Goal: Information Seeking & Learning: Learn about a topic

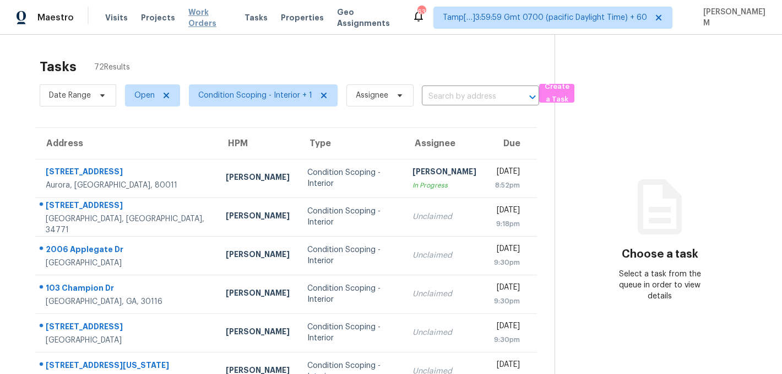
click at [202, 14] on span "Work Orders" at bounding box center [209, 18] width 43 height 22
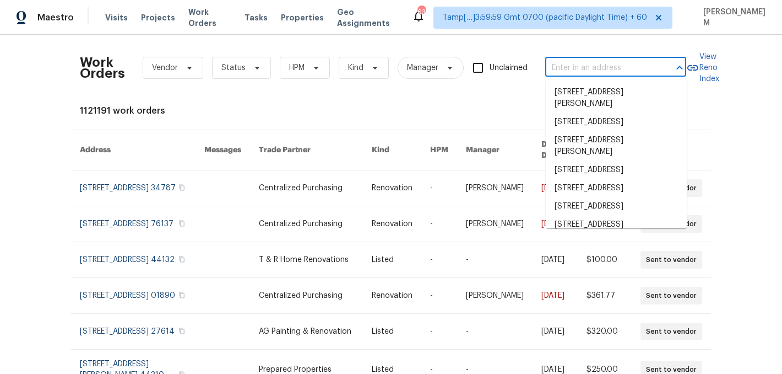
click at [574, 66] on input "text" at bounding box center [600, 68] width 110 height 17
paste input "218 Lodgepole Rd Ladson, SC 29456"
type input "218 Lodgepole Rd Ladson, SC 29456"
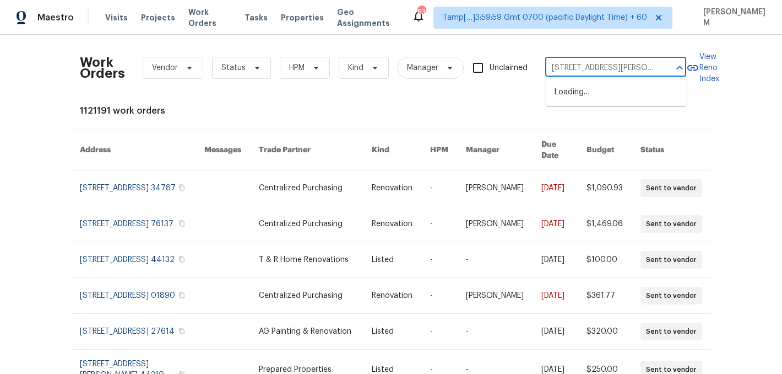
scroll to position [0, 28]
click at [598, 99] on li "218 Lodgepole Rd, Ladson, SC 29456" at bounding box center [616, 98] width 141 height 30
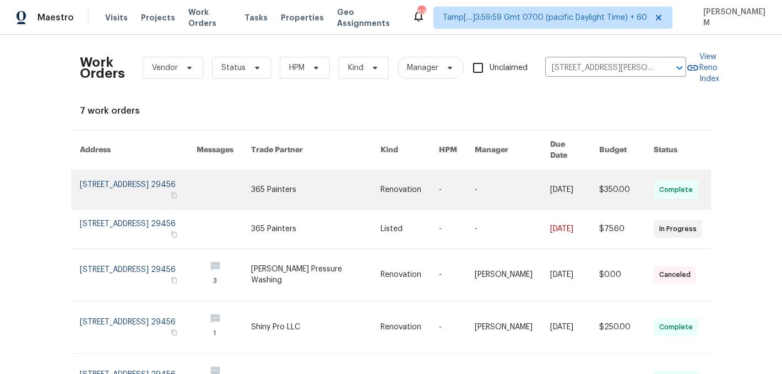
click at [417, 172] on link at bounding box center [410, 189] width 58 height 39
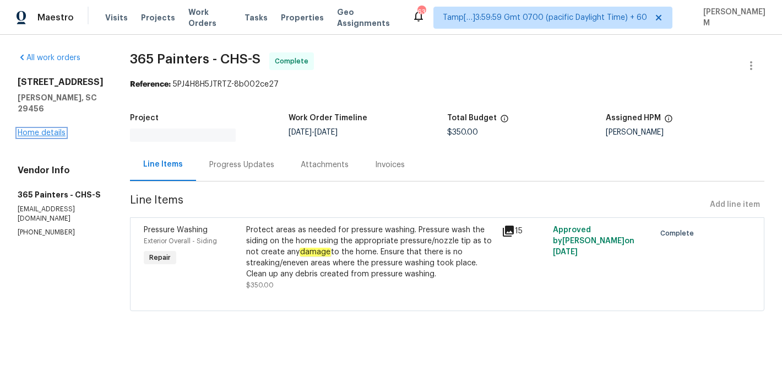
click at [51, 129] on link "Home details" at bounding box center [42, 133] width 48 height 8
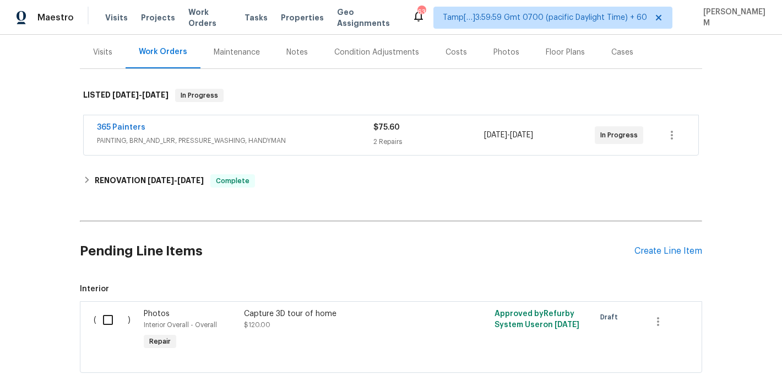
scroll to position [156, 0]
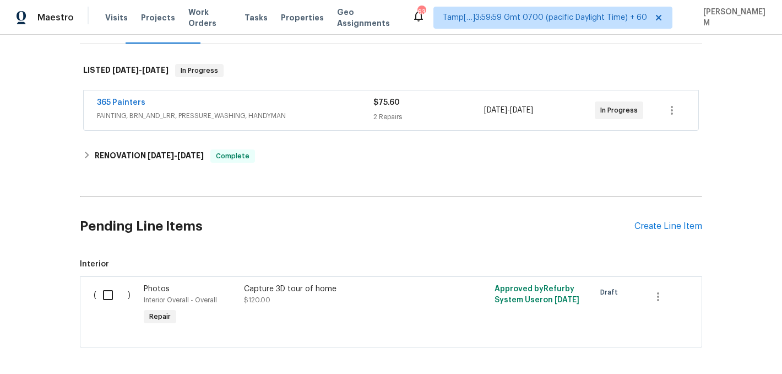
click at [325, 108] on div "365 Painters" at bounding box center [235, 103] width 277 height 13
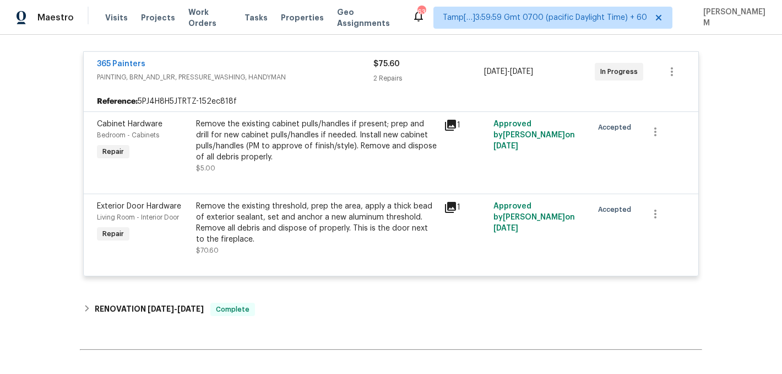
scroll to position [205, 0]
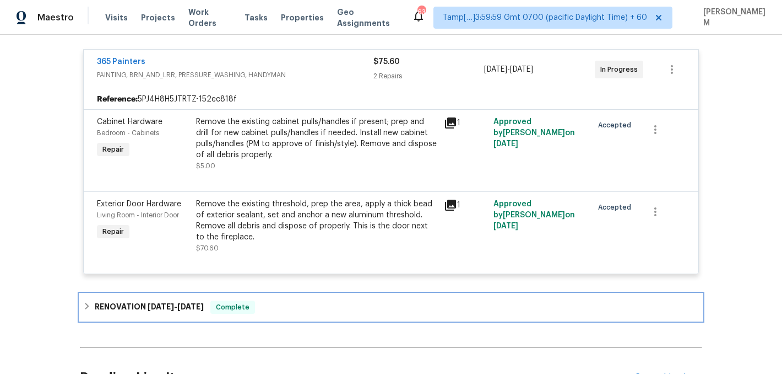
click at [267, 311] on div "RENOVATION 9/8/25 - 9/16/25 Complete" at bounding box center [391, 306] width 616 height 13
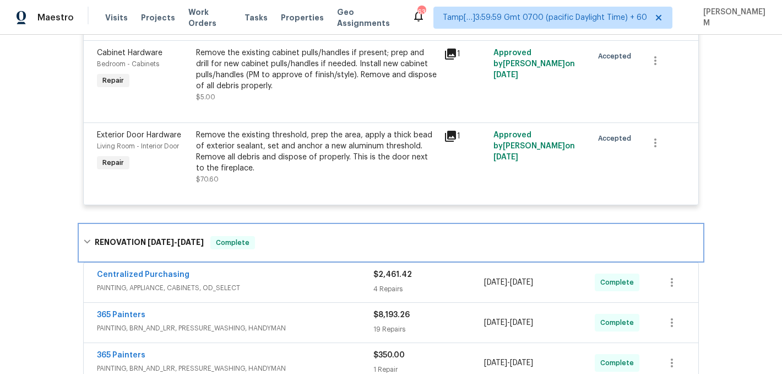
scroll to position [287, 0]
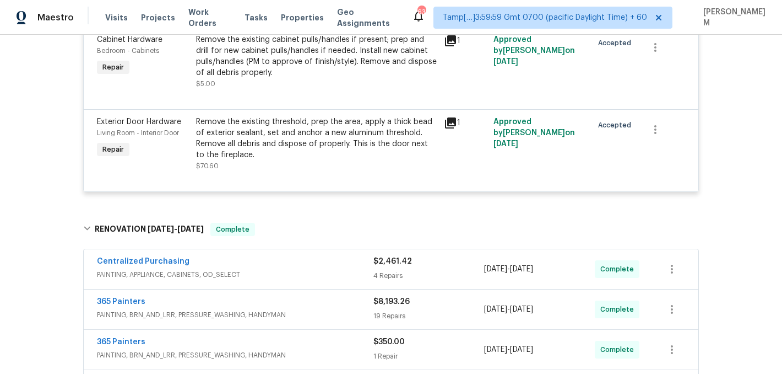
click at [296, 274] on span "PAINTING, APPLIANCE, CABINETS, OD_SELECT" at bounding box center [235, 274] width 277 height 11
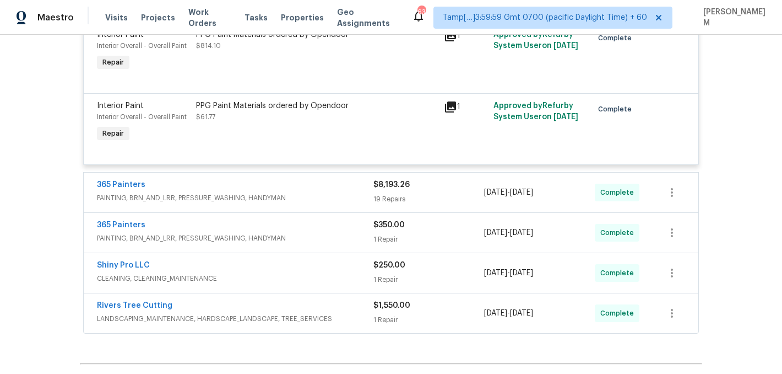
scroll to position [725, 0]
click at [347, 188] on div "365 Painters" at bounding box center [235, 184] width 277 height 13
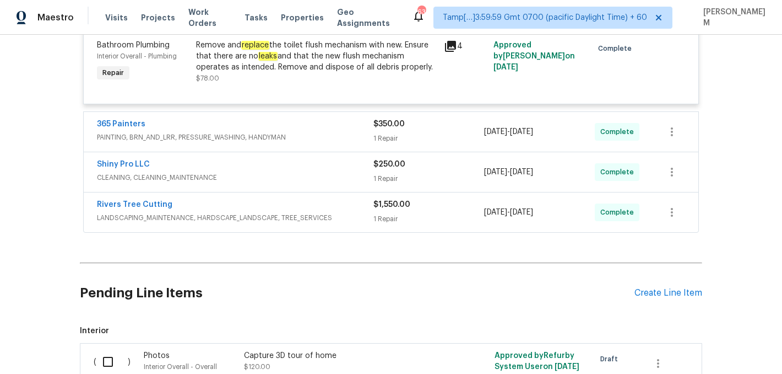
scroll to position [2640, 0]
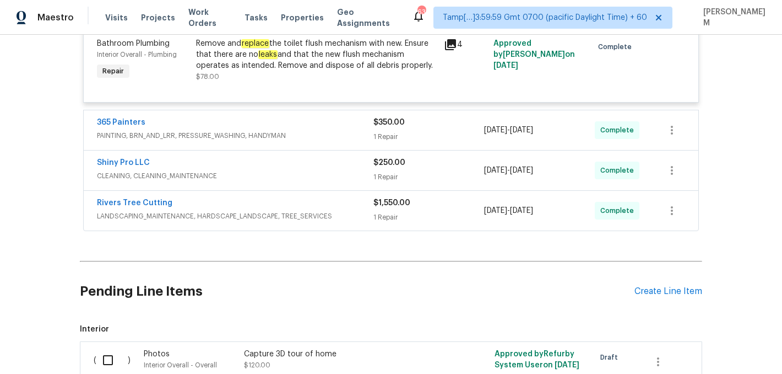
click at [318, 130] on div "365 Painters" at bounding box center [235, 123] width 277 height 13
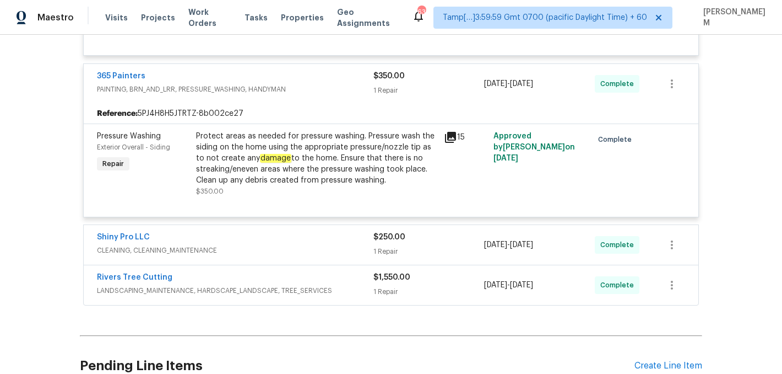
scroll to position [2707, 0]
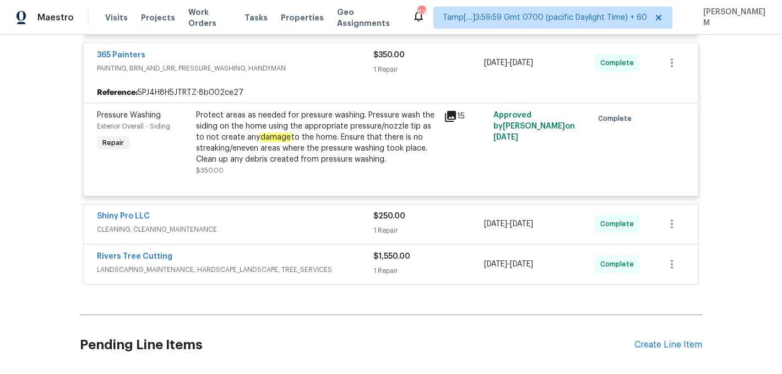
click at [305, 224] on div "Shiny Pro LLC" at bounding box center [235, 216] width 277 height 13
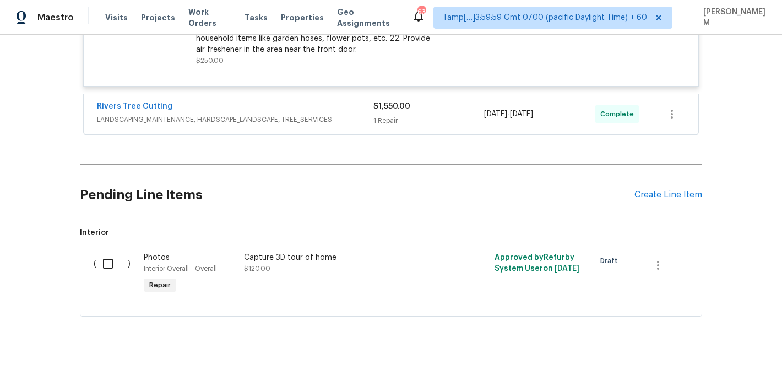
scroll to position [3181, 0]
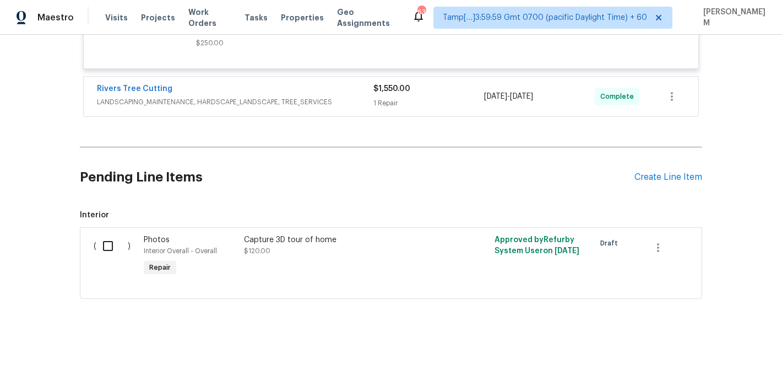
click at [340, 93] on div "Rivers Tree Cutting" at bounding box center [235, 89] width 277 height 13
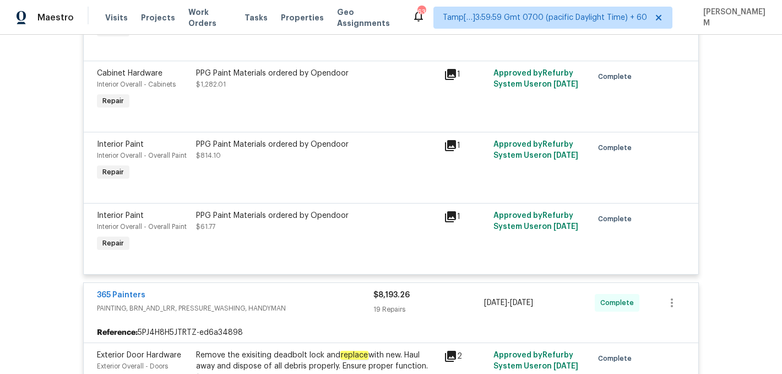
scroll to position [0, 0]
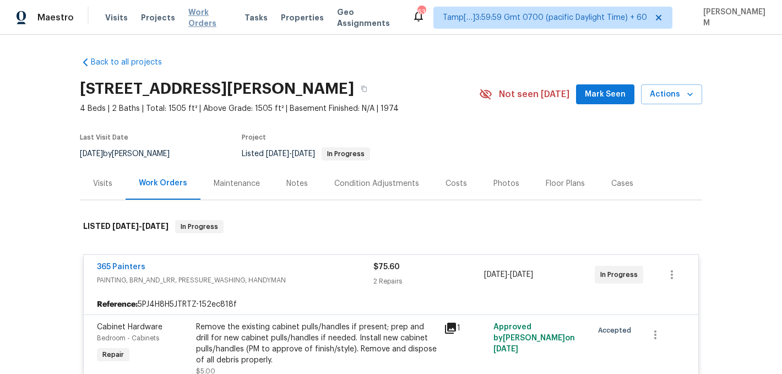
click at [209, 19] on span "Work Orders" at bounding box center [209, 18] width 43 height 22
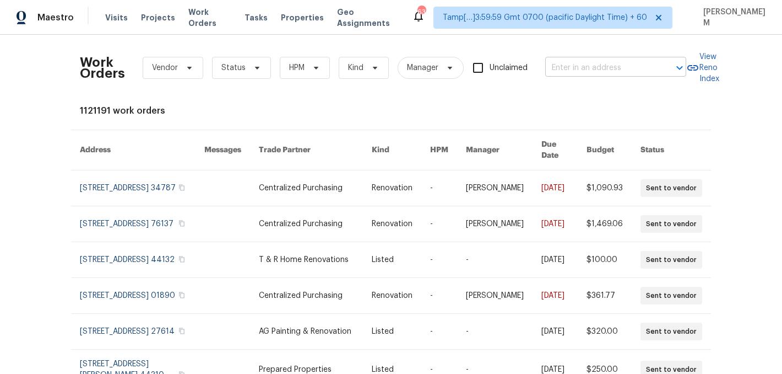
click at [591, 66] on input "text" at bounding box center [600, 68] width 110 height 17
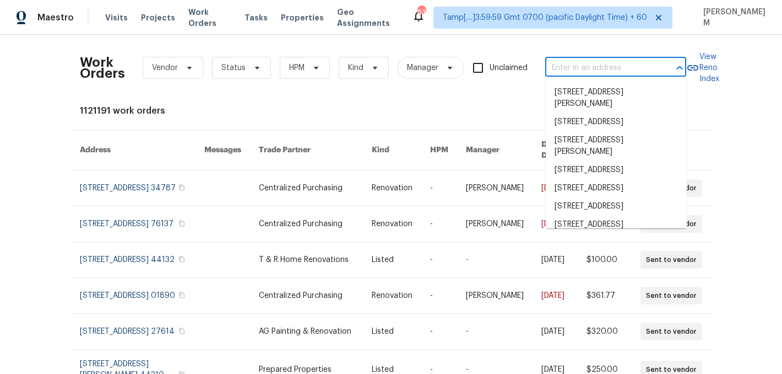
paste input "12238 Monroe Dr Thornton, CO 80241"
type input "12238 Monroe Dr Thornton, CO 80241"
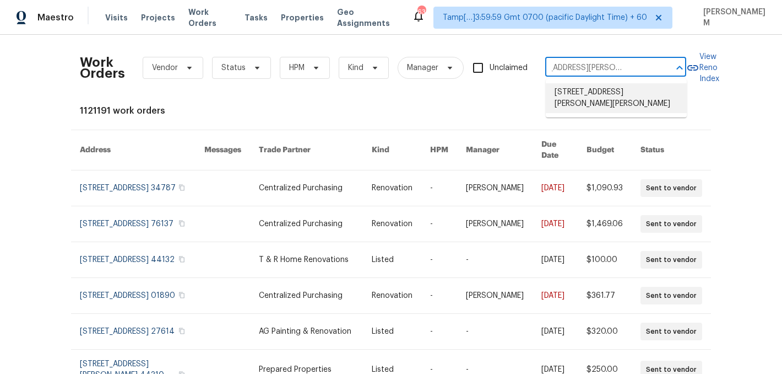
click at [606, 94] on li "12238 Monroe Dr, Thornton, CO 80241" at bounding box center [616, 98] width 141 height 30
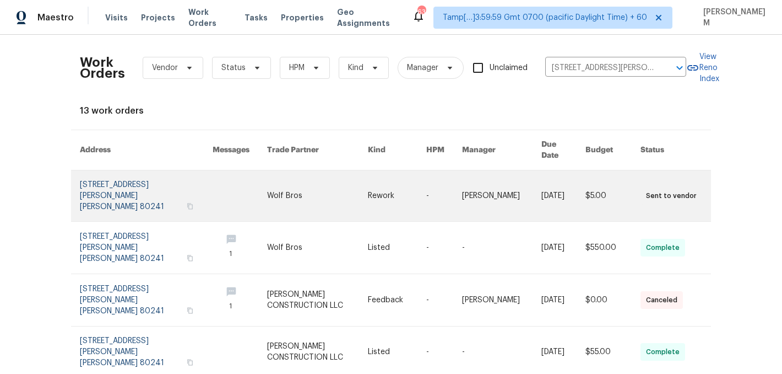
click at [402, 174] on link at bounding box center [397, 195] width 58 height 51
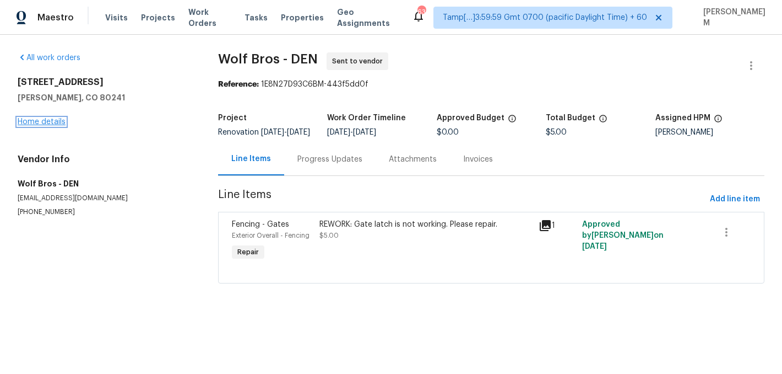
click at [29, 118] on link "Home details" at bounding box center [42, 122] width 48 height 8
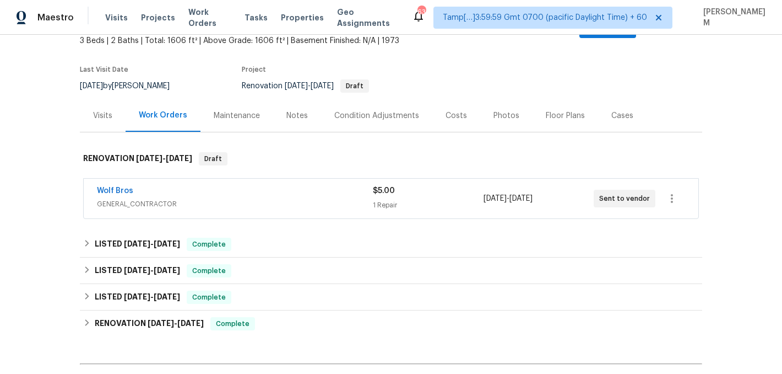
scroll to position [92, 0]
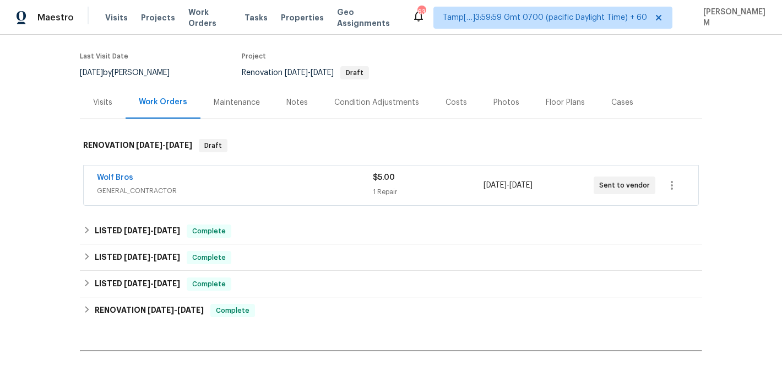
click at [290, 172] on div "Wolf Bros" at bounding box center [235, 178] width 276 height 13
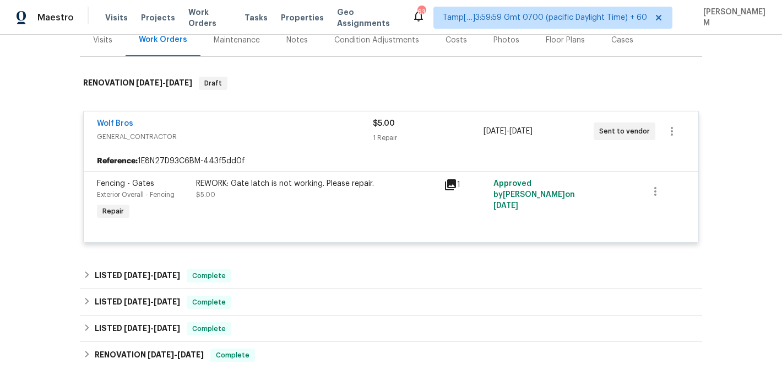
scroll to position [155, 0]
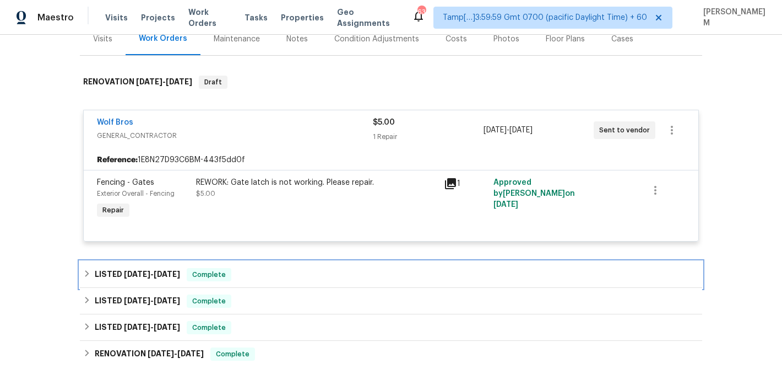
click at [278, 268] on div "LISTED 8/13/25 - 8/14/25 Complete" at bounding box center [391, 274] width 616 height 13
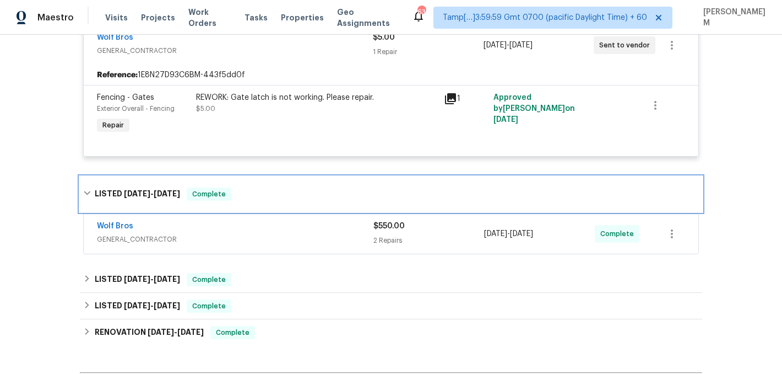
scroll to position [267, 0]
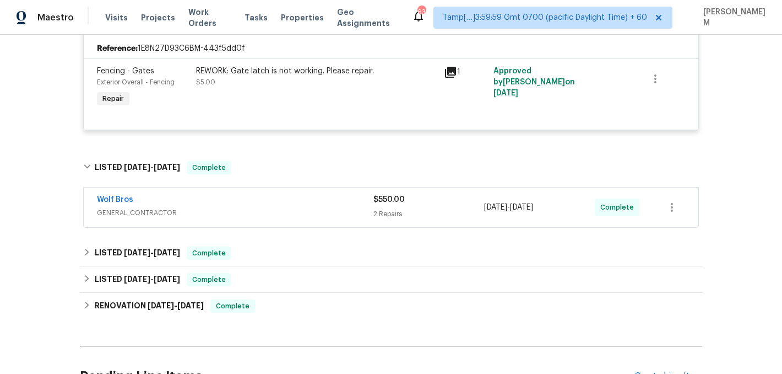
click at [327, 194] on div "Wolf Bros" at bounding box center [235, 200] width 277 height 13
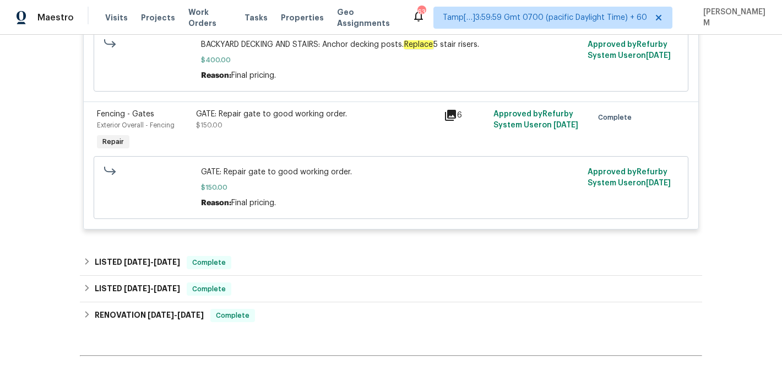
scroll to position [549, 0]
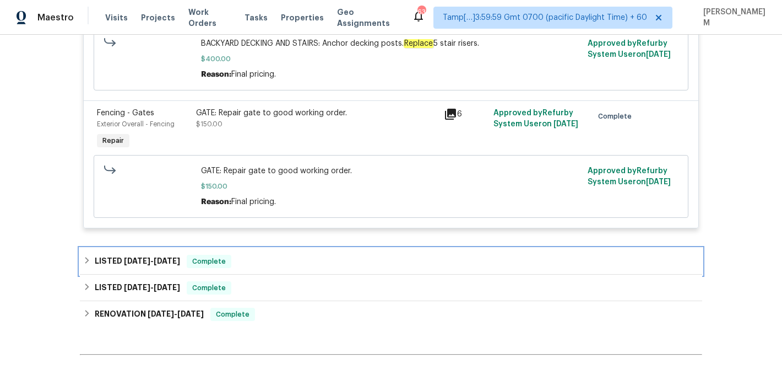
click at [342, 255] on div "LISTED 8/11/25 - 8/14/25 Complete" at bounding box center [391, 261] width 616 height 13
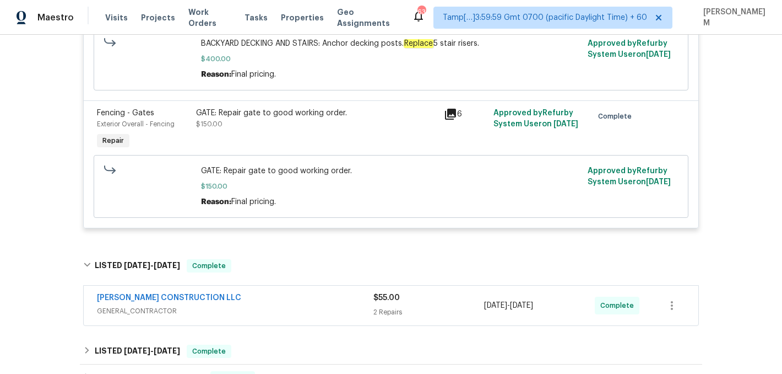
click at [352, 295] on div "ESPINO'S CONSTRUCTION LLC" at bounding box center [235, 298] width 277 height 13
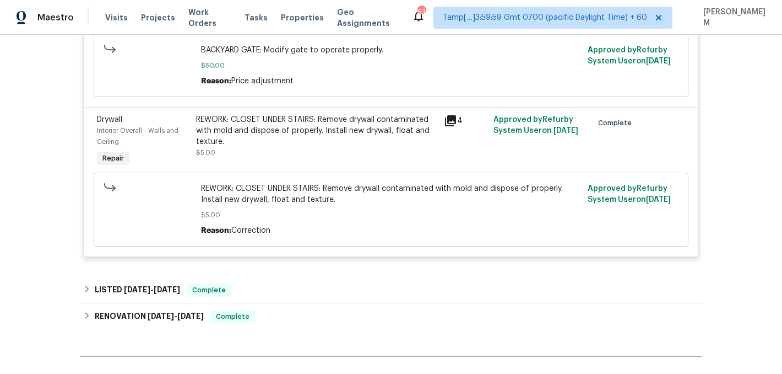
scroll to position [927, 0]
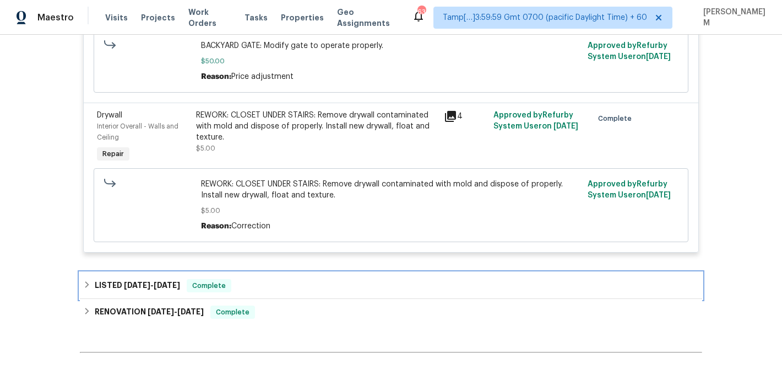
click at [312, 279] on div "LISTED 7/28/25 - 7/31/25 Complete" at bounding box center [391, 285] width 616 height 13
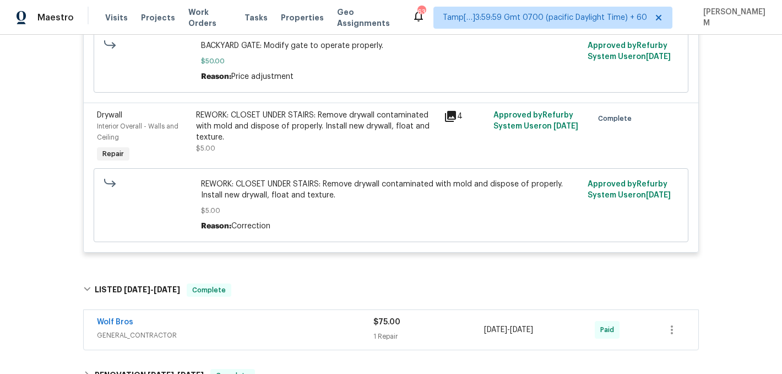
click at [332, 329] on span "GENERAL_CONTRACTOR" at bounding box center [235, 334] width 277 height 11
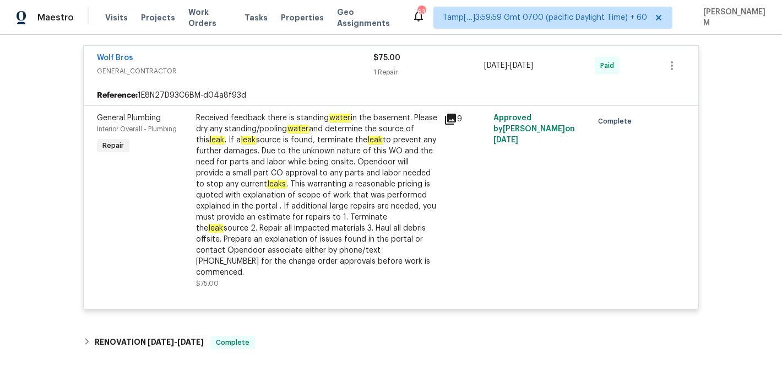
scroll to position [1198, 0]
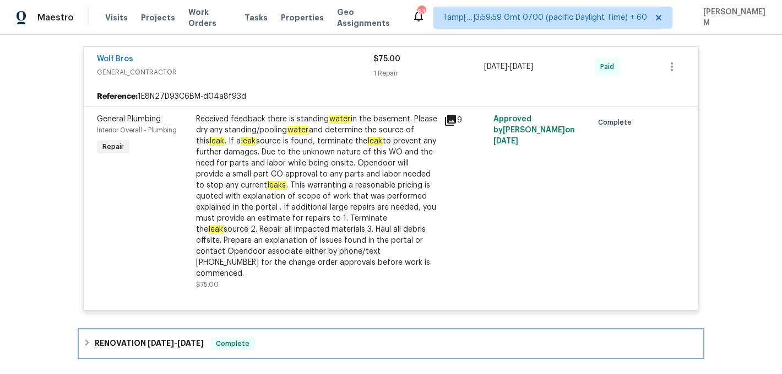
click at [314, 332] on div "RENOVATION 5/30/25 - 6/27/25 Complete" at bounding box center [391, 343] width 623 height 26
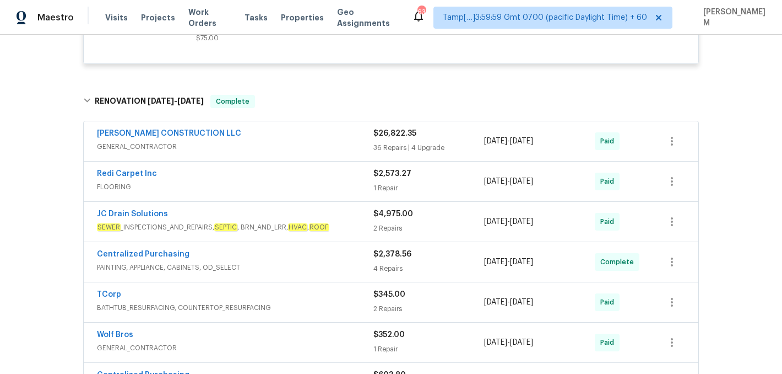
scroll to position [1426, 0]
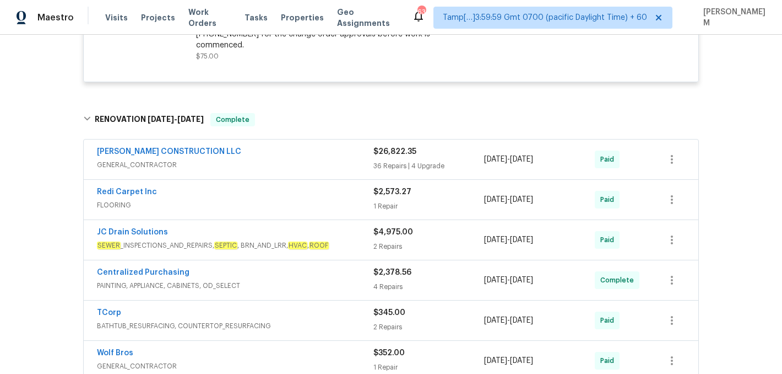
click at [285, 146] on div "ESPINO'S CONSTRUCTION LLC" at bounding box center [235, 152] width 277 height 13
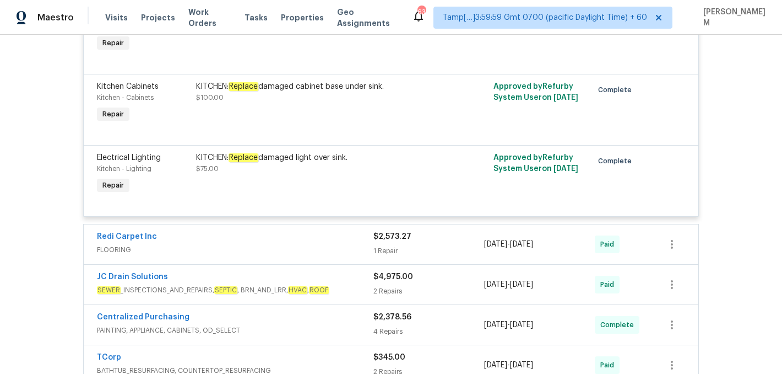
scroll to position [6304, 0]
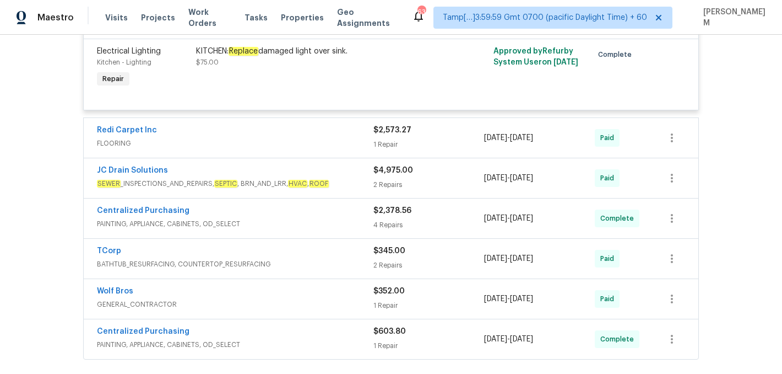
click at [305, 144] on span "FLOORING" at bounding box center [235, 143] width 277 height 11
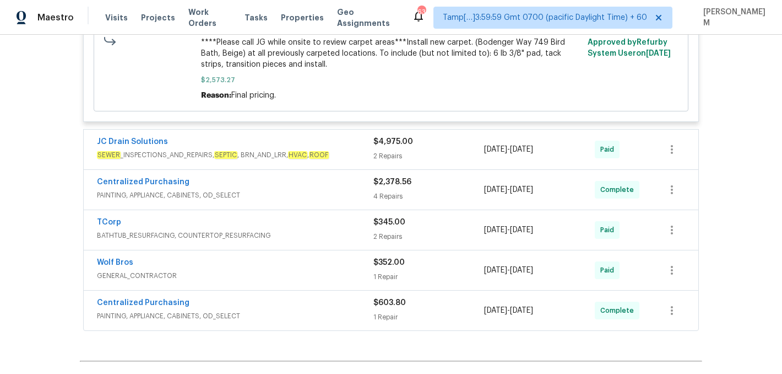
scroll to position [6625, 0]
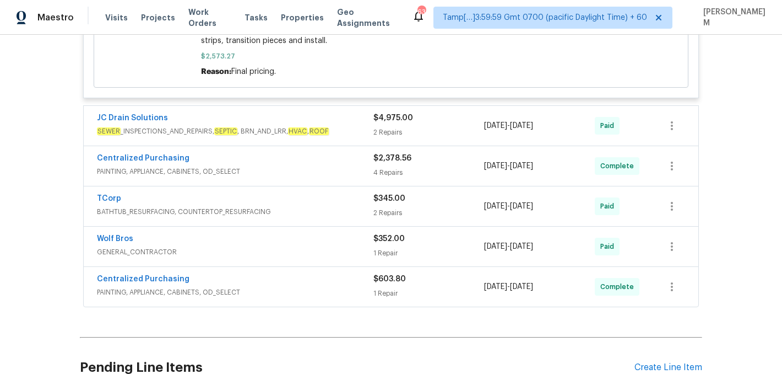
click at [427, 120] on div "$4,975.00" at bounding box center [429, 117] width 111 height 11
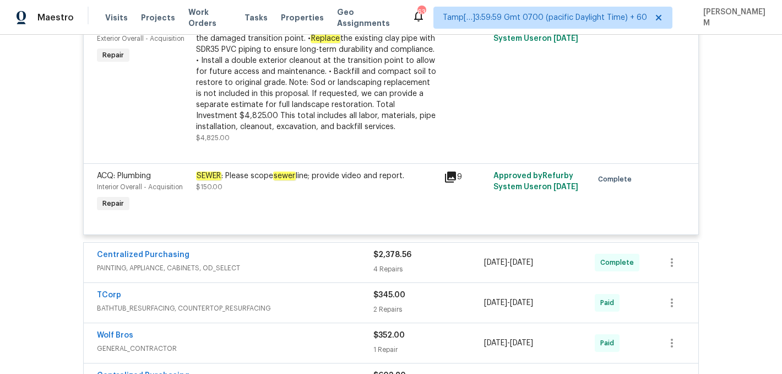
scroll to position [6787, 0]
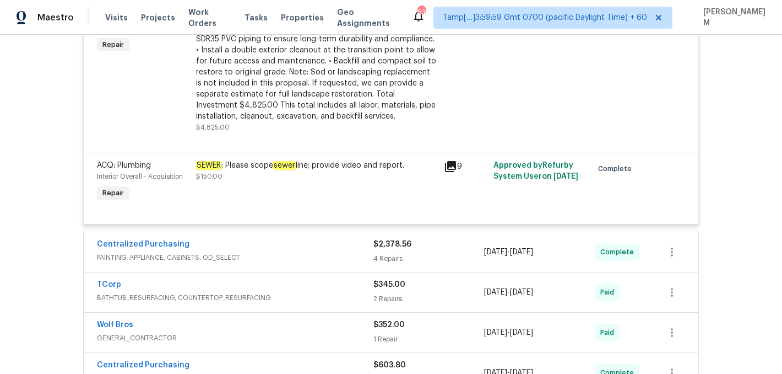
click at [442, 253] on div "4 Repairs" at bounding box center [429, 258] width 111 height 11
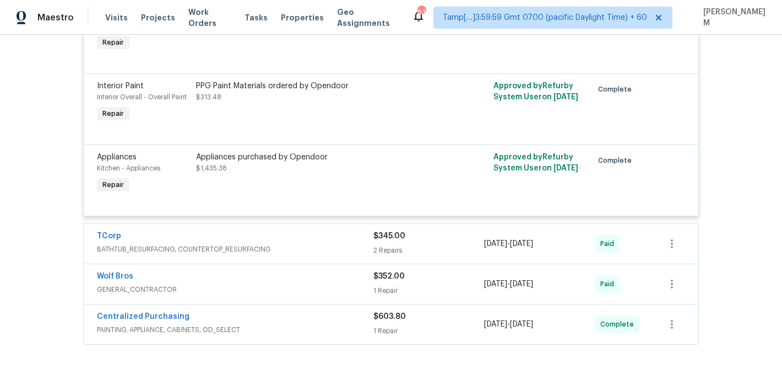
scroll to position [7193, 0]
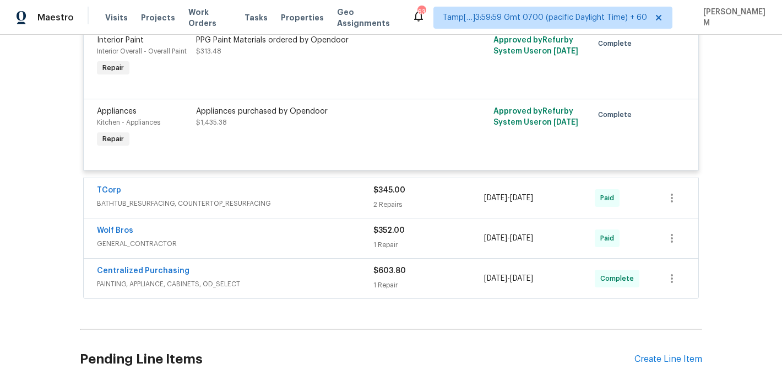
click at [429, 193] on div "$345.00" at bounding box center [429, 190] width 111 height 11
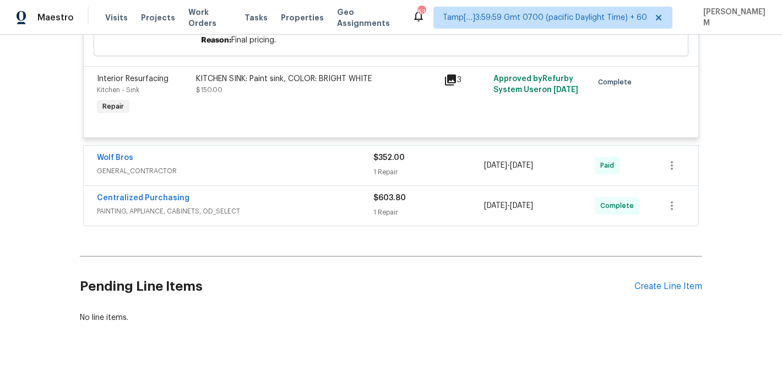
scroll to position [7517, 0]
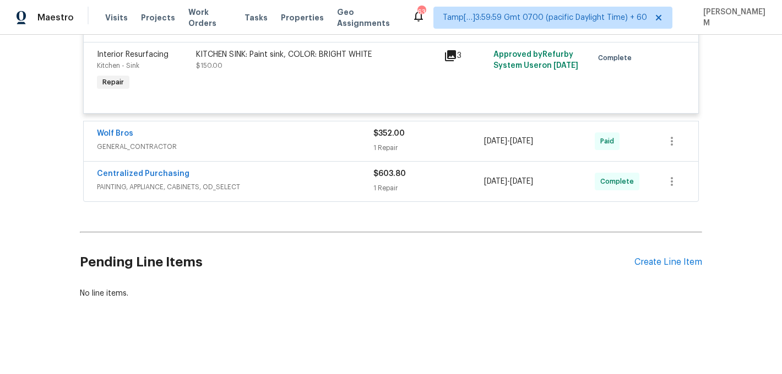
click at [420, 145] on div "1 Repair" at bounding box center [429, 147] width 111 height 11
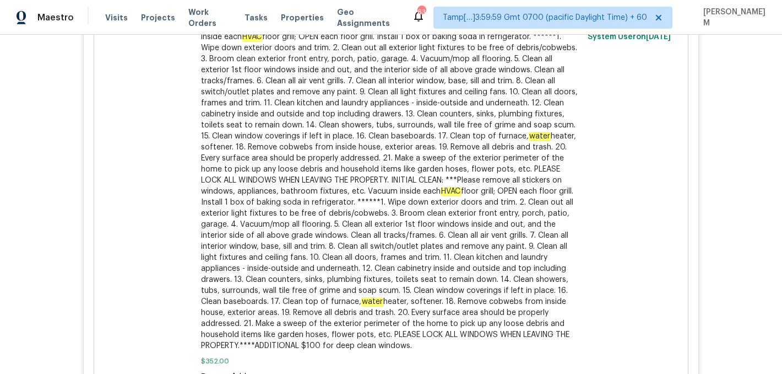
scroll to position [8467, 0]
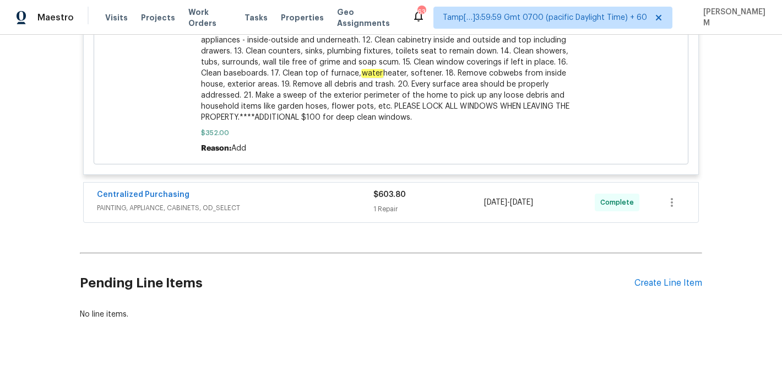
click at [450, 197] on div "Centralized Purchasing PAINTING, APPLIANCE, CABINETS, OD_SELECT $603.80 1 Repai…" at bounding box center [391, 202] width 615 height 40
click at [450, 203] on div "1 Repair" at bounding box center [429, 208] width 111 height 11
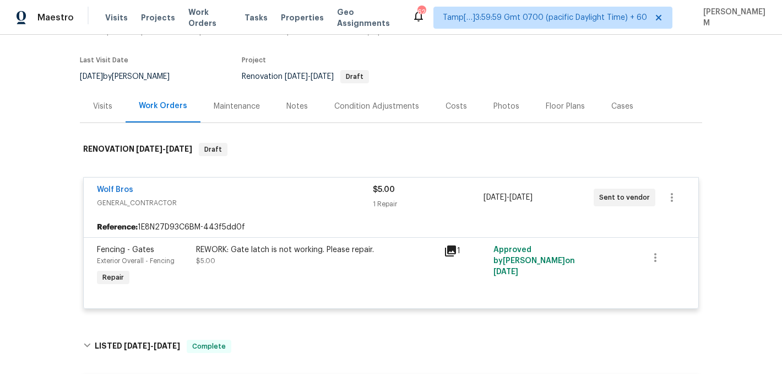
scroll to position [0, 0]
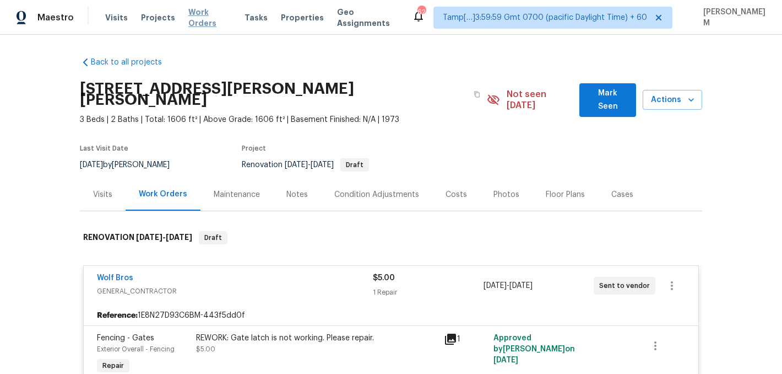
click at [201, 16] on span "Work Orders" at bounding box center [209, 18] width 43 height 22
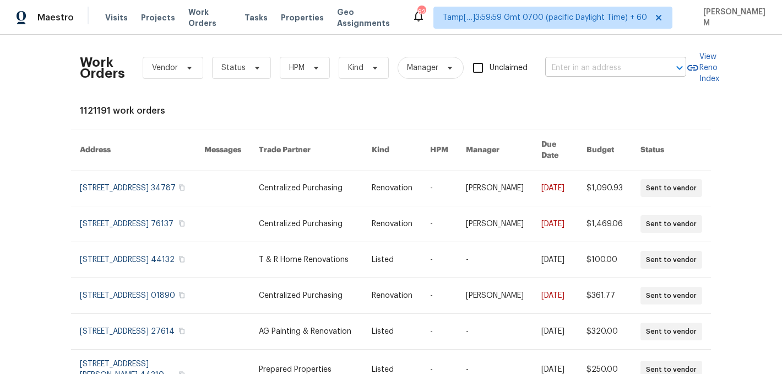
click at [551, 69] on input "text" at bounding box center [600, 68] width 110 height 17
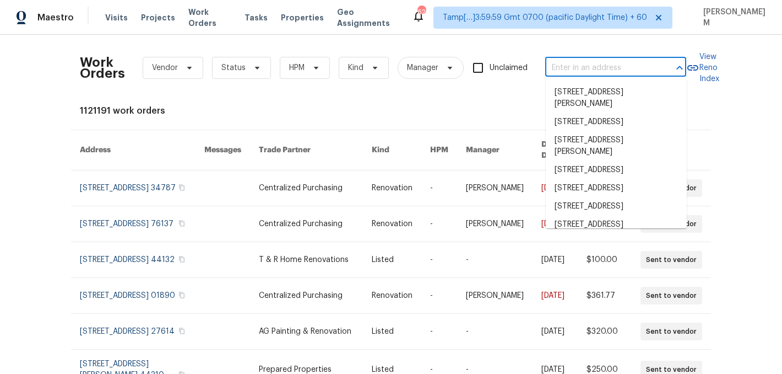
paste input "6110 Hunter Crest Dr Ooltewah, TN 37363"
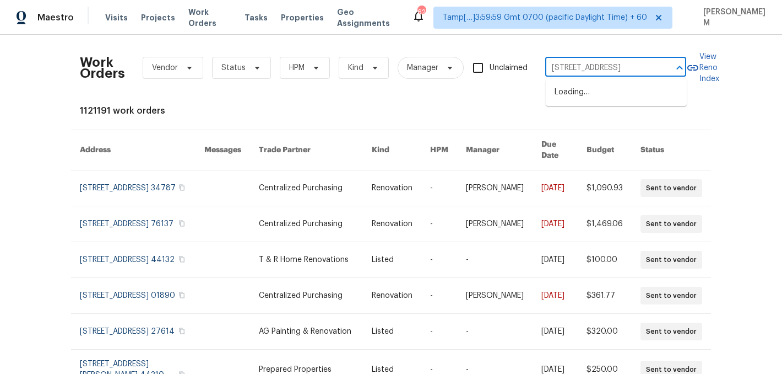
type input "6110 Hunter Crest Dr"
click at [661, 111] on li "6110 Hunter Crest Dr, Ooltewah, TN 37363" at bounding box center [616, 98] width 141 height 30
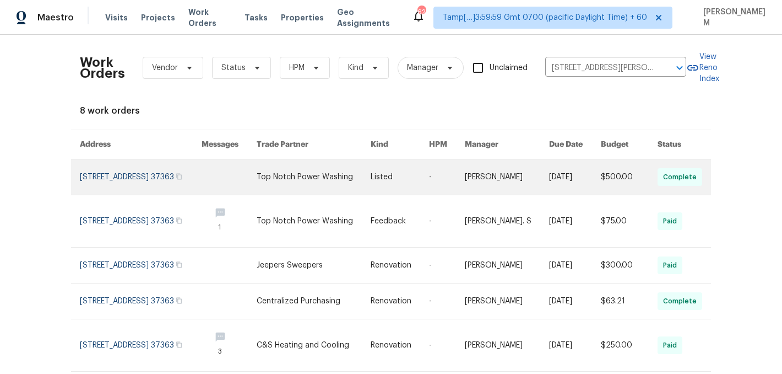
click at [334, 176] on link at bounding box center [314, 176] width 114 height 35
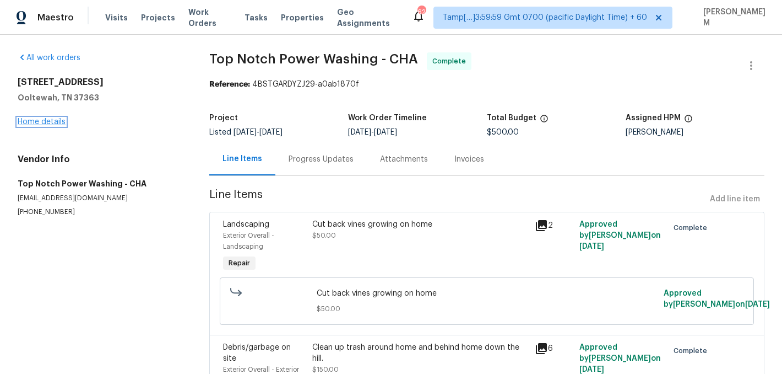
click at [52, 119] on link "Home details" at bounding box center [42, 122] width 48 height 8
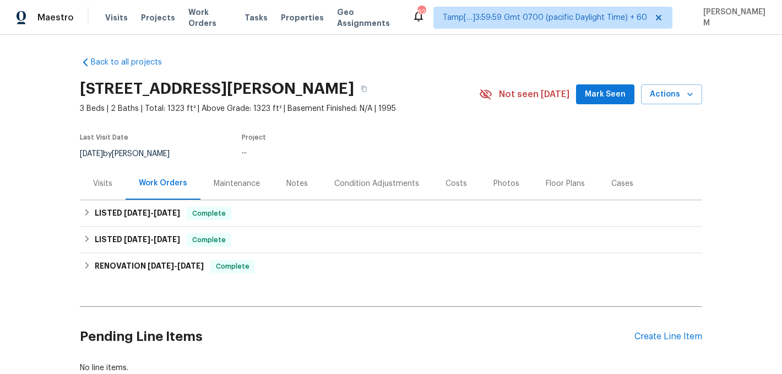
scroll to position [16, 0]
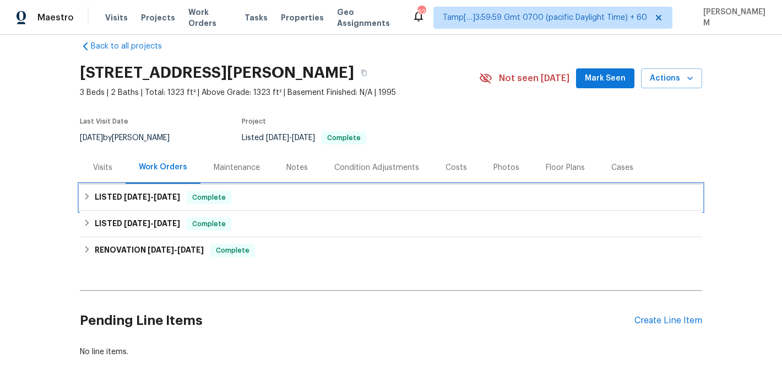
click at [296, 200] on div "LISTED 9/16/25 - 9/19/25 Complete" at bounding box center [391, 197] width 616 height 13
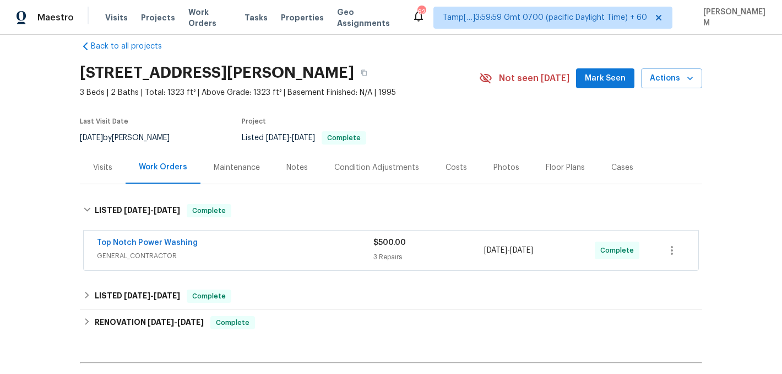
click at [322, 256] on span "GENERAL_CONTRACTOR" at bounding box center [235, 255] width 277 height 11
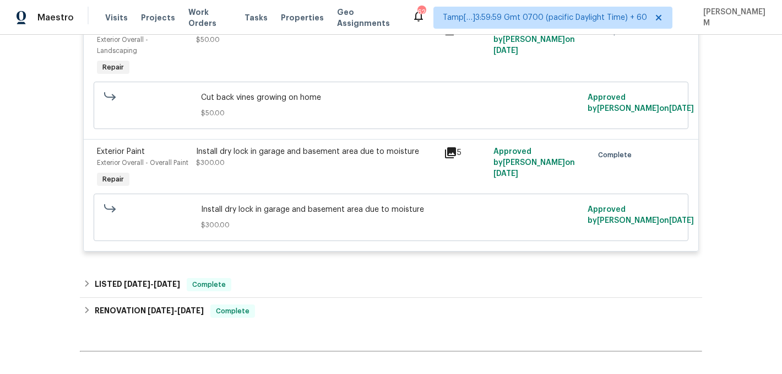
scroll to position [430, 0]
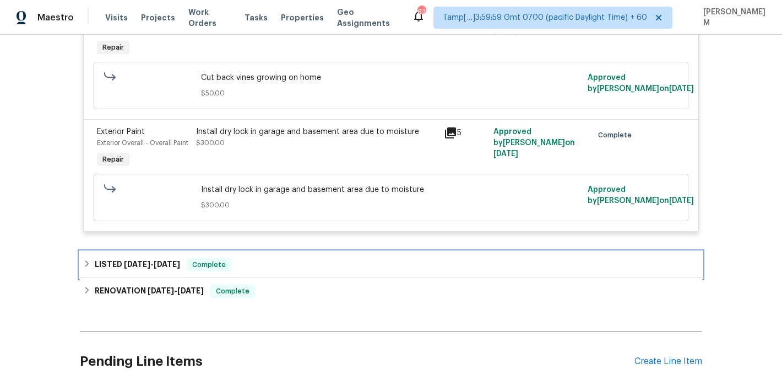
click at [290, 260] on div "LISTED 8/8/25 - 8/11/25 Complete" at bounding box center [391, 264] width 616 height 13
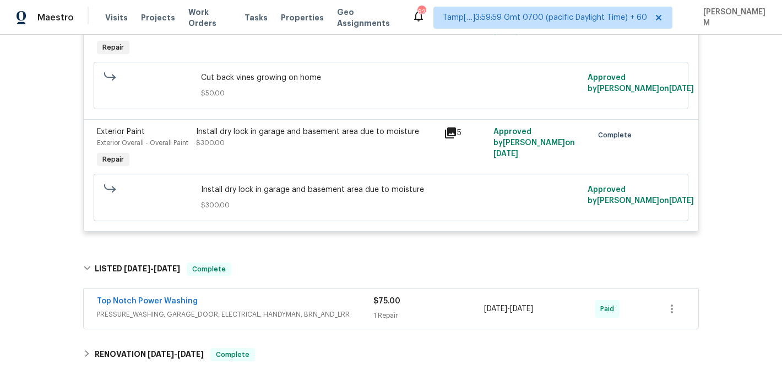
click at [316, 302] on div "Top Notch Power Washing" at bounding box center [235, 301] width 277 height 13
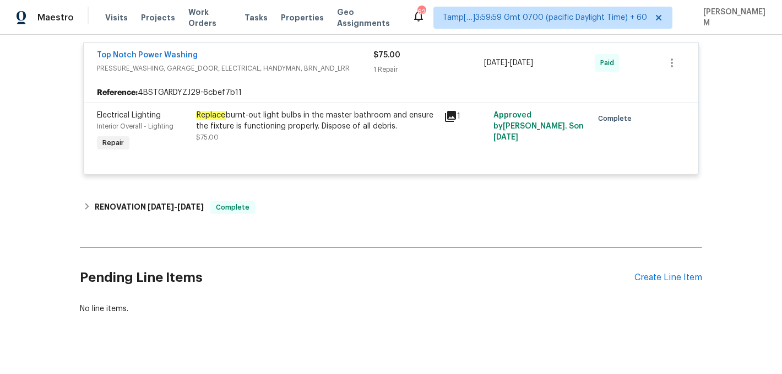
scroll to position [678, 0]
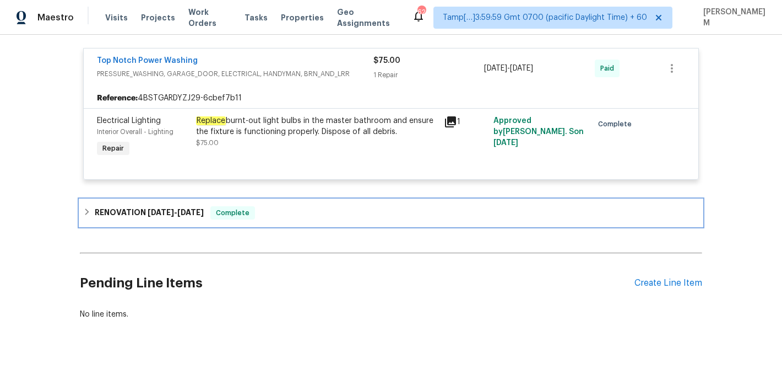
click at [280, 218] on div "RENOVATION 5/30/25 - 6/18/25 Complete" at bounding box center [391, 212] width 616 height 13
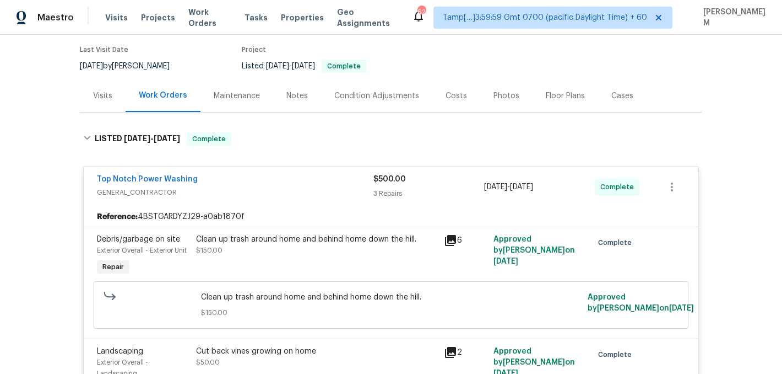
scroll to position [45, 0]
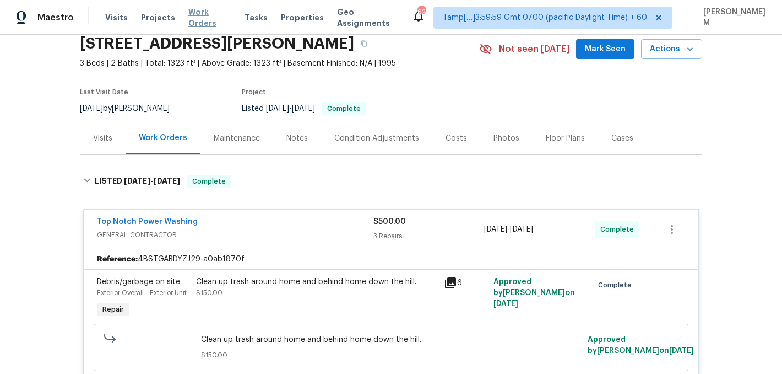
click at [213, 17] on span "Work Orders" at bounding box center [209, 18] width 43 height 22
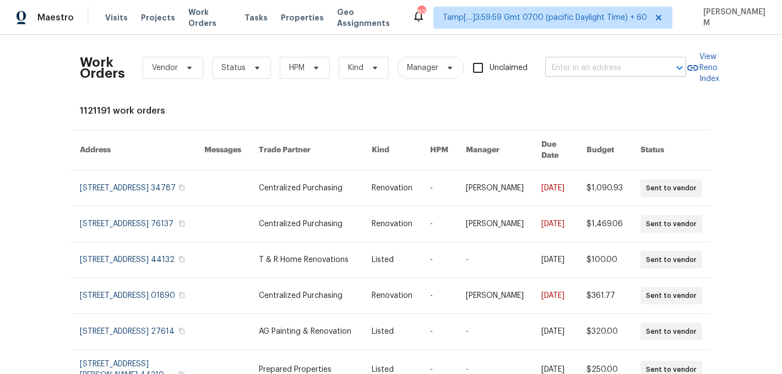
click at [599, 75] on input "text" at bounding box center [600, 68] width 110 height 17
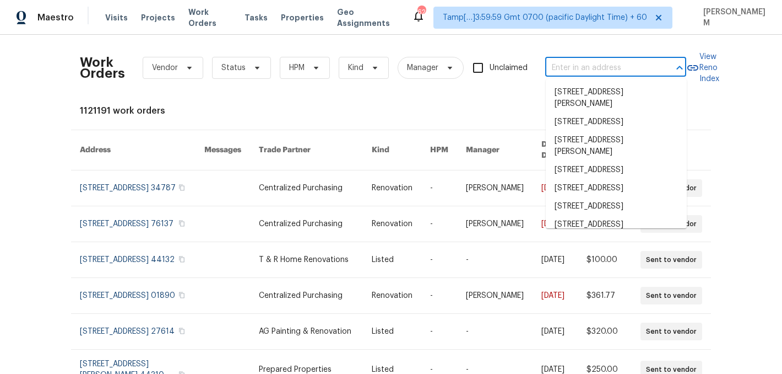
paste input "824 N Woodstone Ln Nashville, TN 37211"
type input "824 N Woodstone Ln Nashville, TN 37211"
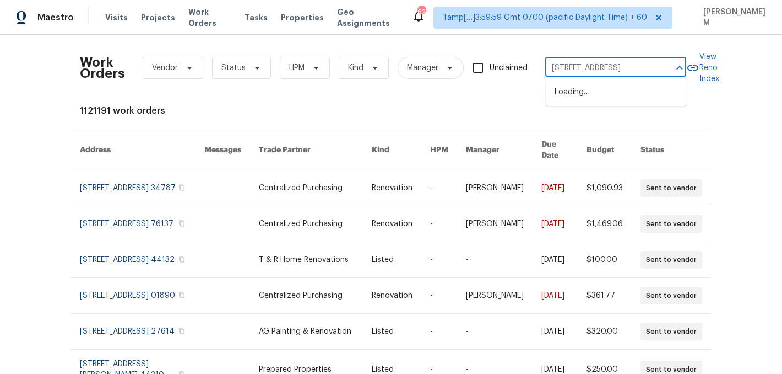
scroll to position [0, 41]
click at [599, 101] on li "824 N Woodstone Ln, Nashville, TN 37211" at bounding box center [616, 92] width 141 height 18
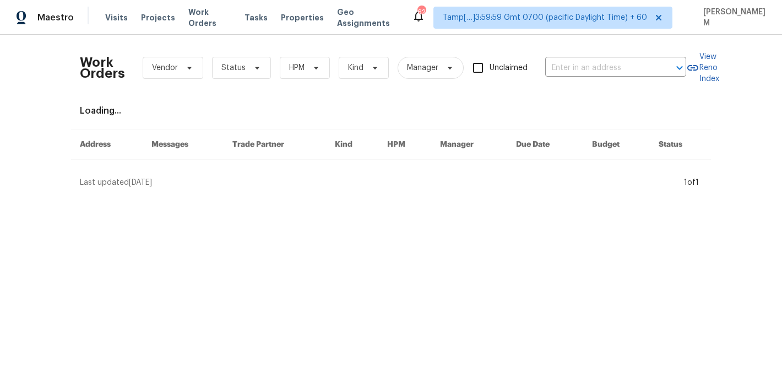
type input "824 N Woodstone Ln, Nashville, TN 37211"
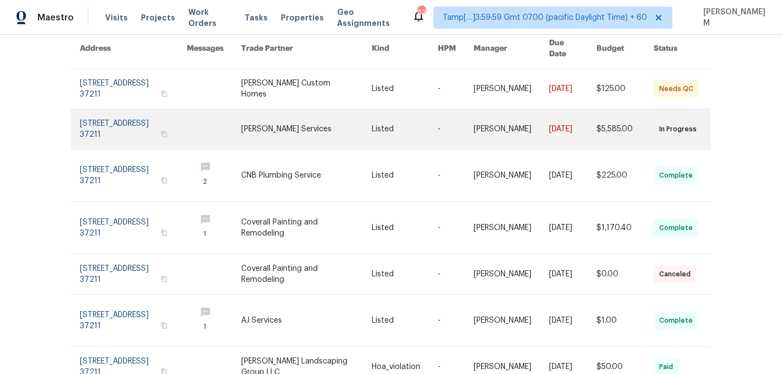
scroll to position [71, 0]
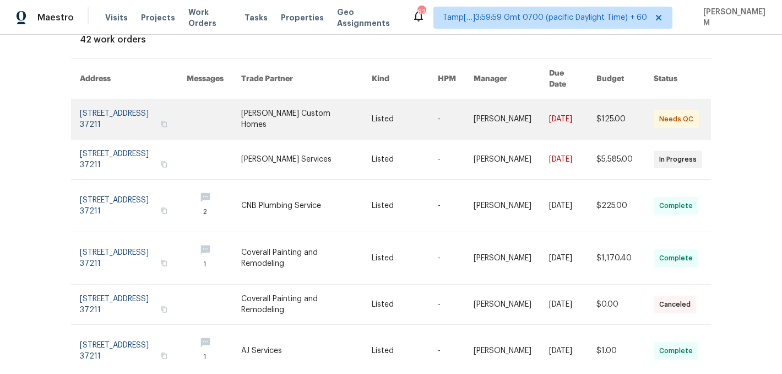
click at [355, 107] on link at bounding box center [306, 119] width 131 height 40
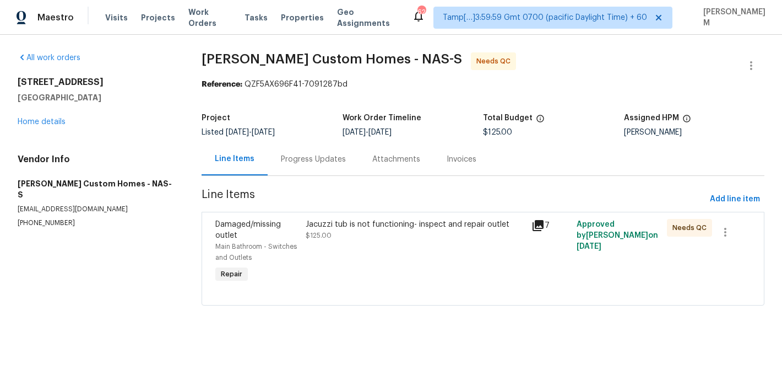
click at [34, 117] on div "824 N Woodstone Ln Nashville, TN 37211 Home details" at bounding box center [97, 102] width 158 height 51
click at [34, 120] on link "Home details" at bounding box center [42, 122] width 48 height 8
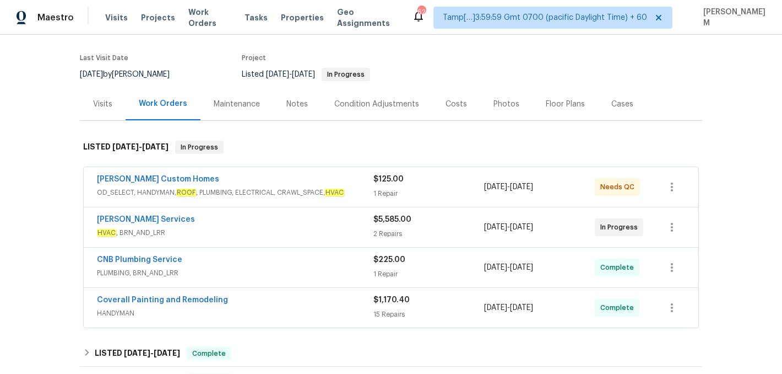
scroll to position [86, 0]
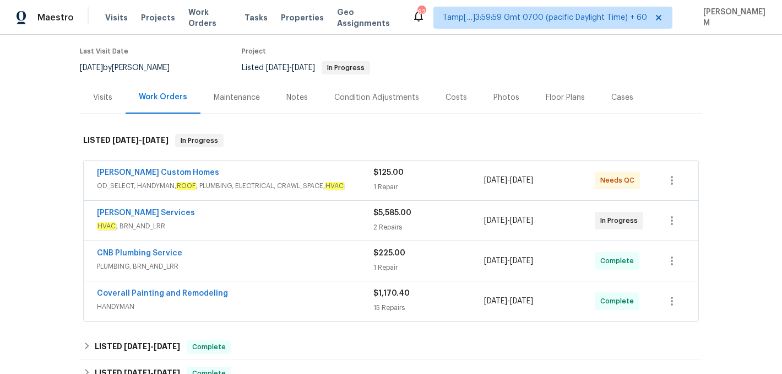
click at [428, 186] on div "1 Repair" at bounding box center [429, 186] width 111 height 11
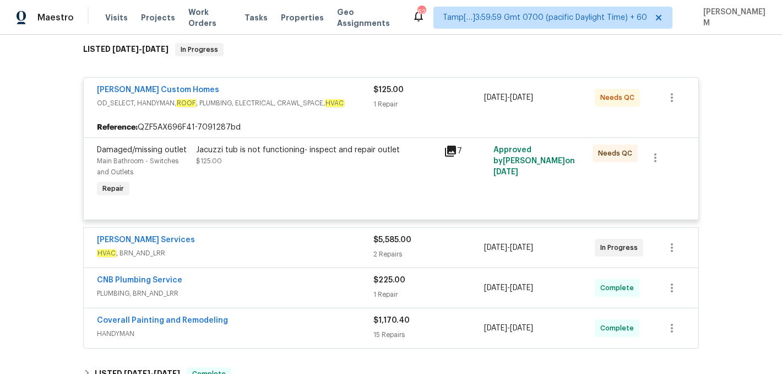
scroll to position [179, 0]
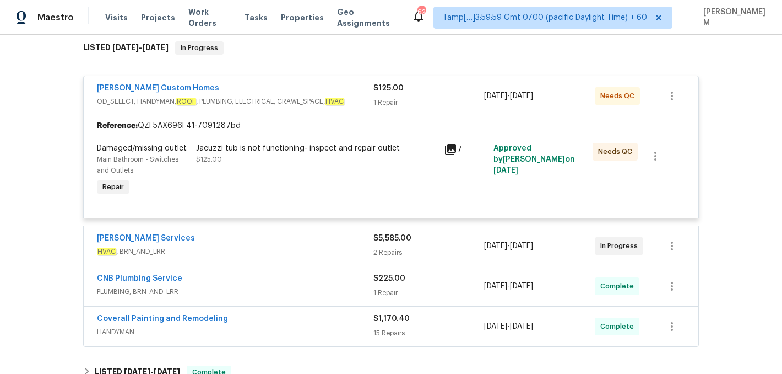
click at [423, 243] on div "$5,585.00" at bounding box center [429, 238] width 111 height 11
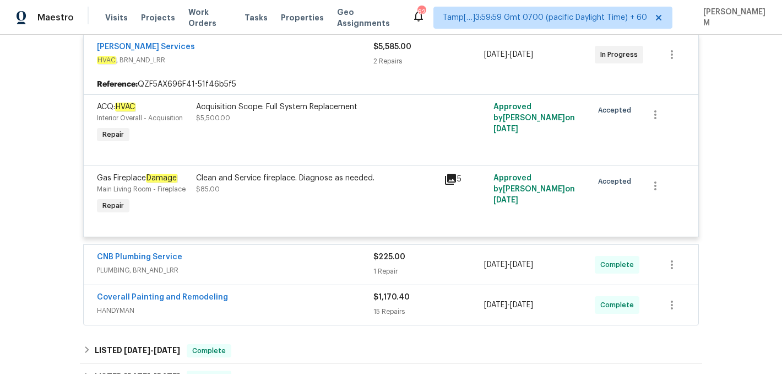
scroll to position [372, 0]
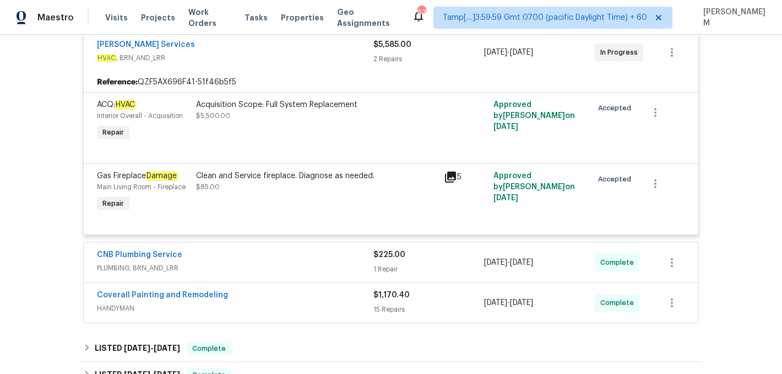
click at [441, 257] on div "$225.00" at bounding box center [429, 254] width 111 height 11
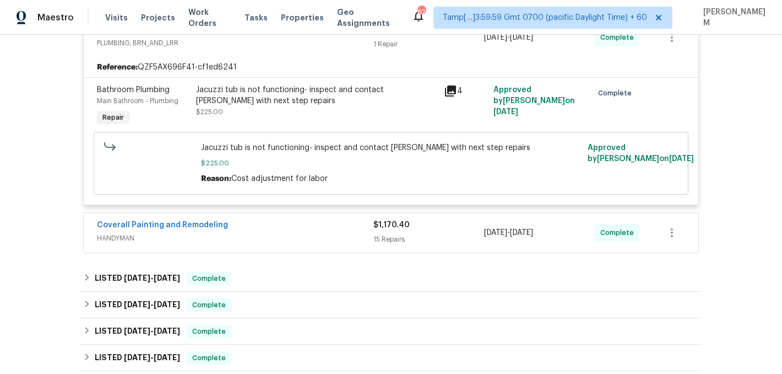
scroll to position [611, 0]
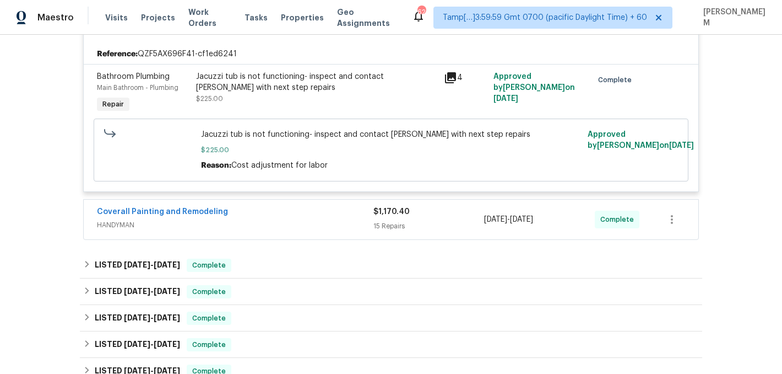
click at [440, 213] on div "$1,170.40" at bounding box center [429, 211] width 111 height 11
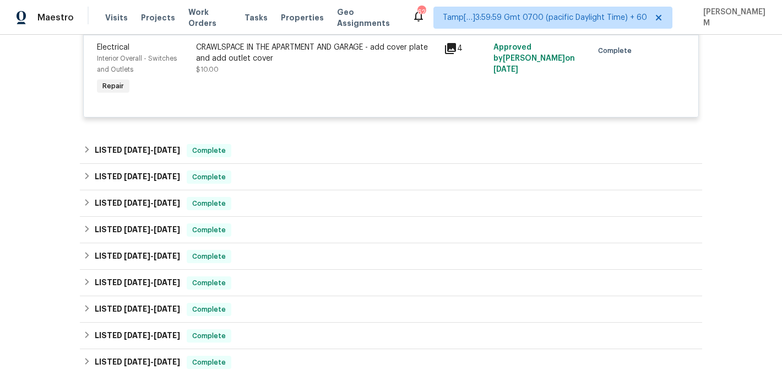
scroll to position [2240, 0]
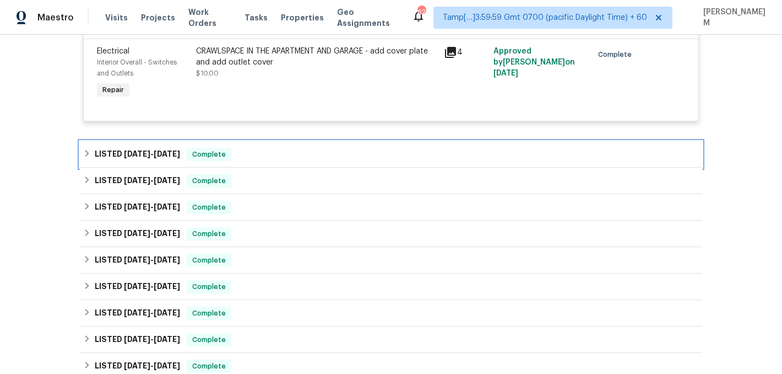
click at [369, 161] on div "LISTED 8/26/25 - 8/30/25 Complete" at bounding box center [391, 154] width 616 height 13
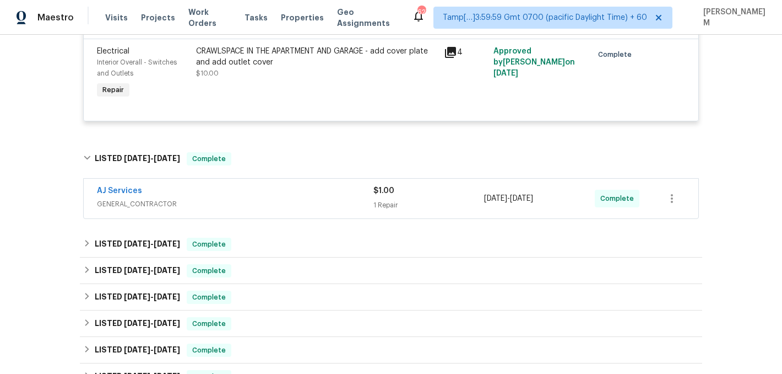
click at [348, 209] on span "GENERAL_CONTRACTOR" at bounding box center [235, 203] width 277 height 11
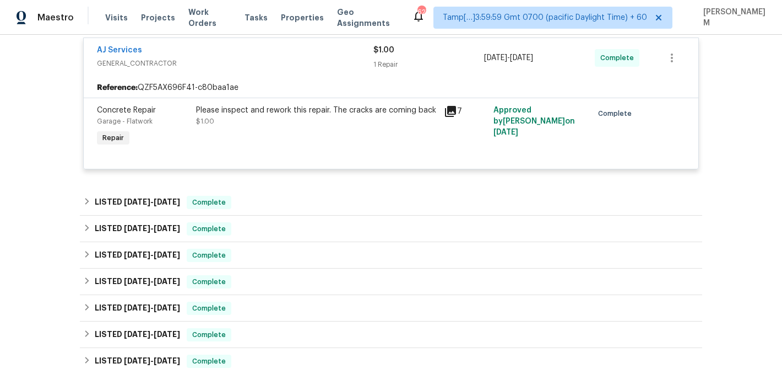
scroll to position [2460, 0]
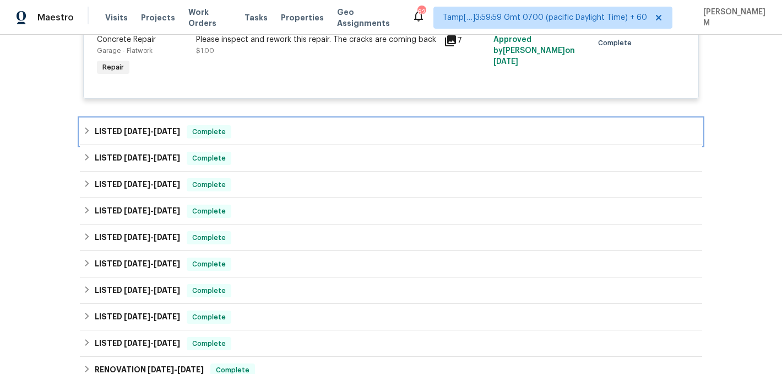
click at [295, 138] on div "LISTED 8/7/25 - 8/11/25 Complete" at bounding box center [391, 131] width 616 height 13
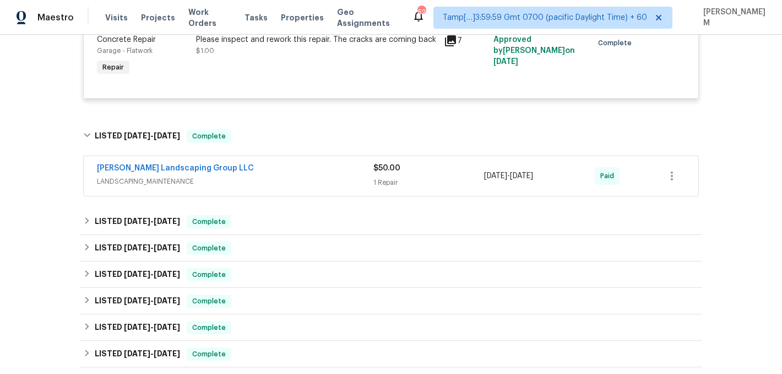
click at [307, 187] on span "LANDSCAPING_MAINTENANCE" at bounding box center [235, 181] width 277 height 11
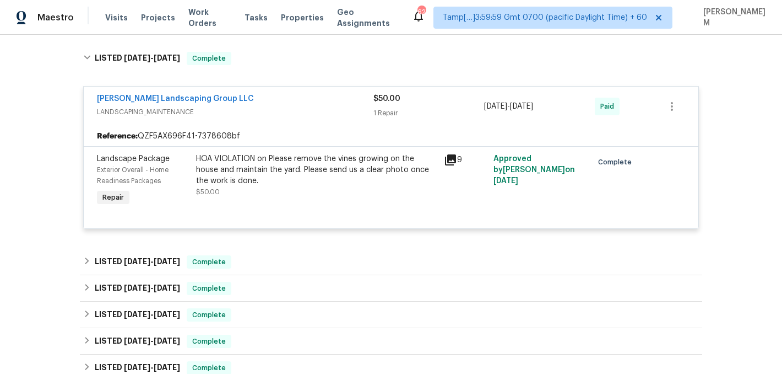
scroll to position [2549, 0]
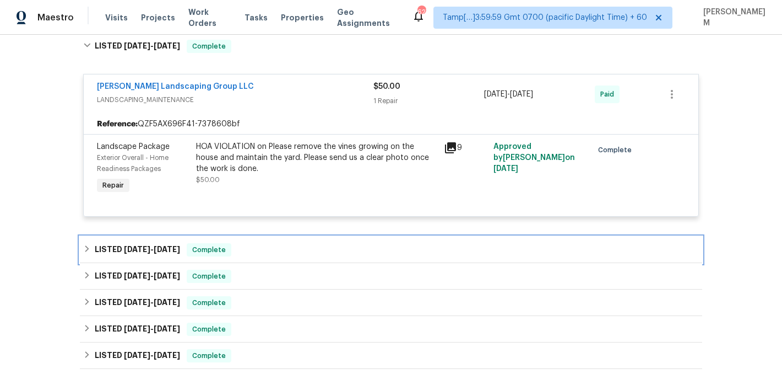
click at [327, 256] on div "LISTED 5/9/25 - 6/26/25 Complete" at bounding box center [391, 249] width 616 height 13
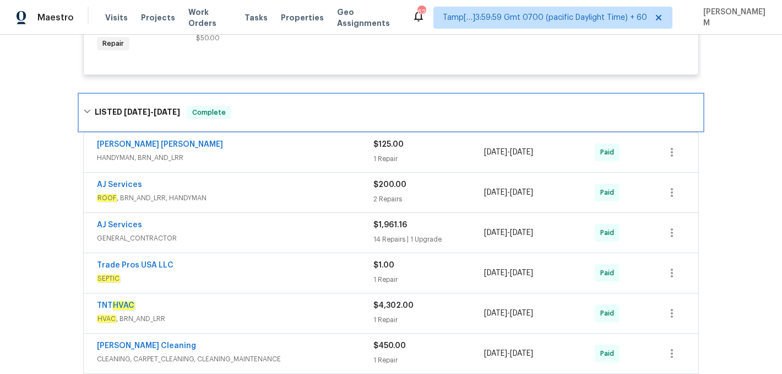
scroll to position [2694, 0]
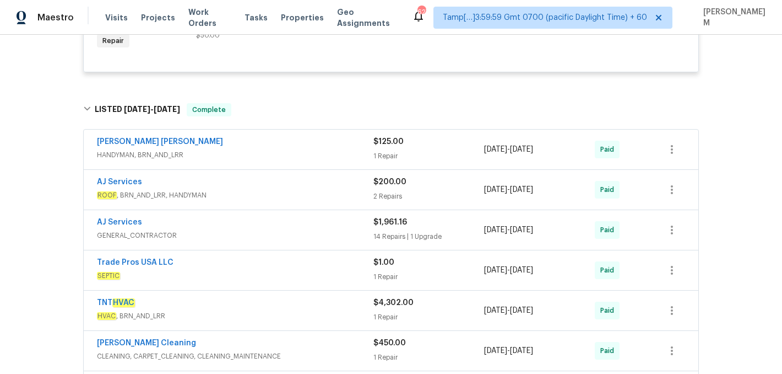
click at [305, 160] on span "HANDYMAN, BRN_AND_LRR" at bounding box center [235, 154] width 277 height 11
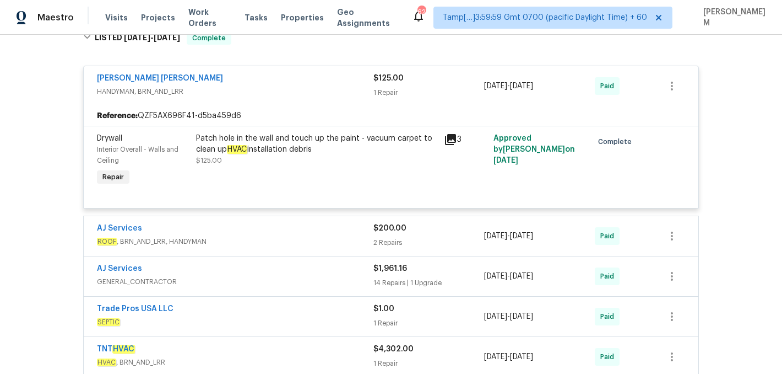
scroll to position [2772, 0]
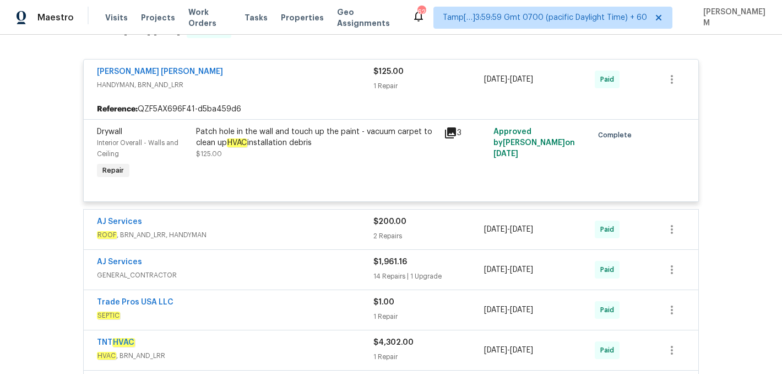
click at [316, 229] on div "AJ Services" at bounding box center [235, 222] width 277 height 13
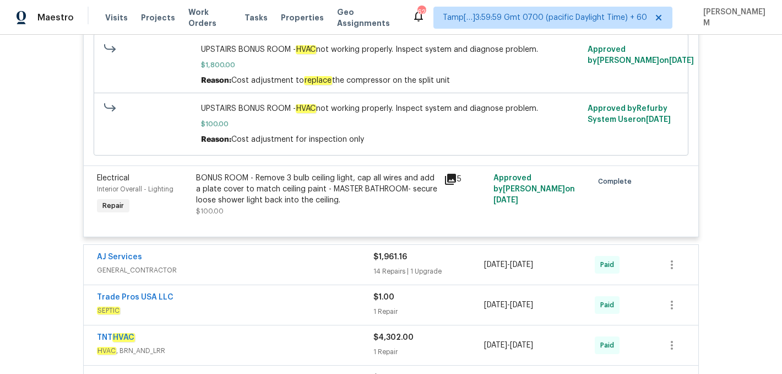
scroll to position [3082, 0]
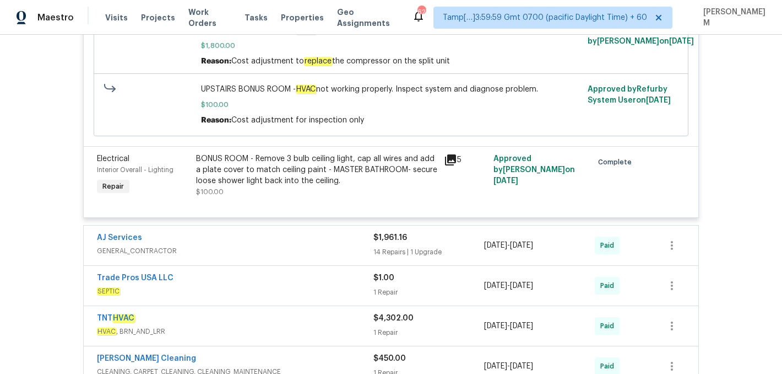
click at [320, 245] on div "AJ Services" at bounding box center [235, 238] width 277 height 13
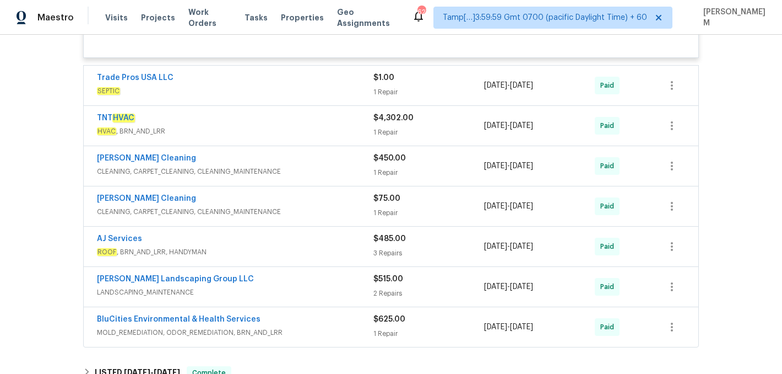
scroll to position [4599, 0]
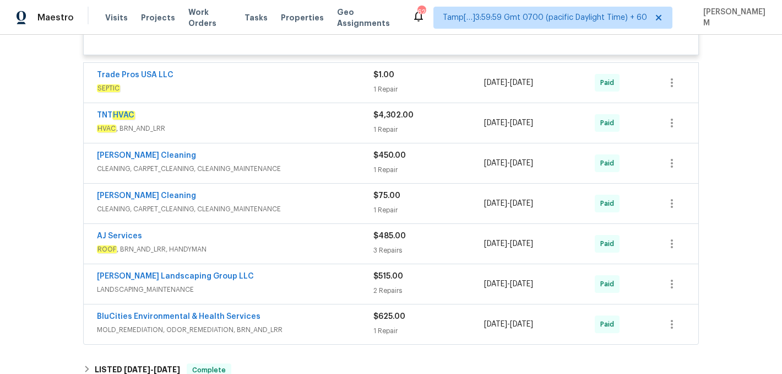
click at [272, 94] on span "SEPTIC" at bounding box center [235, 88] width 277 height 11
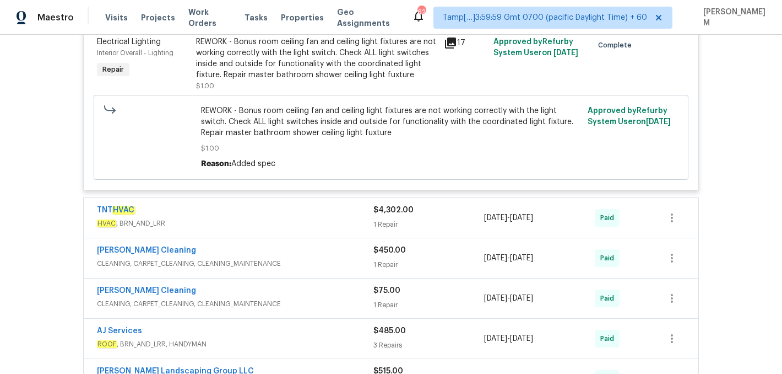
scroll to position [4696, 0]
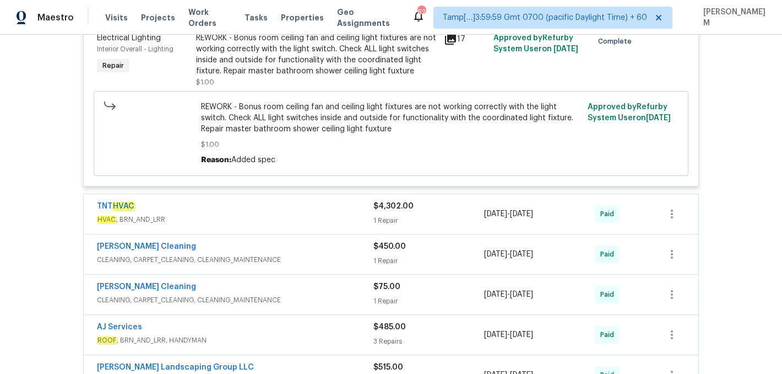
click at [337, 225] on span "HVAC , BRN_AND_LRR" at bounding box center [235, 219] width 277 height 11
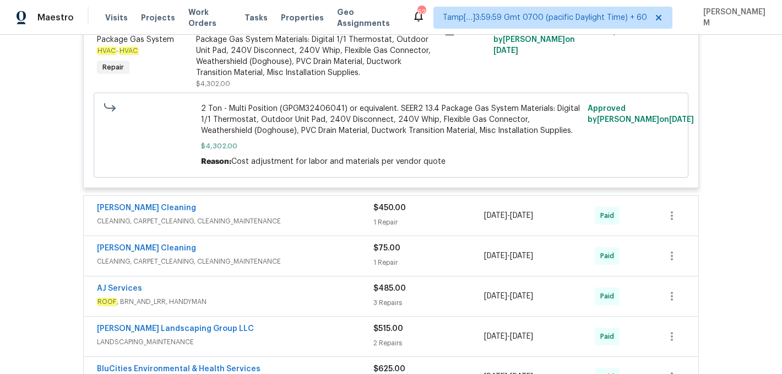
scroll to position [4935, 0]
click at [315, 215] on div "Soledad Cleaning" at bounding box center [235, 208] width 277 height 13
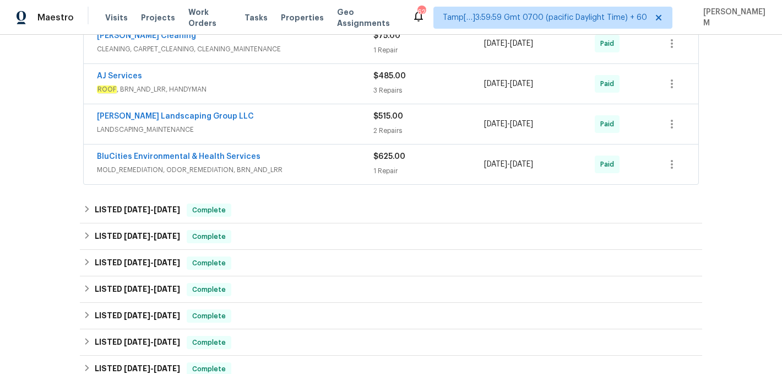
scroll to position [5413, 0]
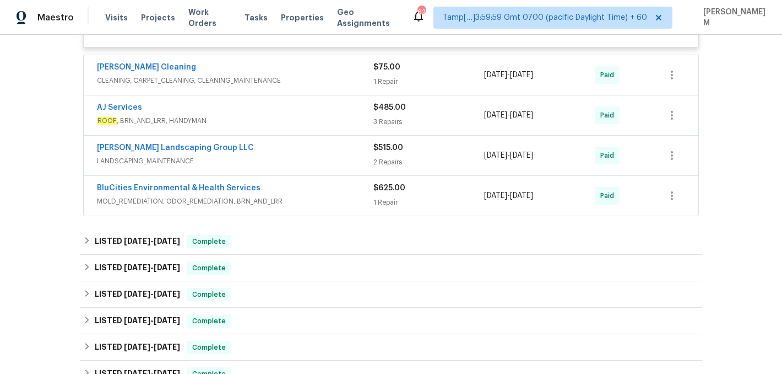
click at [316, 86] on span "CLEANING, CARPET_CLEANING, CLEANING_MAINTENANCE" at bounding box center [235, 80] width 277 height 11
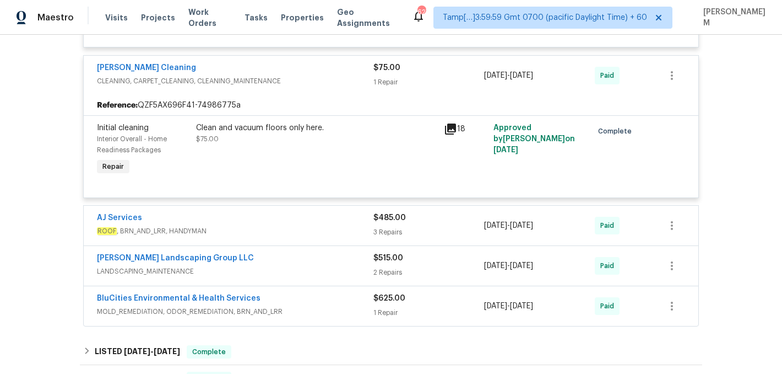
click at [298, 225] on div "AJ Services" at bounding box center [235, 218] width 277 height 13
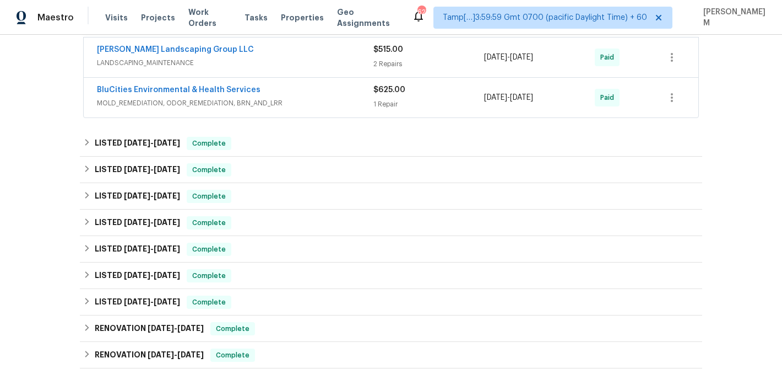
scroll to position [5885, 0]
click at [327, 57] on div "Sandoval Landscaping Group LLC" at bounding box center [235, 50] width 277 height 13
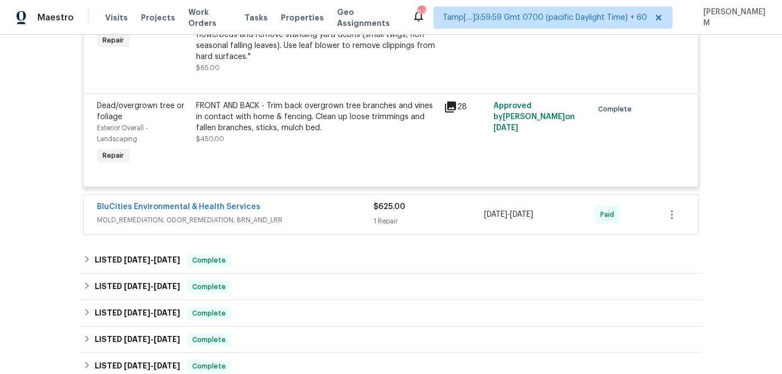
scroll to position [6095, 0]
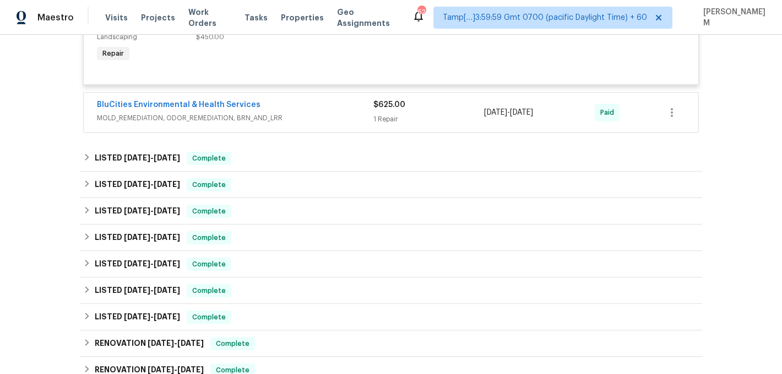
click at [336, 112] on div "BluCities Environmental & Health Services" at bounding box center [235, 105] width 277 height 13
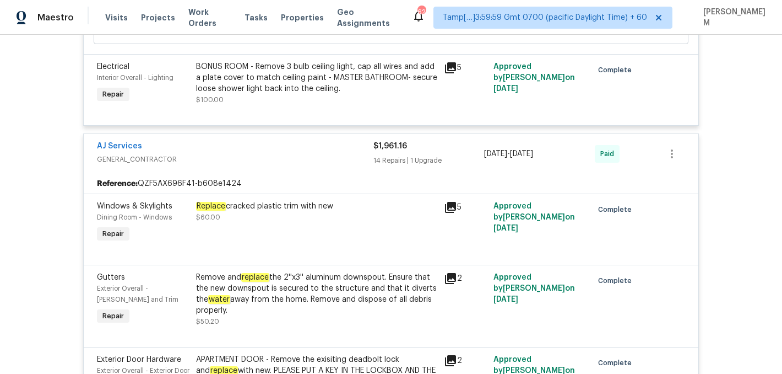
scroll to position [3169, 0]
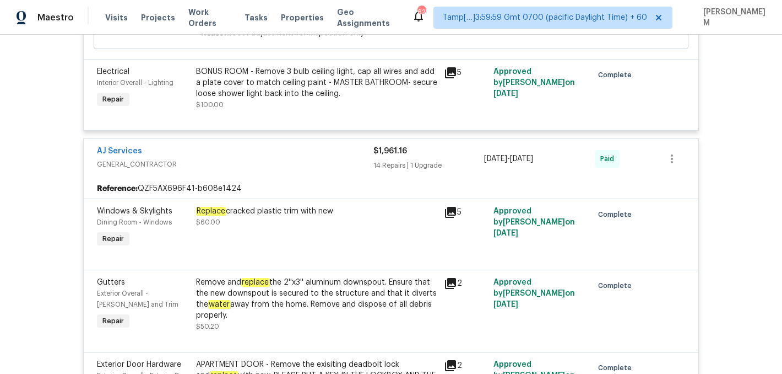
click at [329, 305] on div "Remove and replace the 2''x3'' aluminum downspout. Ensure that the new downspou…" at bounding box center [316, 299] width 241 height 44
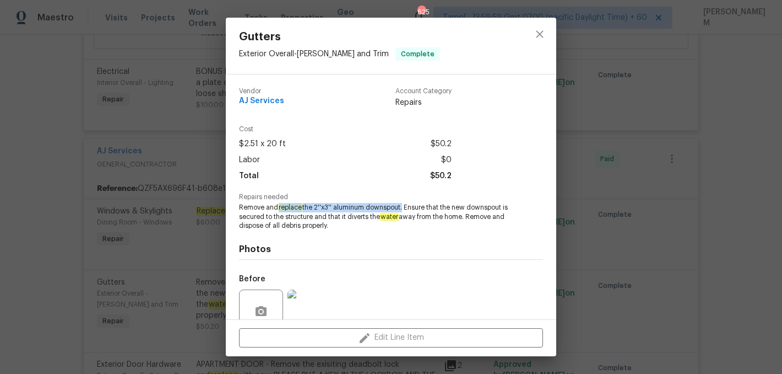
drag, startPoint x: 280, startPoint y: 206, endPoint x: 403, endPoint y: 204, distance: 122.9
click at [403, 204] on span "Remove and replace the 2''x3'' aluminum downspout. Ensure that the new downspou…" at bounding box center [376, 217] width 274 height 28
copy span "replace the 2''x3'' aluminum downspout"
click at [122, 268] on div "Gutters Exterior Overall - Eaves and Trim Complete Vendor AJ Services Account C…" at bounding box center [391, 187] width 782 height 374
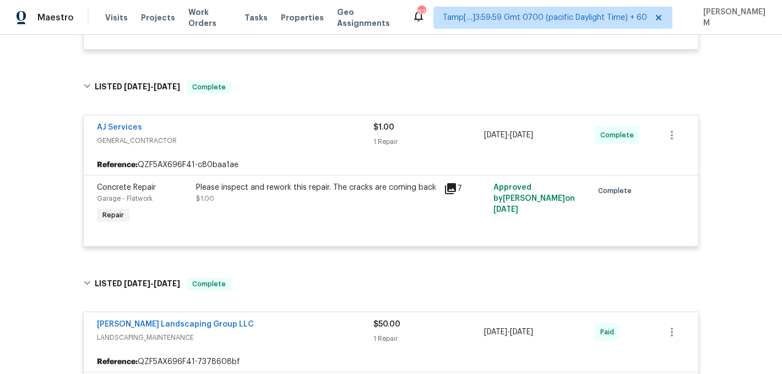
scroll to position [2290, 0]
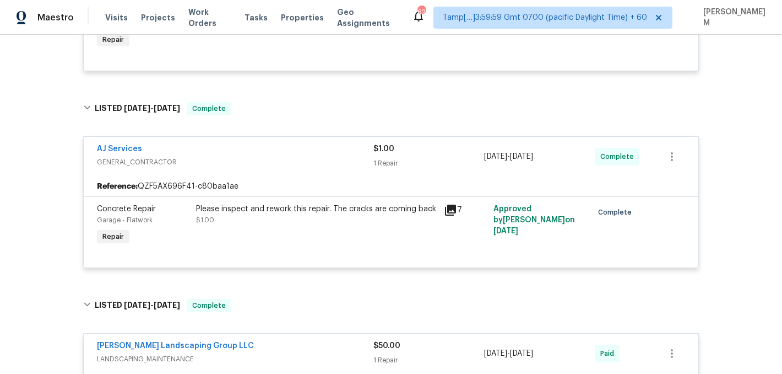
click at [391, 225] on div "Please inspect and rework this repair. The cracks are coming back $1.00" at bounding box center [316, 214] width 241 height 22
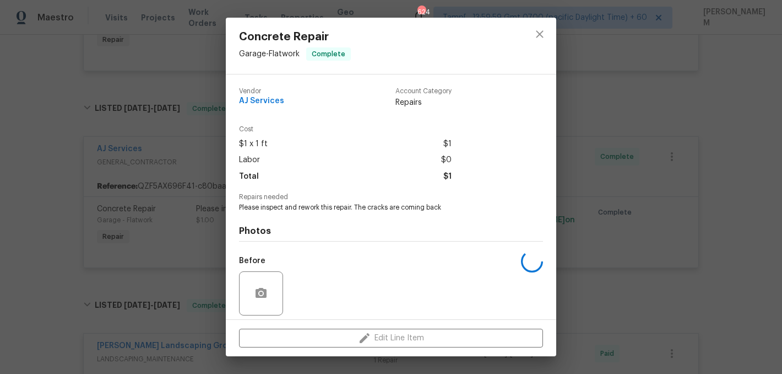
scroll to position [78, 0]
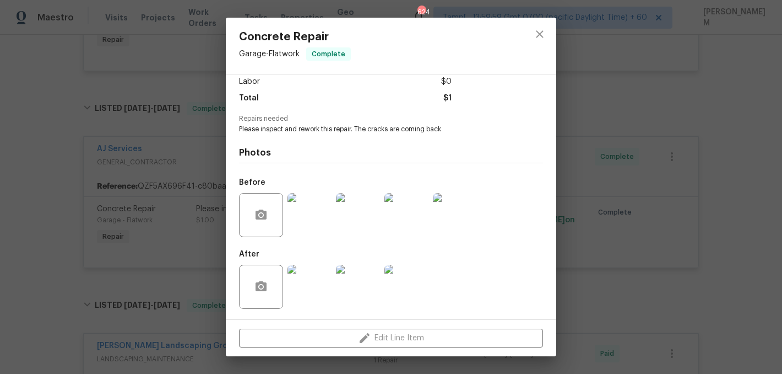
click at [312, 226] on img at bounding box center [310, 215] width 44 height 44
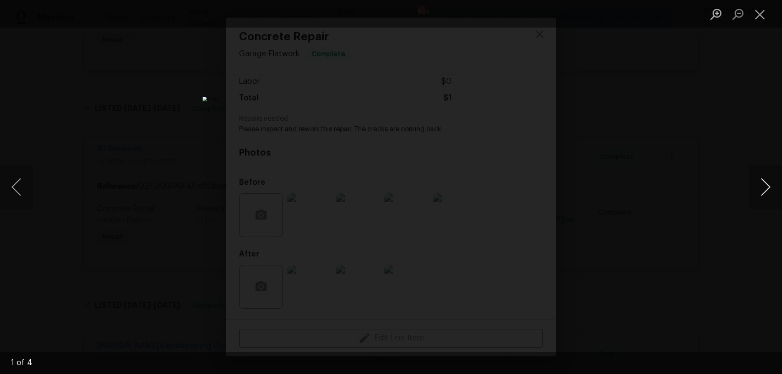
click at [755, 183] on button "Next image" at bounding box center [765, 187] width 33 height 44
click at [769, 6] on button "Close lightbox" at bounding box center [760, 13] width 22 height 19
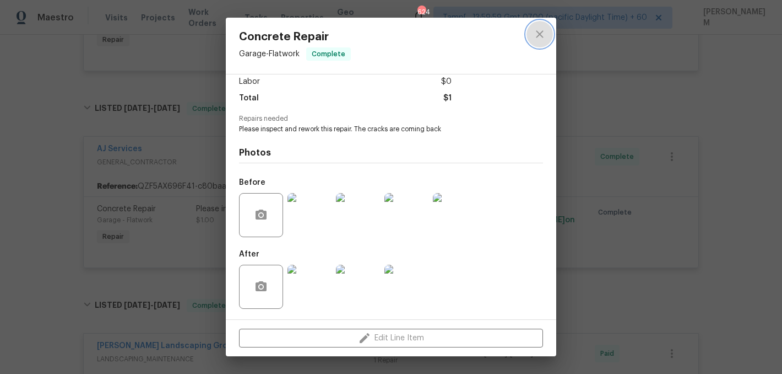
click at [542, 35] on icon "close" at bounding box center [539, 34] width 13 height 13
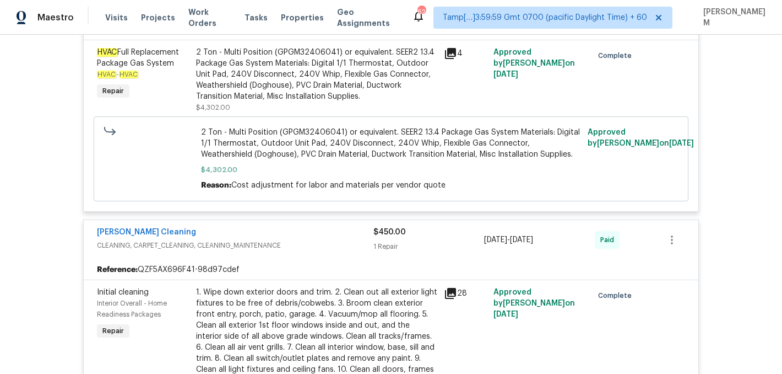
scroll to position [4907, 0]
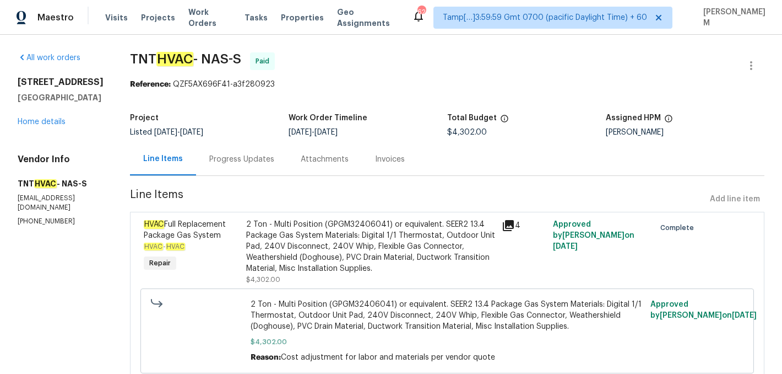
click at [235, 160] on div "Progress Updates" at bounding box center [241, 159] width 65 height 11
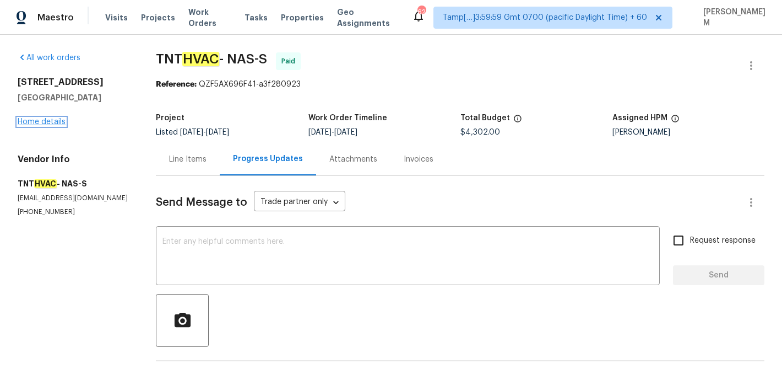
click at [51, 123] on link "Home details" at bounding box center [42, 122] width 48 height 8
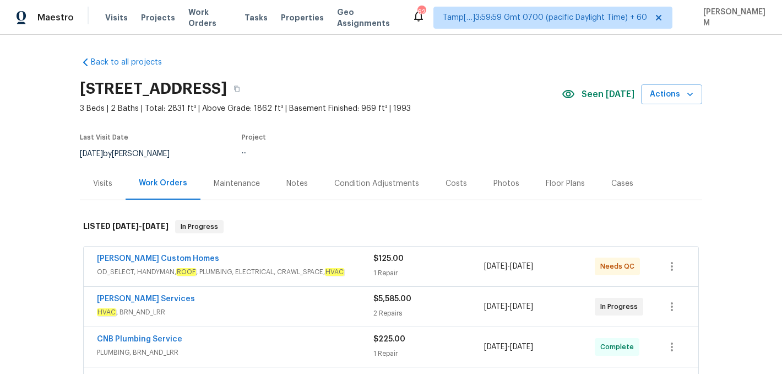
click at [341, 268] on em "HVAC" at bounding box center [334, 272] width 19 height 8
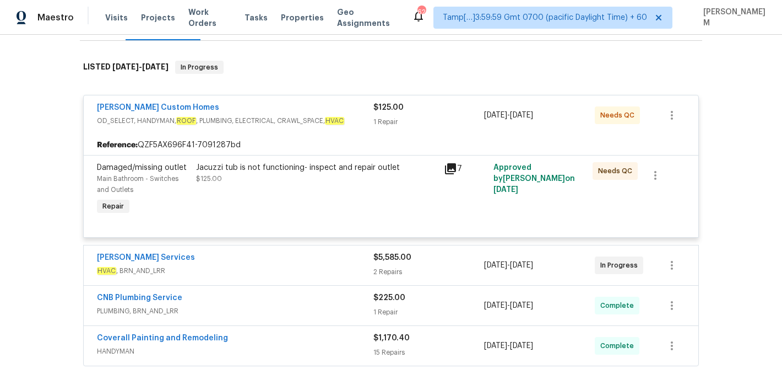
scroll to position [186, 0]
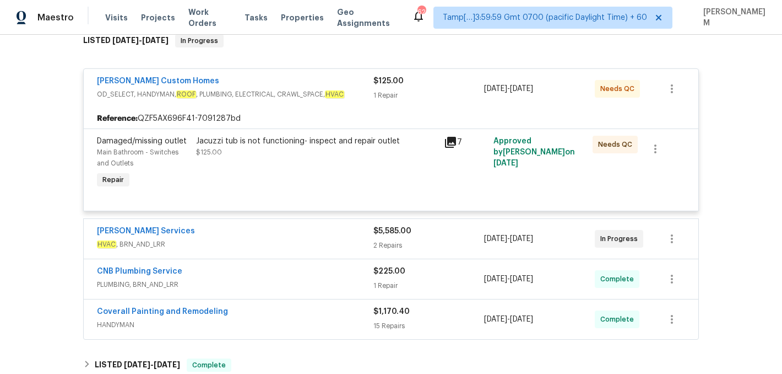
click at [322, 246] on span "HVAC , BRN_AND_LRR" at bounding box center [235, 244] width 277 height 11
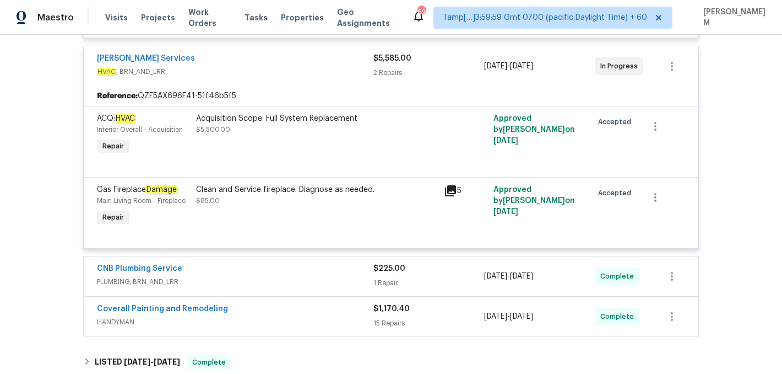
scroll to position [379, 0]
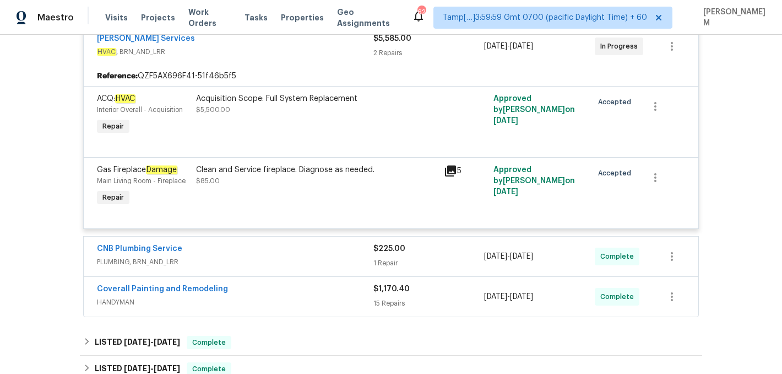
click at [290, 256] on div "CNB Plumbing Service" at bounding box center [235, 249] width 277 height 13
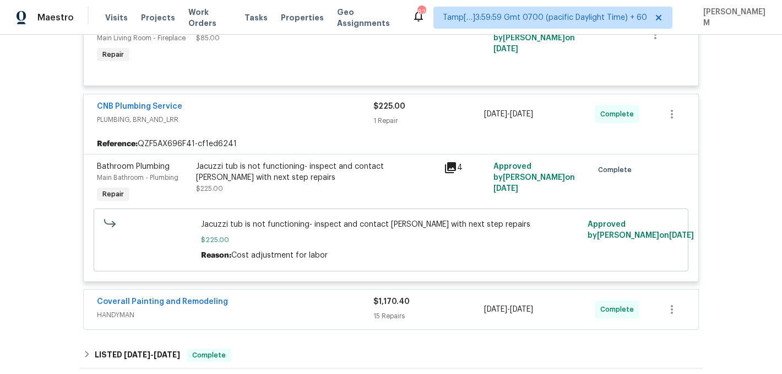
scroll to position [522, 0]
click at [314, 315] on span "HANDYMAN" at bounding box center [235, 313] width 277 height 11
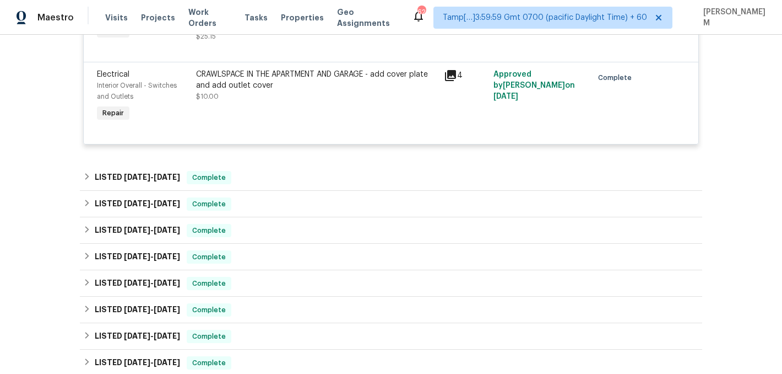
scroll to position [2304, 0]
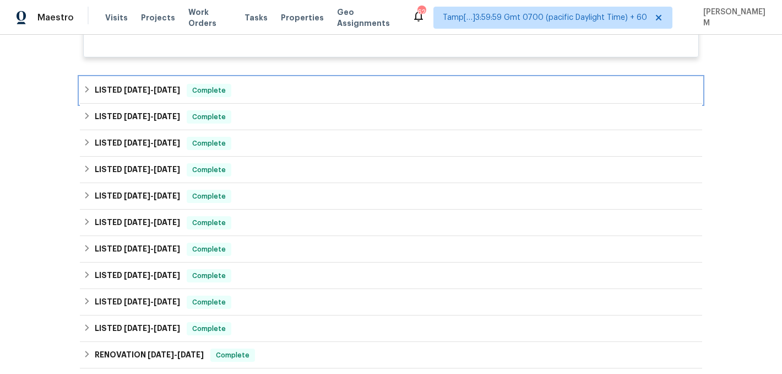
click at [252, 97] on div "LISTED 8/26/25 - 8/30/25 Complete" at bounding box center [391, 90] width 616 height 13
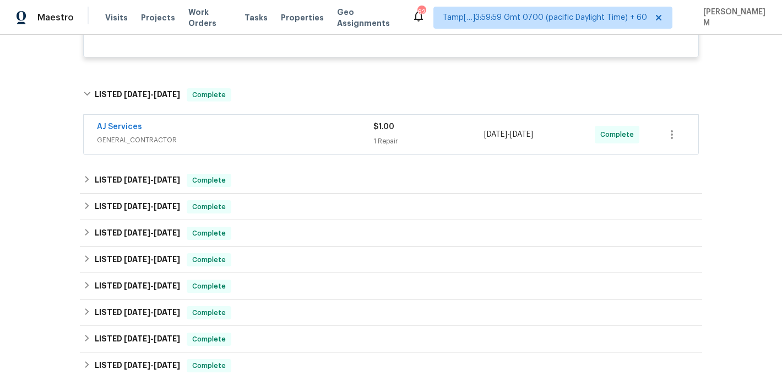
click at [263, 134] on div "AJ Services" at bounding box center [235, 127] width 277 height 13
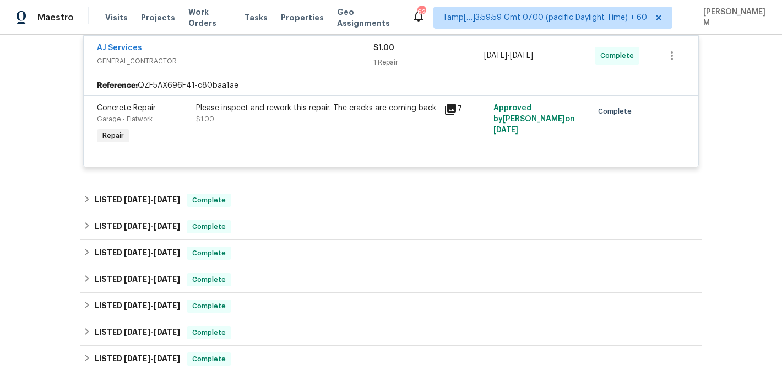
scroll to position [2393, 0]
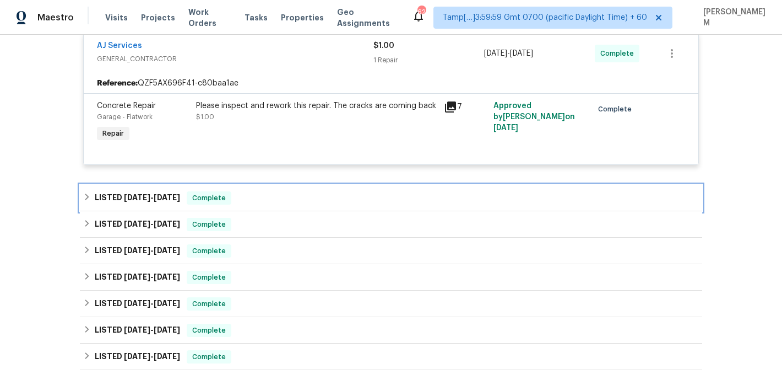
click at [304, 210] on div "LISTED 8/7/25 - 8/11/25 Complete" at bounding box center [391, 198] width 623 height 26
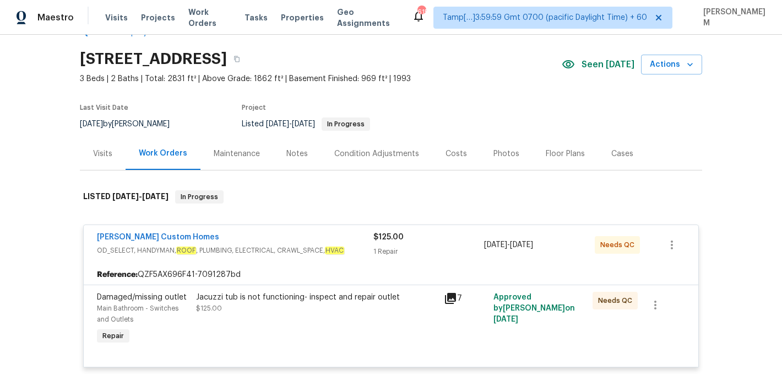
scroll to position [0, 0]
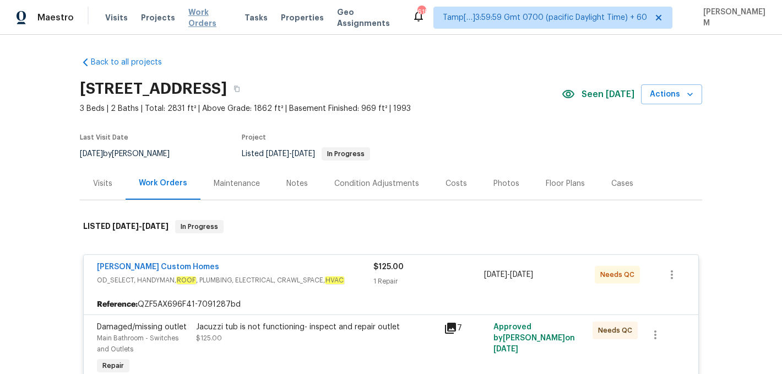
click at [209, 16] on span "Work Orders" at bounding box center [209, 18] width 43 height 22
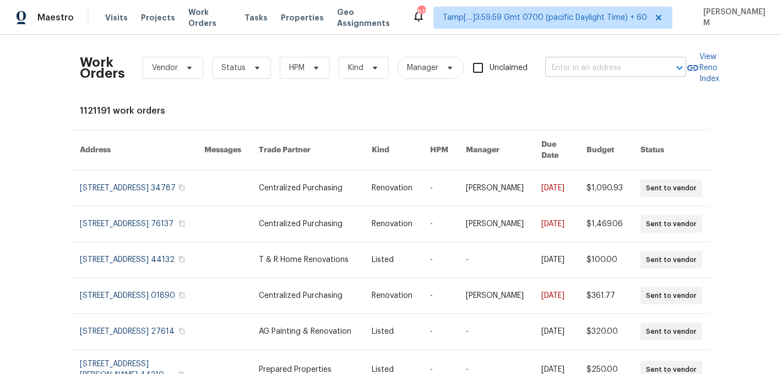
click at [576, 71] on input "text" at bounding box center [600, 68] width 110 height 17
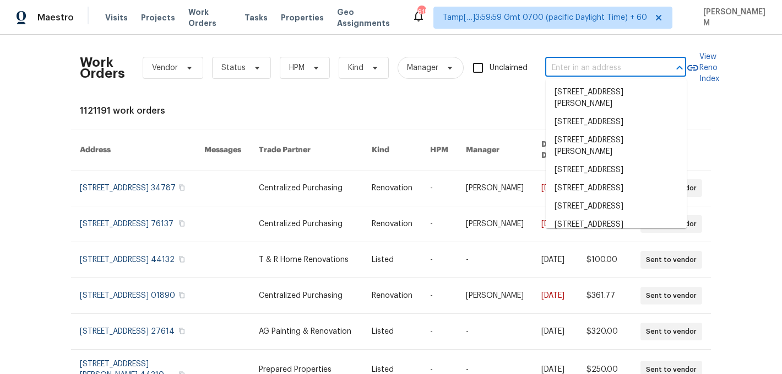
paste input "22 Adelphi Ct Sacramento, CA 95825"
type input "22 Adelphi Ct Sacramento, CA 95825"
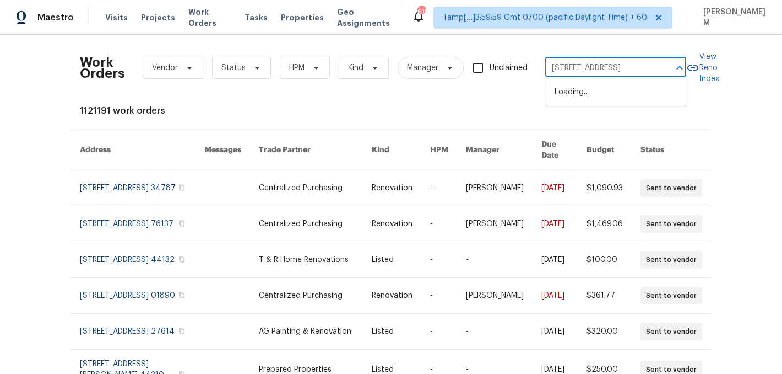
scroll to position [0, 30]
click at [594, 93] on li "22 Adelphi Ct, Sacramento, CA 95825" at bounding box center [616, 92] width 141 height 18
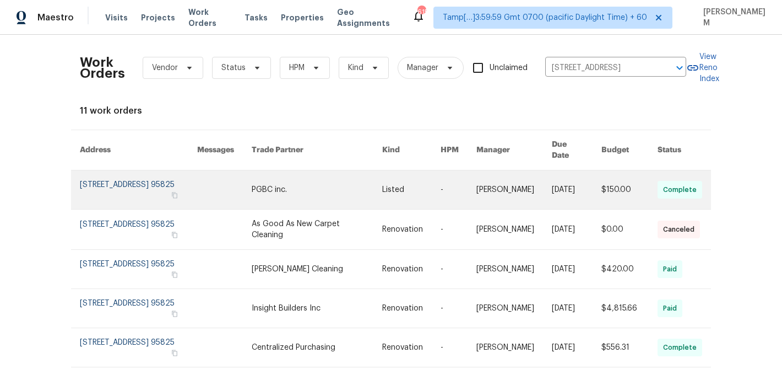
click at [394, 185] on link at bounding box center [411, 189] width 58 height 39
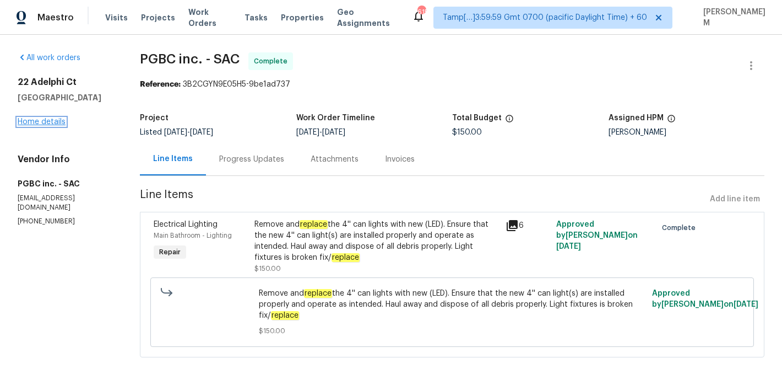
click at [39, 118] on link "Home details" at bounding box center [42, 122] width 48 height 8
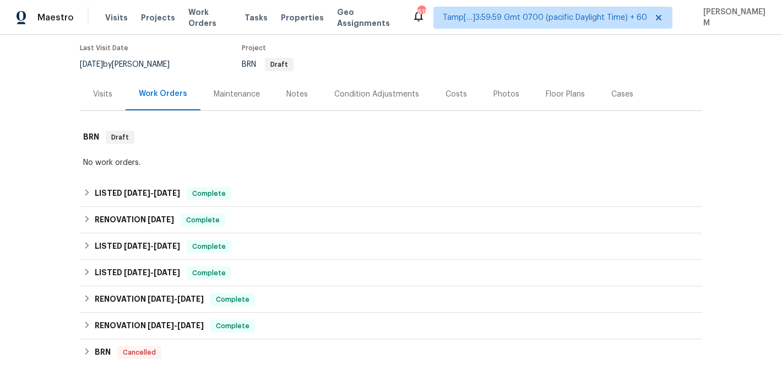
scroll to position [98, 0]
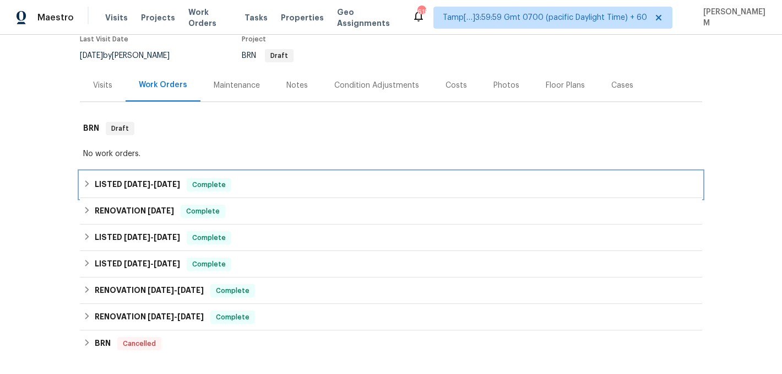
click at [263, 185] on div "LISTED 9/17/25 - 9/17/25 Complete" at bounding box center [391, 184] width 616 height 13
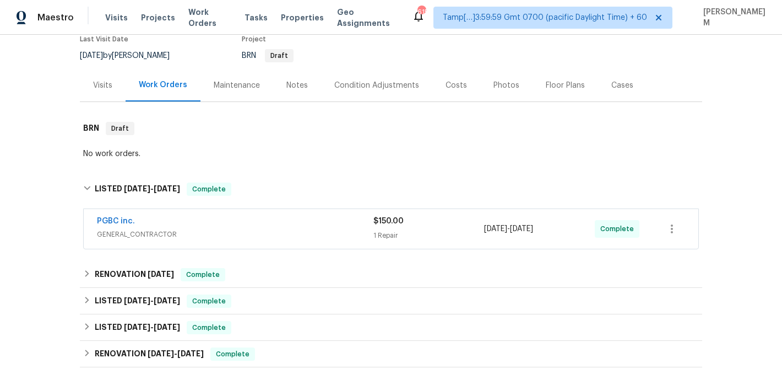
click at [306, 229] on span "GENERAL_CONTRACTOR" at bounding box center [235, 234] width 277 height 11
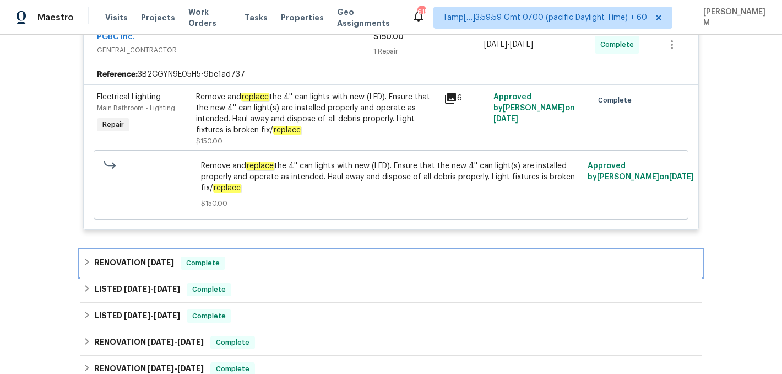
click at [274, 255] on div "RENOVATION 5/5/25 Complete" at bounding box center [391, 263] width 623 height 26
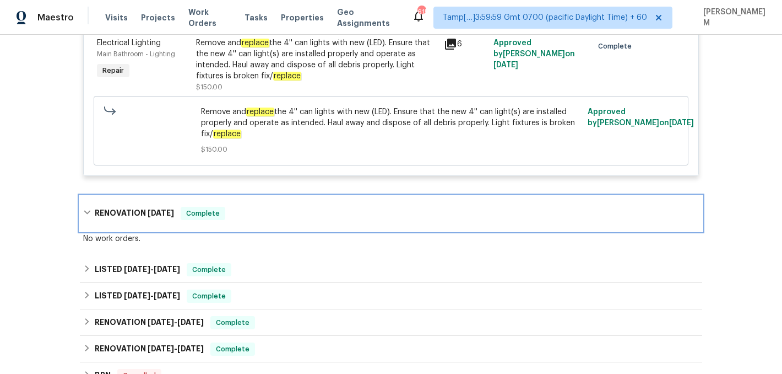
scroll to position [352, 0]
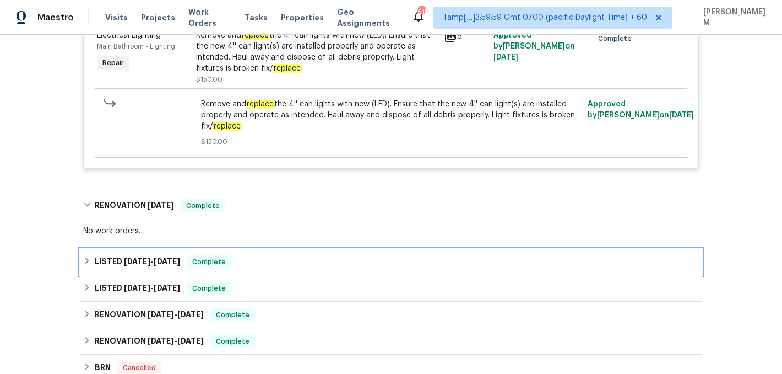
click at [275, 261] on div "LISTED 2/15/23 - 2/22/23 Complete" at bounding box center [391, 261] width 616 height 13
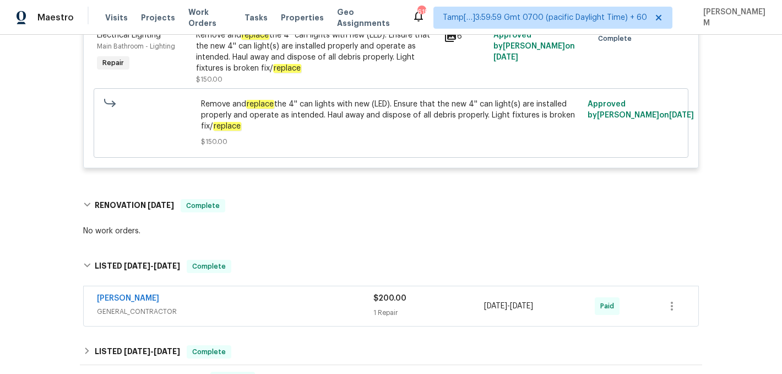
click at [278, 304] on div "Christopher Steele" at bounding box center [235, 299] width 277 height 13
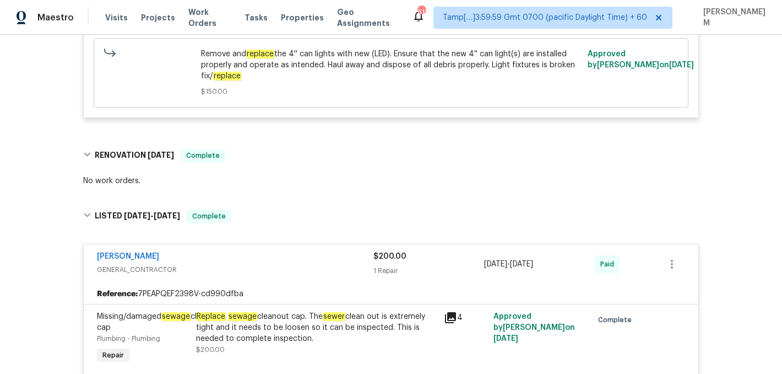
scroll to position [0, 0]
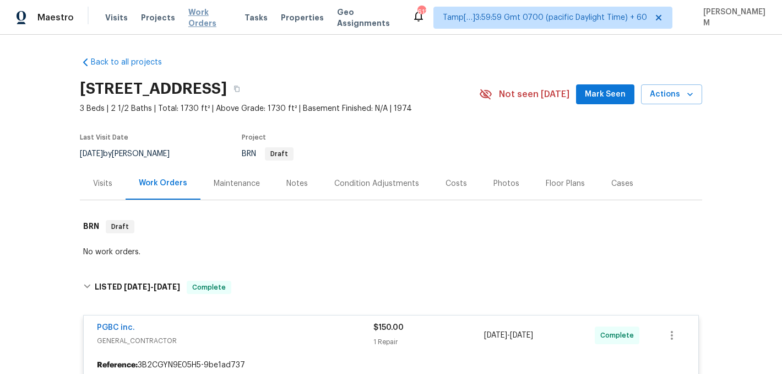
click at [205, 14] on span "Work Orders" at bounding box center [209, 18] width 43 height 22
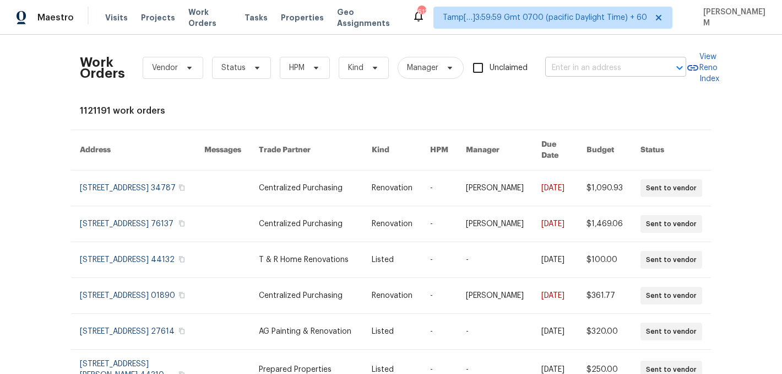
click at [566, 62] on input "text" at bounding box center [600, 68] width 110 height 17
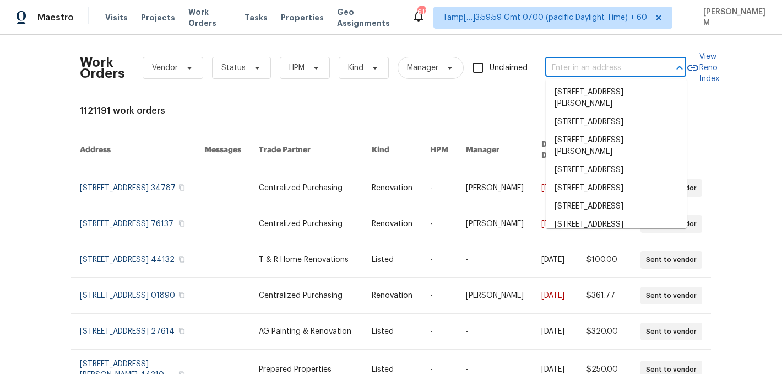
paste input "2897 Chuckwagon Rd Palmdale, CA 93550"
type input "2897 Chuckwagon Rd Palmdale, CA 93550"
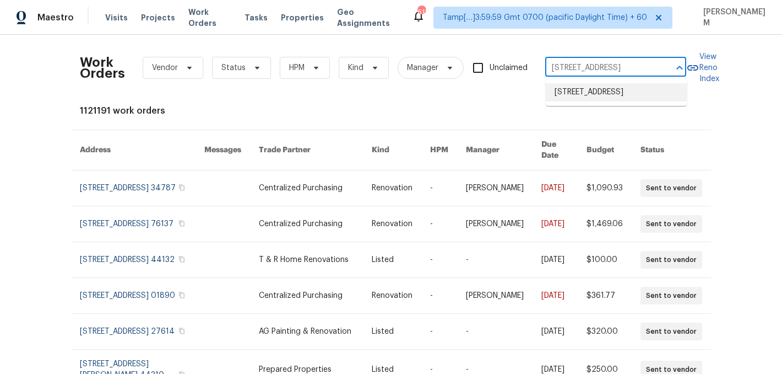
click at [601, 98] on li "2897 Chuckwagon Rd, Palmdale, CA 93550" at bounding box center [616, 92] width 141 height 18
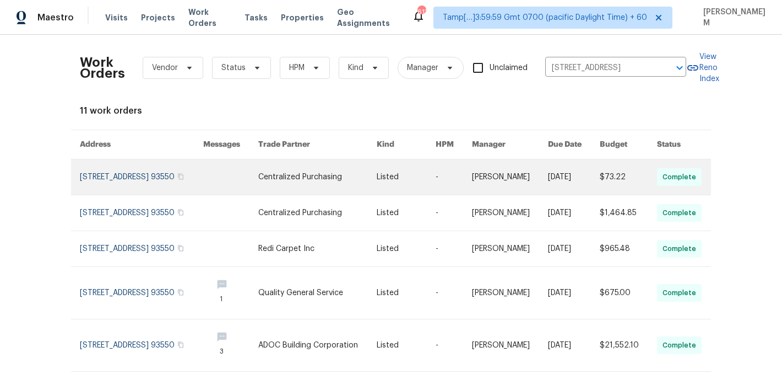
click at [458, 181] on link at bounding box center [454, 176] width 36 height 35
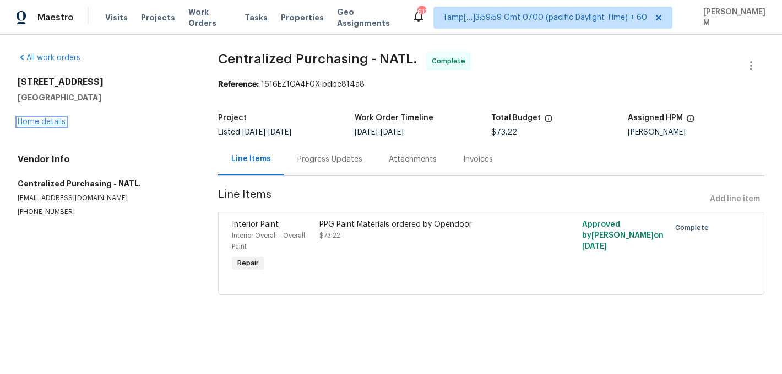
click at [39, 121] on link "Home details" at bounding box center [42, 122] width 48 height 8
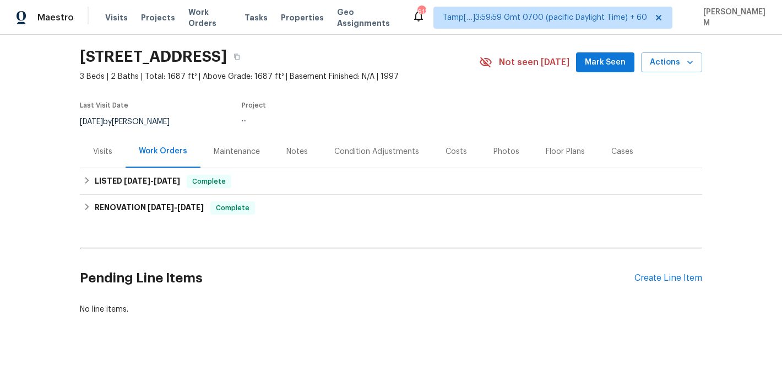
scroll to position [48, 0]
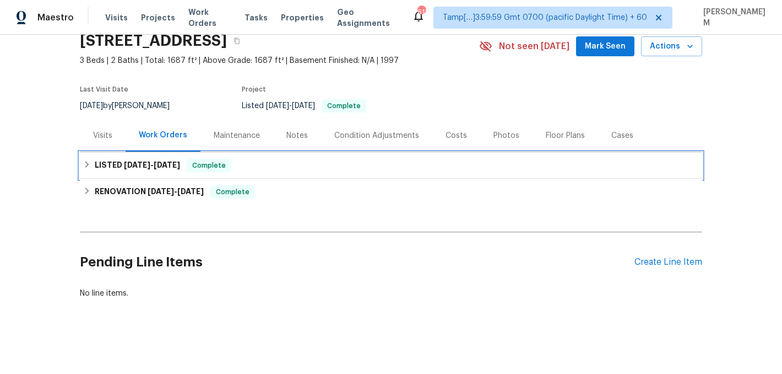
click at [272, 166] on div "LISTED 9/3/25 - 9/15/25 Complete" at bounding box center [391, 165] width 616 height 13
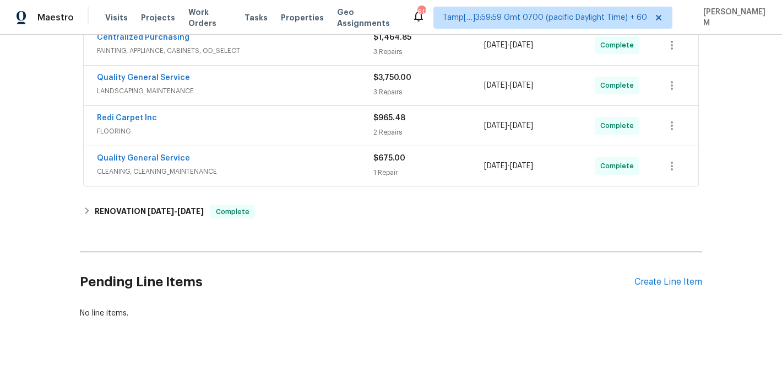
scroll to position [321, 0]
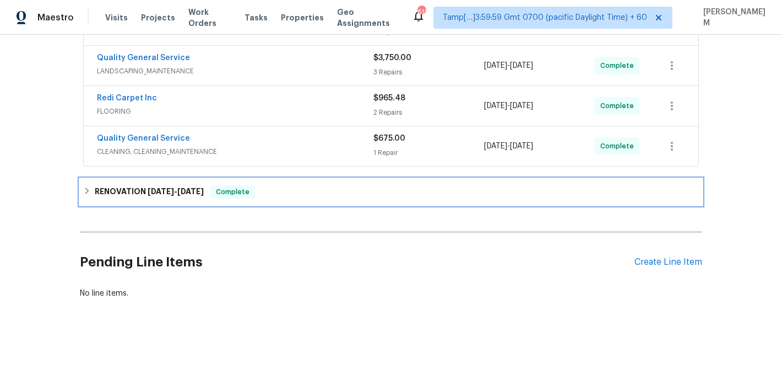
click at [237, 188] on span "Complete" at bounding box center [233, 191] width 42 height 11
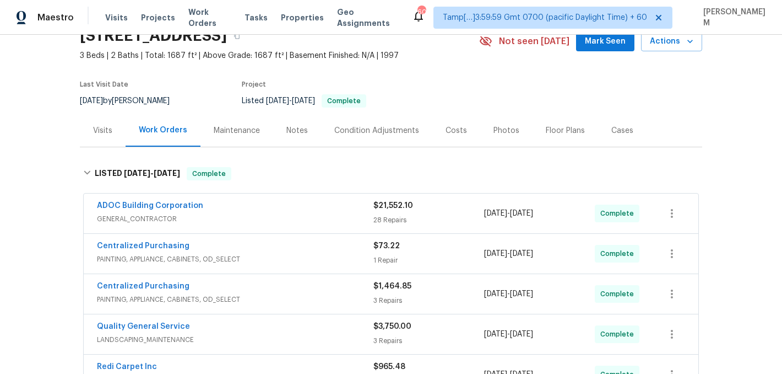
scroll to position [0, 0]
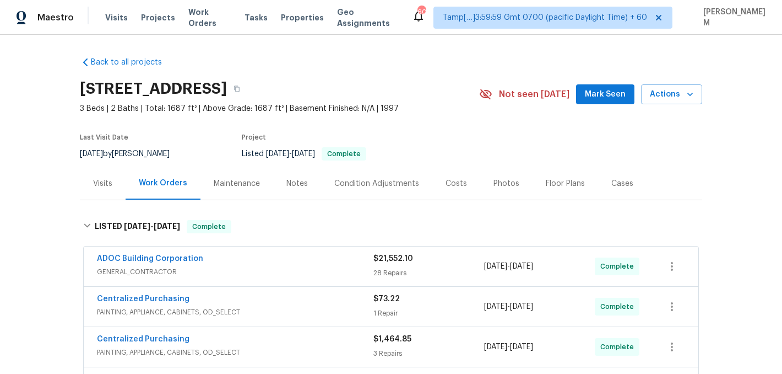
click at [113, 187] on div "Visits" at bounding box center [103, 183] width 46 height 33
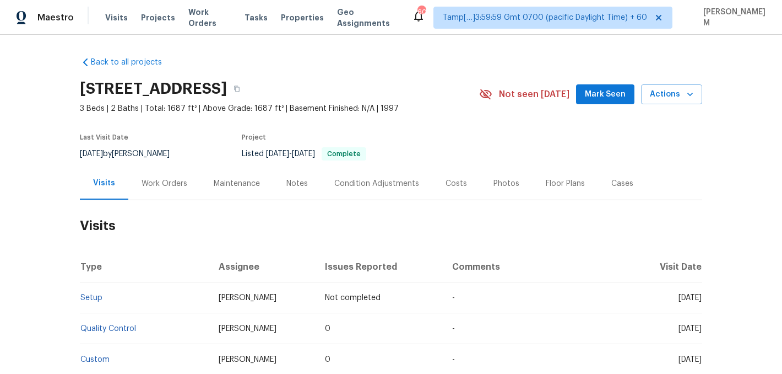
scroll to position [122, 0]
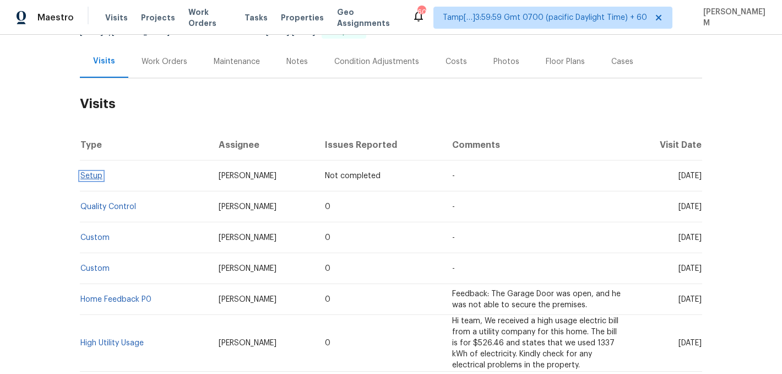
click at [91, 176] on link "Setup" at bounding box center [91, 176] width 22 height 8
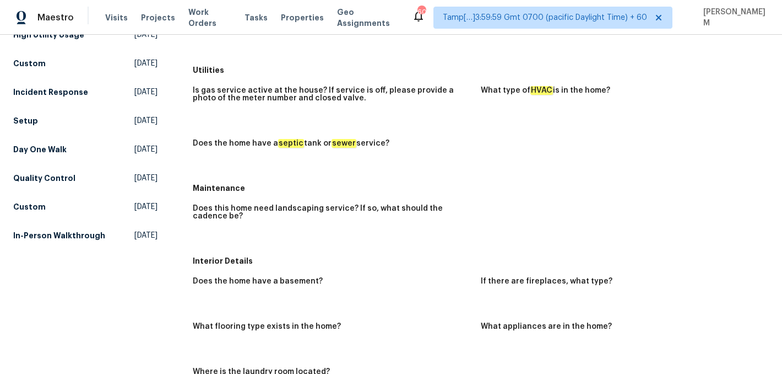
scroll to position [224, 0]
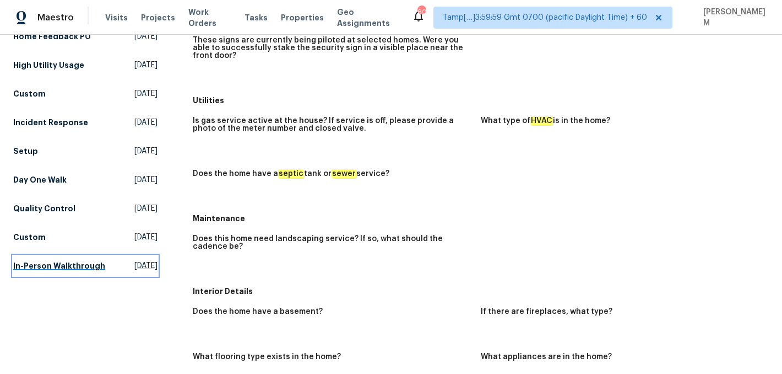
click at [58, 271] on h5 "In-Person Walkthrough" at bounding box center [59, 265] width 92 height 11
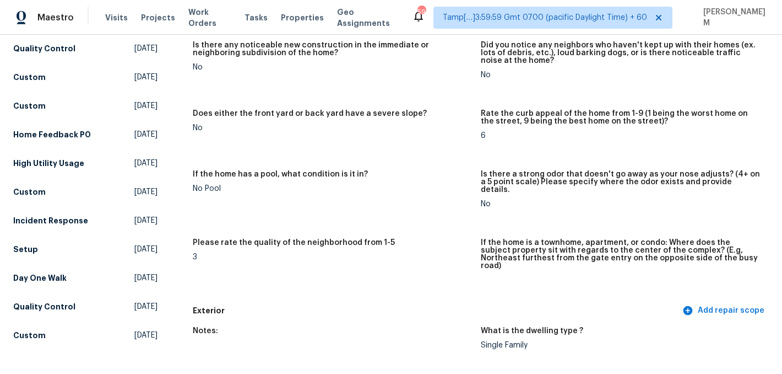
scroll to position [155, 0]
click at [29, 253] on h5 "Setup" at bounding box center [25, 248] width 25 height 11
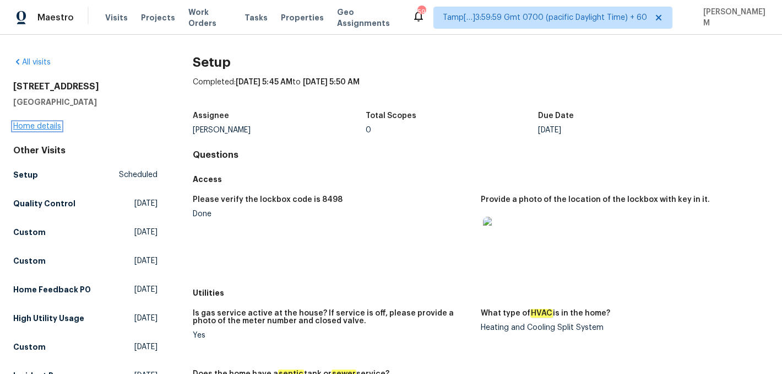
click at [51, 126] on link "Home details" at bounding box center [37, 126] width 48 height 8
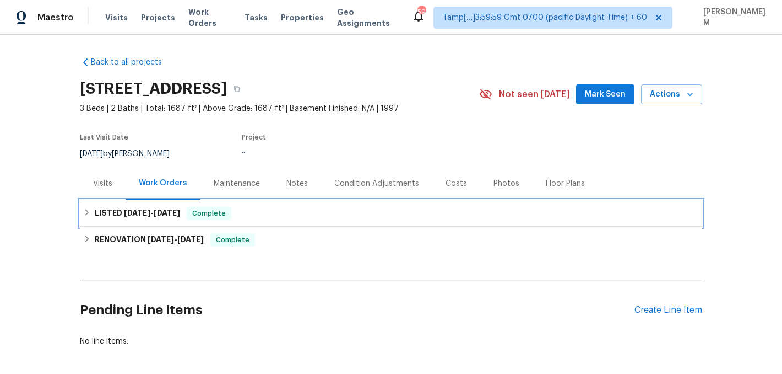
click at [253, 212] on div "LISTED 9/3/25 - 9/15/25 Complete" at bounding box center [391, 213] width 616 height 13
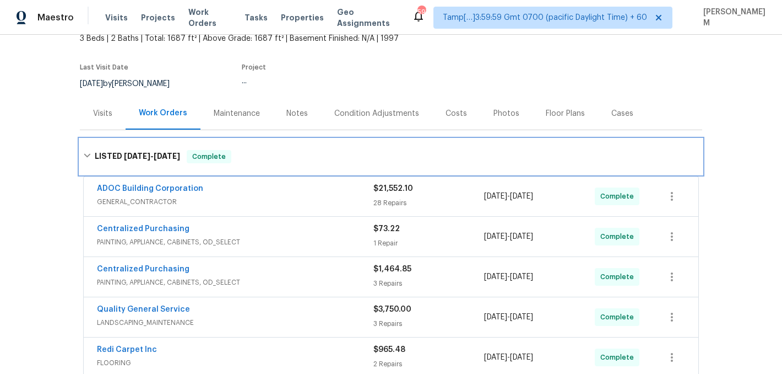
scroll to position [86, 0]
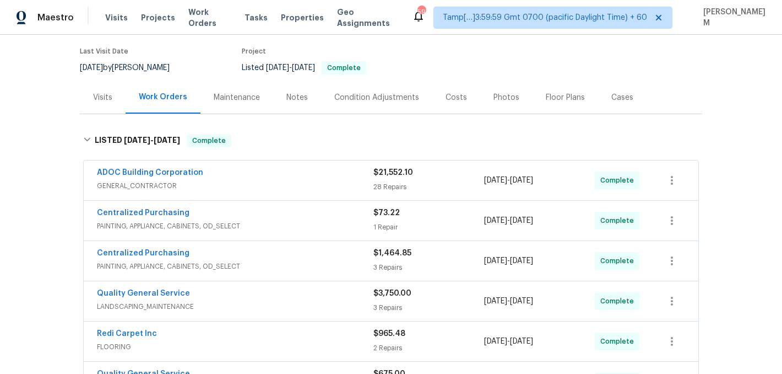
click at [273, 181] on span "GENERAL_CONTRACTOR" at bounding box center [235, 185] width 277 height 11
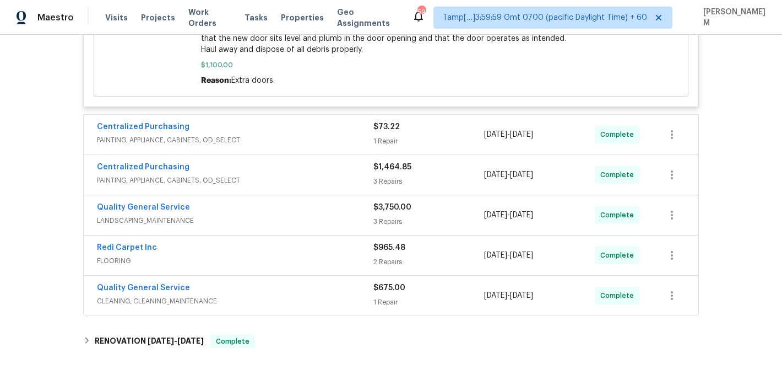
scroll to position [3336, 0]
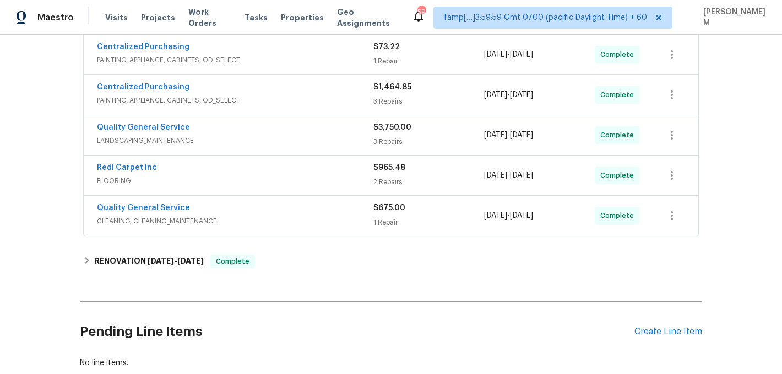
click at [317, 66] on span "PAINTING, APPLIANCE, CABINETS, OD_SELECT" at bounding box center [235, 60] width 277 height 11
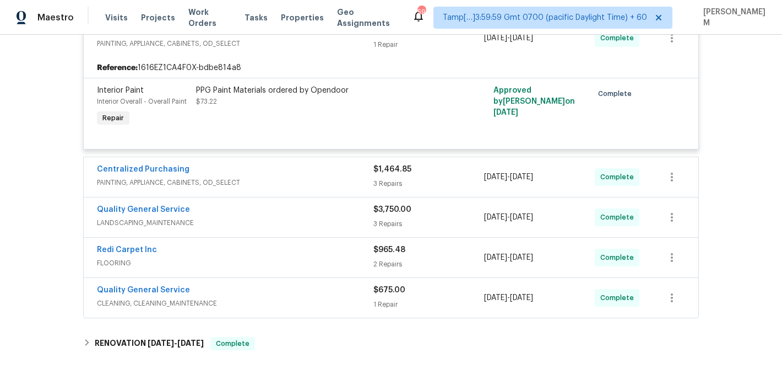
scroll to position [3366, 0]
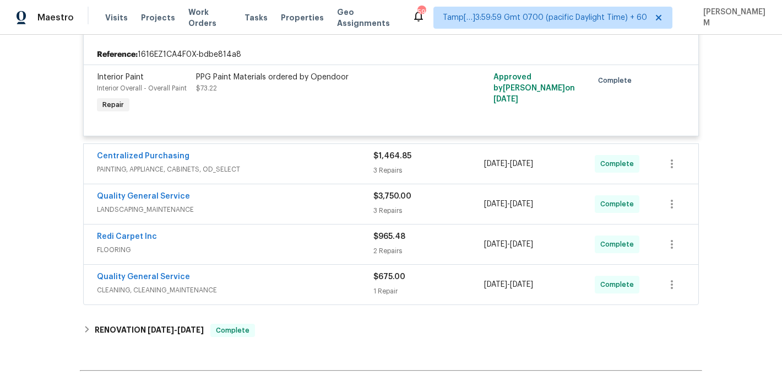
click at [356, 164] on div "Centralized Purchasing" at bounding box center [235, 156] width 277 height 13
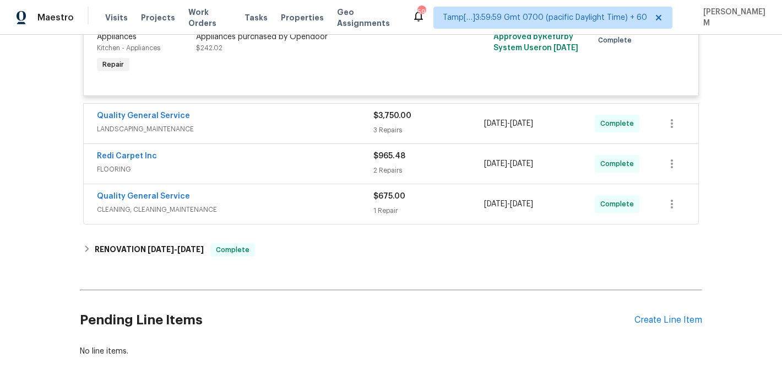
scroll to position [3673, 0]
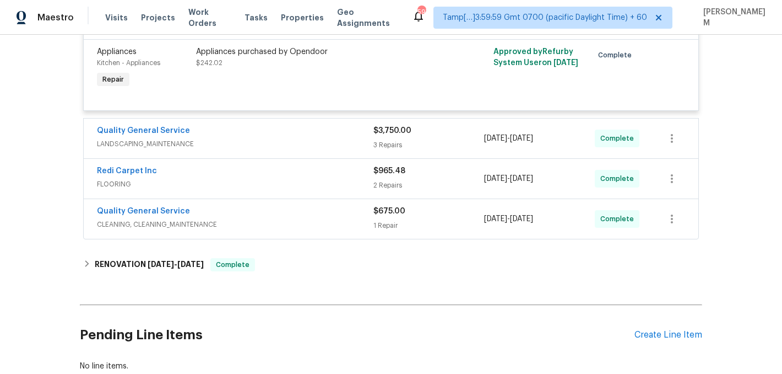
click at [325, 138] on div "Quality General Service" at bounding box center [235, 131] width 277 height 13
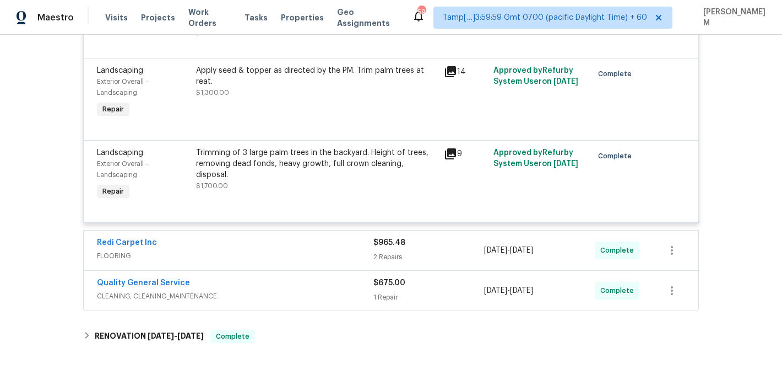
scroll to position [3950, 0]
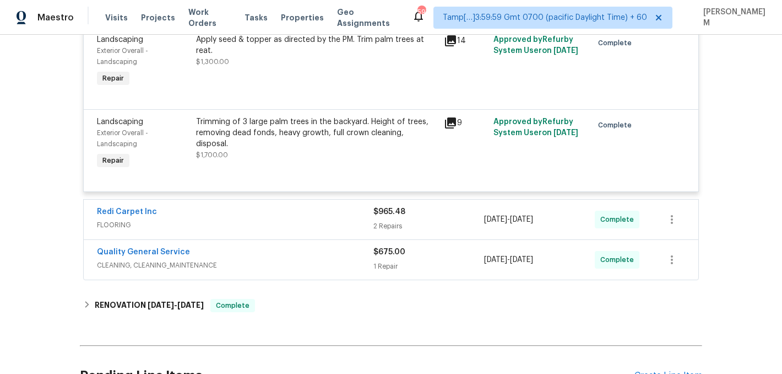
click at [306, 219] on div "Redi Carpet Inc" at bounding box center [235, 212] width 277 height 13
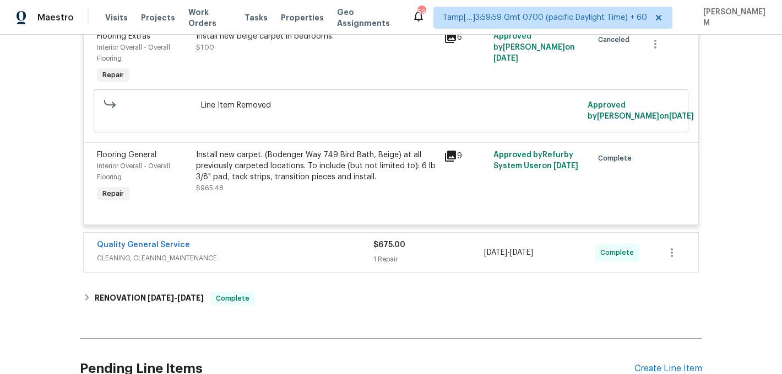
scroll to position [4190, 0]
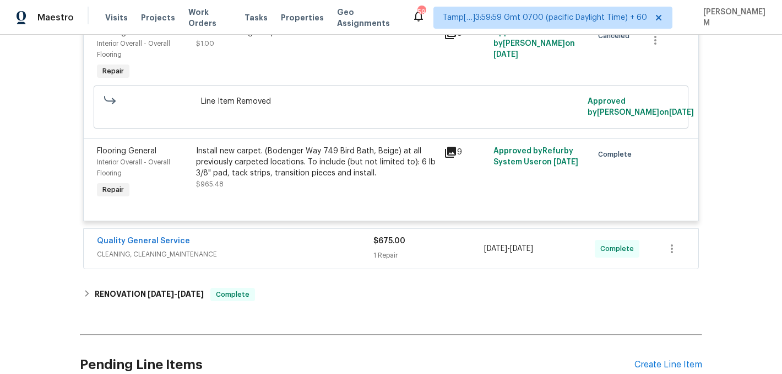
click at [286, 248] on div "Quality General Service" at bounding box center [235, 241] width 277 height 13
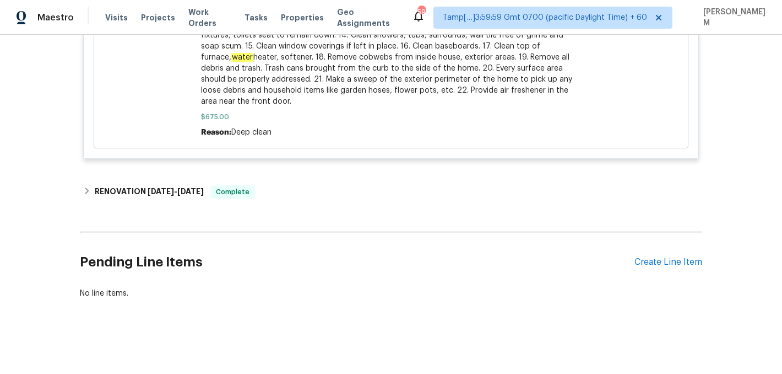
scroll to position [4827, 0]
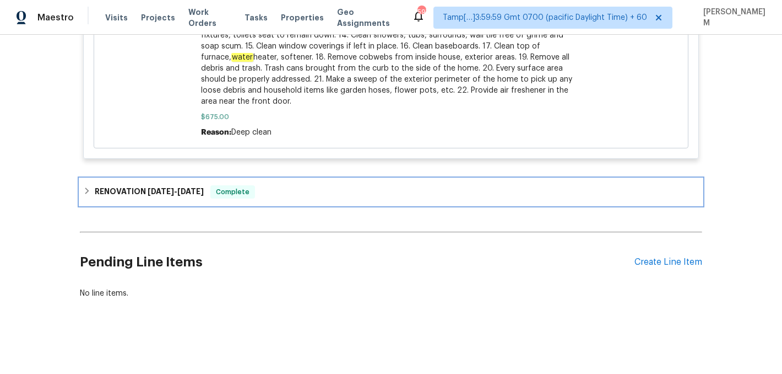
click at [234, 197] on span "Complete" at bounding box center [233, 191] width 42 height 11
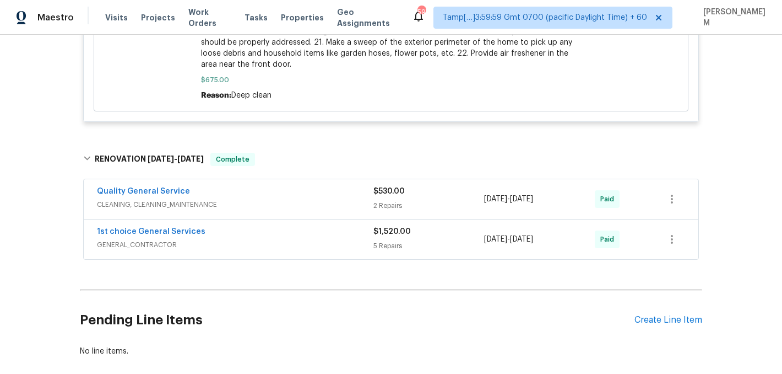
click at [291, 199] on div "Quality General Service" at bounding box center [235, 192] width 277 height 13
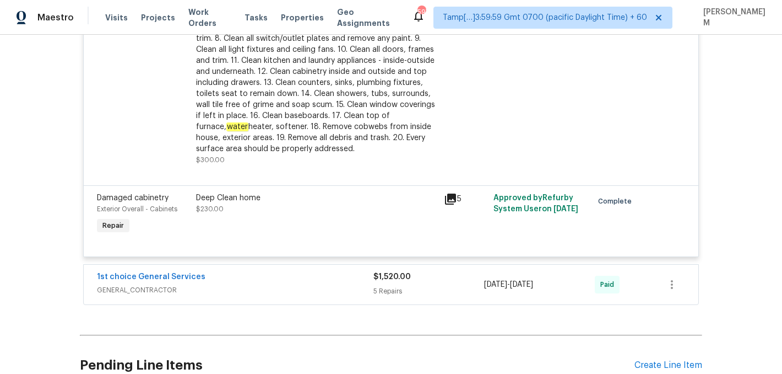
scroll to position [5254, 0]
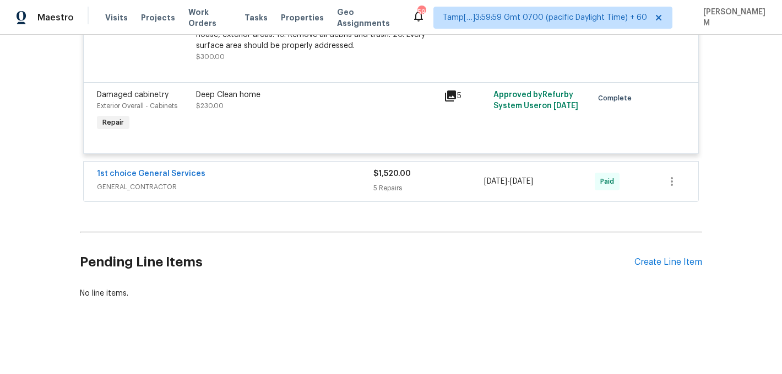
click at [301, 176] on div "1st choice General Services" at bounding box center [235, 174] width 277 height 13
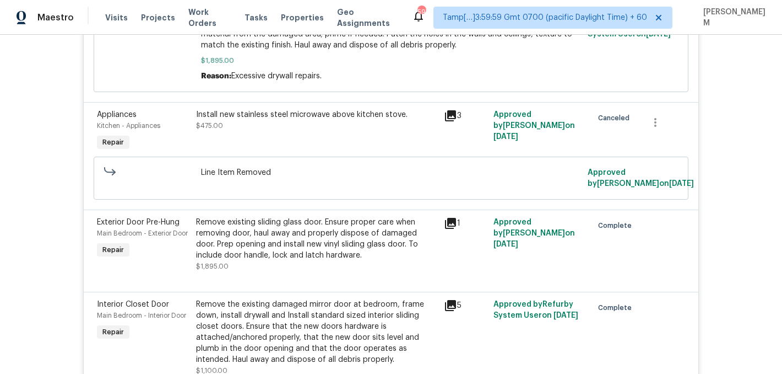
scroll to position [2877, 0]
click at [318, 258] on div "Remove existing sliding glass door. Ensure proper care when removing door, haul…" at bounding box center [316, 239] width 241 height 44
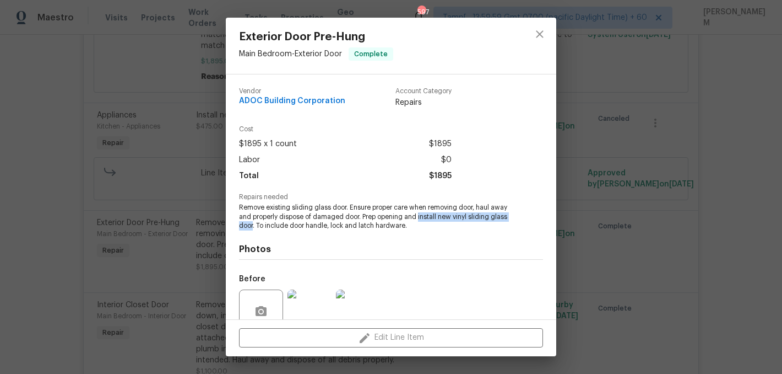
drag, startPoint x: 420, startPoint y: 215, endPoint x: 253, endPoint y: 224, distance: 167.7
click at [253, 224] on span "Remove existing sliding glass door. Ensure proper care when removing door, haul…" at bounding box center [376, 217] width 274 height 28
copy span "install new vinyl sliding glass door"
click at [314, 309] on img at bounding box center [310, 311] width 44 height 44
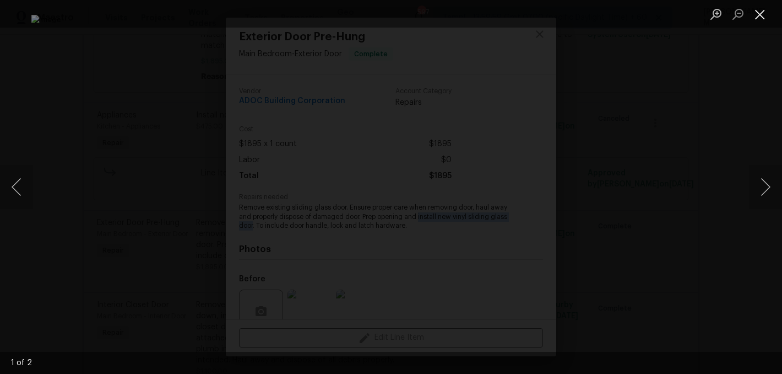
click at [762, 10] on button "Close lightbox" at bounding box center [760, 13] width 22 height 19
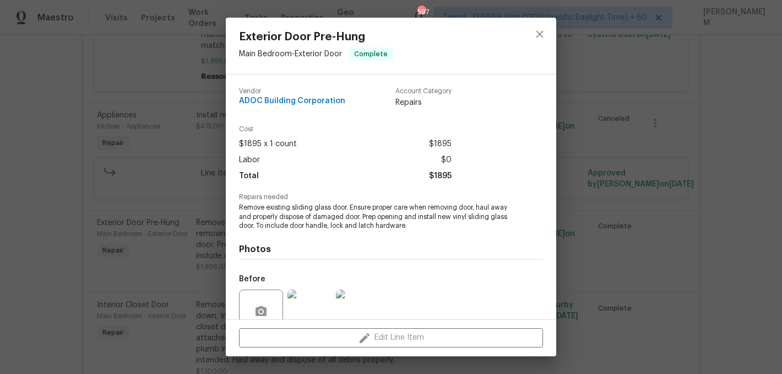
click at [581, 223] on div "Exterior Door Pre-Hung Main Bedroom - Exterior Door Complete Vendor ADOC Buildi…" at bounding box center [391, 187] width 782 height 374
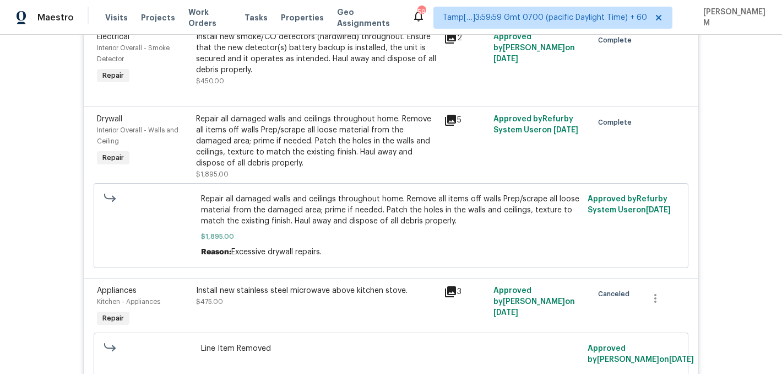
scroll to position [2701, 0]
click at [308, 156] on div "Repair all damaged walls and ceilings throughout home. Remove all items off wal…" at bounding box center [316, 141] width 241 height 55
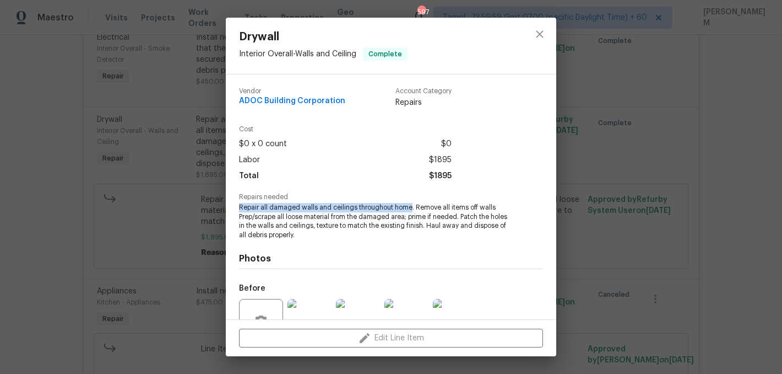
drag, startPoint x: 240, startPoint y: 206, endPoint x: 412, endPoint y: 204, distance: 171.9
click at [412, 204] on span "Repair all damaged walls and ceilings throughout home. Remove all items off wal…" at bounding box center [376, 221] width 274 height 37
copy span "Repair all damaged walls and ceilings throughout home"
click at [116, 236] on div "Drywall Interior Overall - Walls and Ceiling Complete Vendor ADOC Building Corp…" at bounding box center [391, 187] width 782 height 374
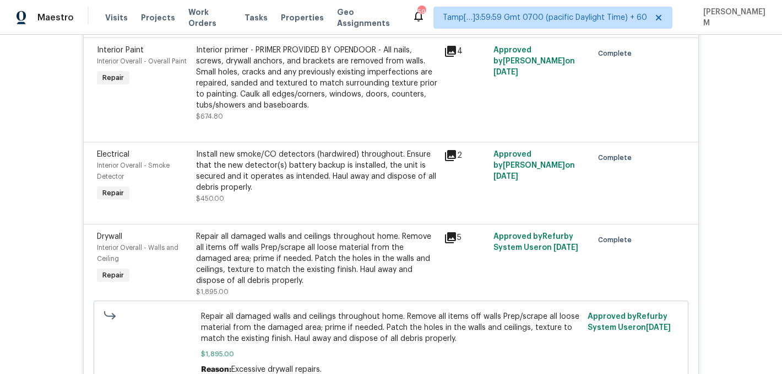
scroll to position [2579, 0]
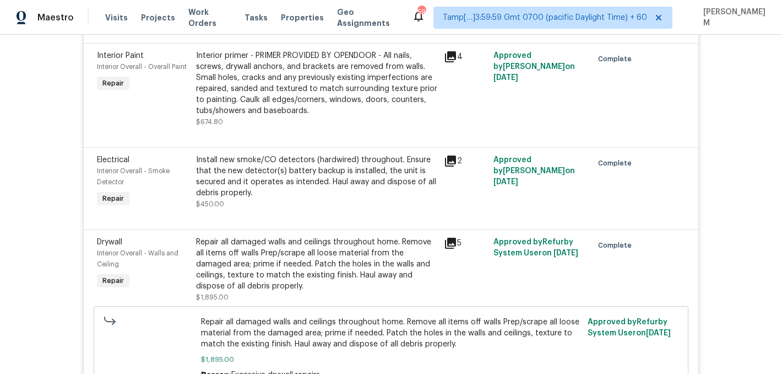
click at [265, 191] on div "Install new smoke/CO detectors (hardwired) throughout. Ensure that the new dete…" at bounding box center [316, 176] width 241 height 44
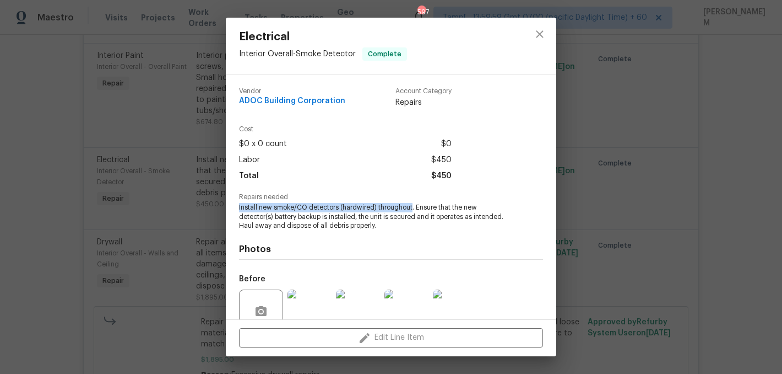
drag, startPoint x: 239, startPoint y: 206, endPoint x: 412, endPoint y: 205, distance: 173.6
click at [412, 205] on span "Install new smoke/CO detectors (hardwired) throughout. Ensure that the new dete…" at bounding box center [376, 217] width 274 height 28
copy span "Install new smoke/CO detectors (hardwired) throughout"
click at [193, 225] on div "Electrical Interior Overall - Smoke Detector Complete Vendor ADOC Building Corp…" at bounding box center [391, 187] width 782 height 374
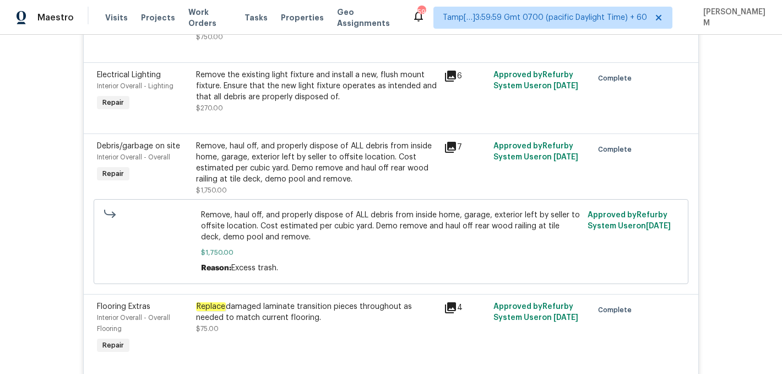
scroll to position [2087, 0]
click at [447, 314] on icon at bounding box center [450, 306] width 13 height 13
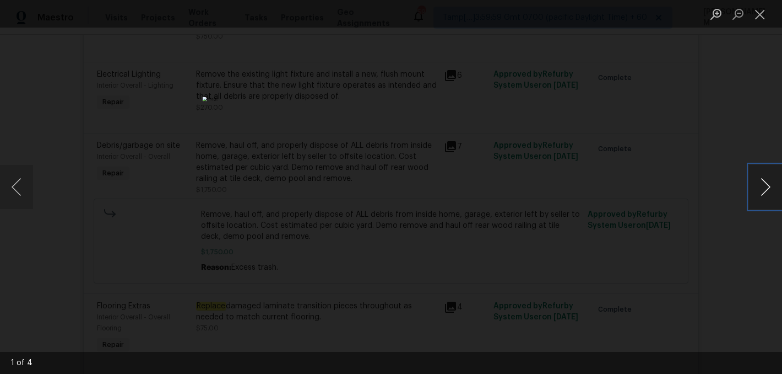
click at [750, 183] on button "Next image" at bounding box center [765, 187] width 33 height 44
click at [764, 18] on button "Close lightbox" at bounding box center [760, 13] width 22 height 19
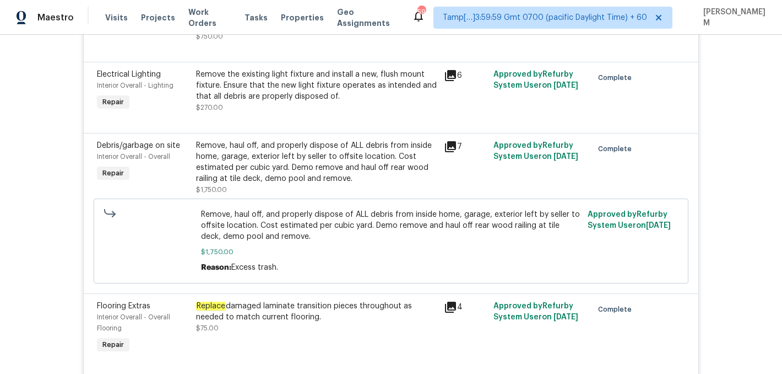
click at [266, 322] on div "Replace damaged laminate transition pieces throughout as needed to match curren…" at bounding box center [316, 311] width 241 height 22
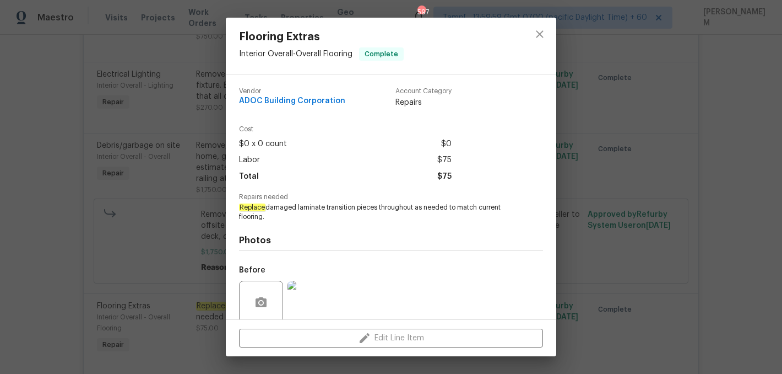
click at [143, 228] on div "Flooring Extras Interior Overall - Overall Flooring Complete Vendor ADOC Buildi…" at bounding box center [391, 187] width 782 height 374
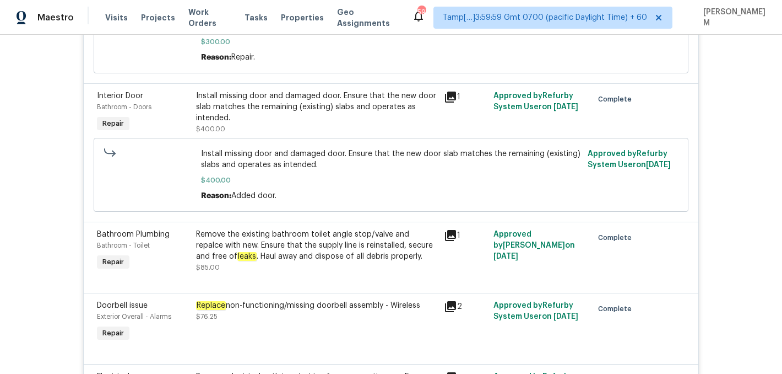
scroll to position [501, 0]
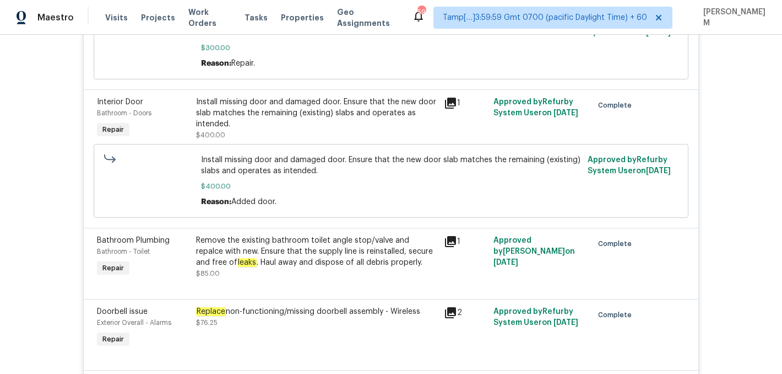
click at [372, 237] on div "Remove the existing bathroom toilet angle stop/valve and repalce with new. Ensu…" at bounding box center [316, 251] width 241 height 33
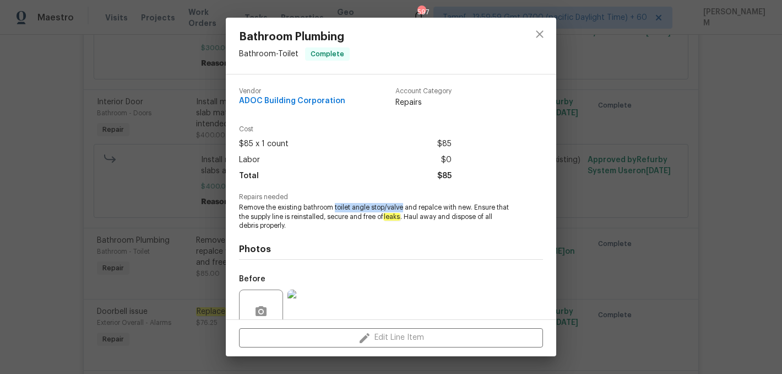
drag, startPoint x: 336, startPoint y: 205, endPoint x: 403, endPoint y: 205, distance: 66.7
click at [403, 205] on span "Remove the existing bathroom toilet angle stop/valve and repalce with new. Ensu…" at bounding box center [376, 217] width 274 height 28
copy span "toilet angle stop/valve"
click at [185, 198] on div "Bathroom Plumbing Bathroom - Toilet Complete Vendor ADOC Building Corporation A…" at bounding box center [391, 187] width 782 height 374
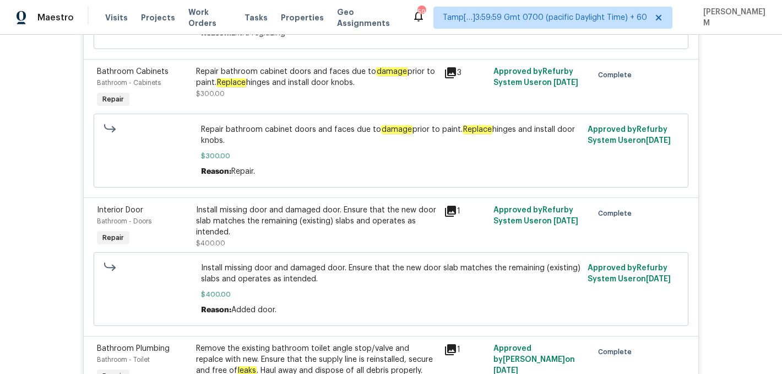
scroll to position [336, 0]
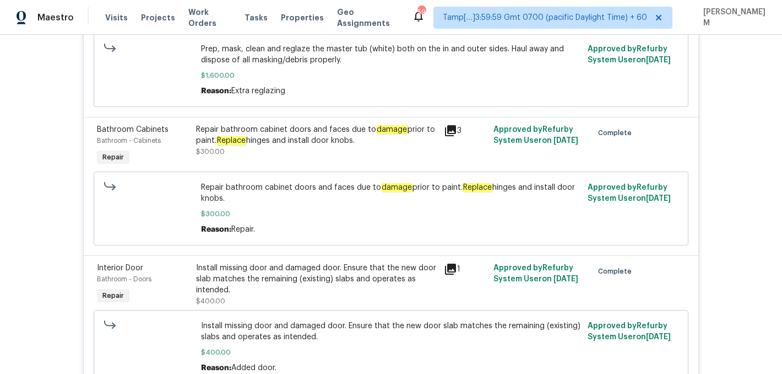
click at [387, 285] on div "Install missing door and damaged door. Ensure that the new door slab matches th…" at bounding box center [316, 278] width 241 height 33
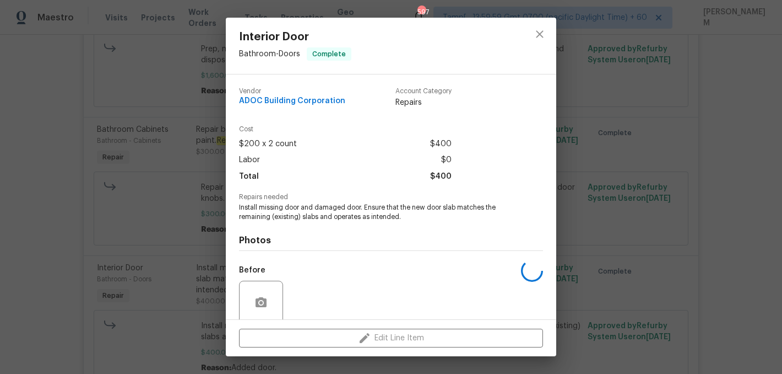
scroll to position [88, 0]
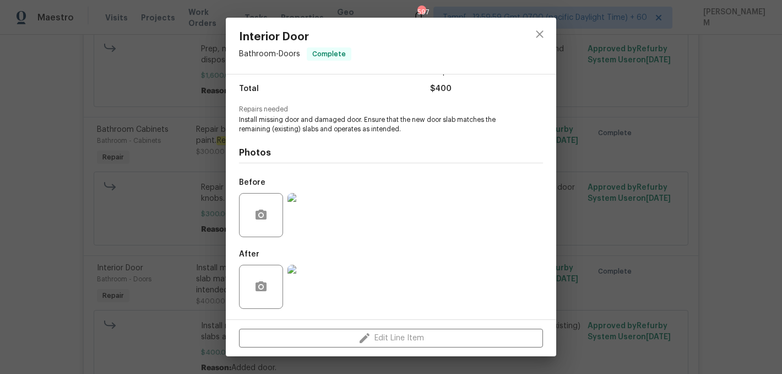
click at [311, 216] on img at bounding box center [310, 215] width 44 height 44
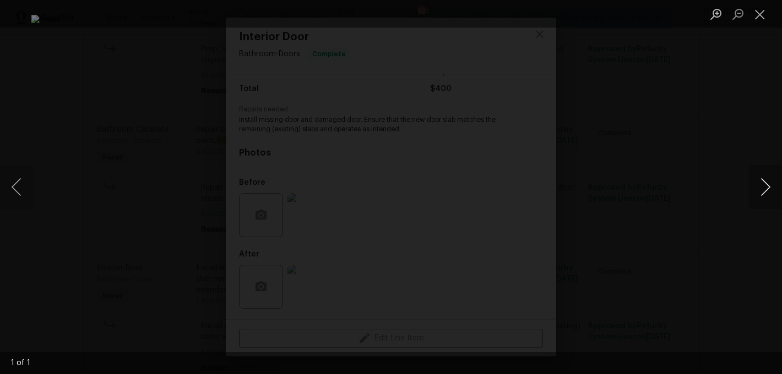
click at [767, 186] on button "Next image" at bounding box center [765, 187] width 33 height 44
click at [761, 4] on button "Close lightbox" at bounding box center [760, 13] width 22 height 19
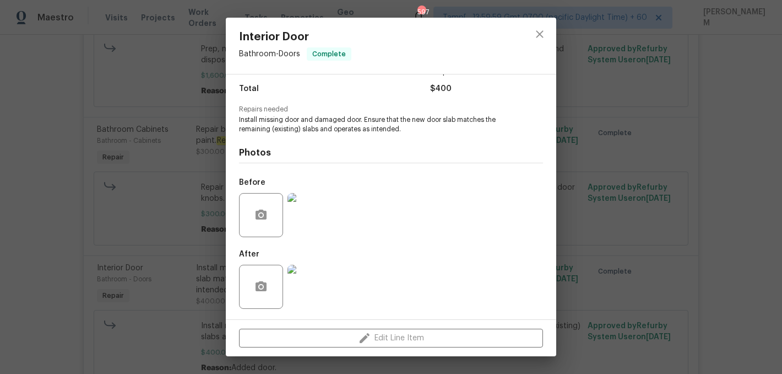
click at [305, 265] on img at bounding box center [310, 286] width 44 height 44
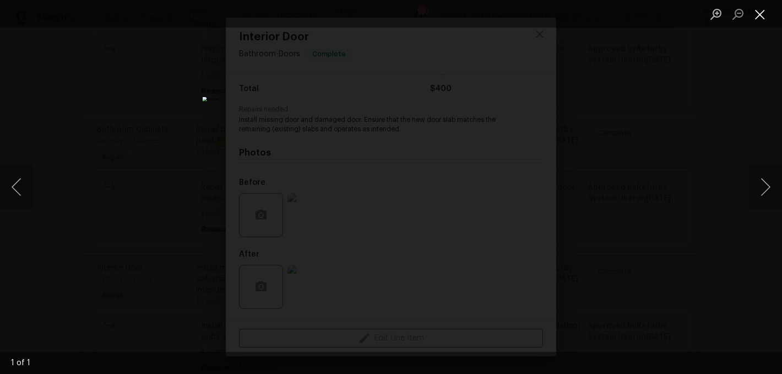
click at [763, 21] on button "Close lightbox" at bounding box center [760, 13] width 22 height 19
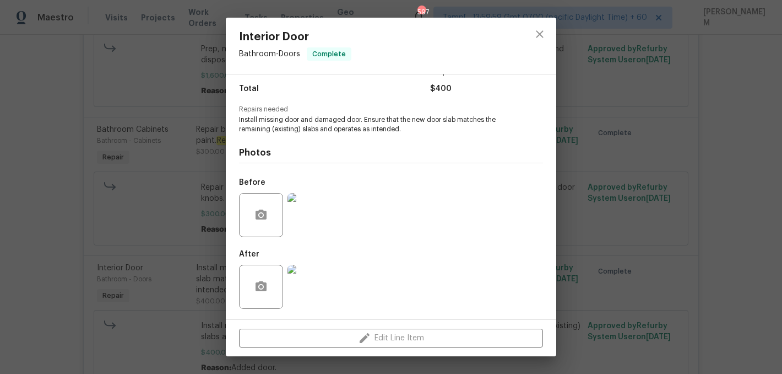
click at [95, 212] on div "Interior Door Bathroom - Doors Complete Vendor ADOC Building Corporation Accoun…" at bounding box center [391, 187] width 782 height 374
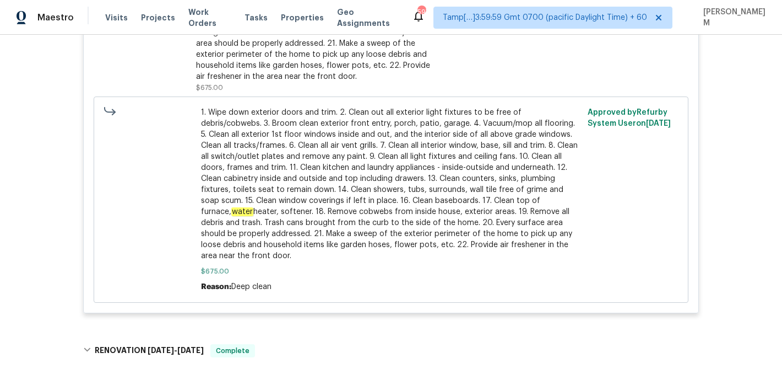
scroll to position [5007, 0]
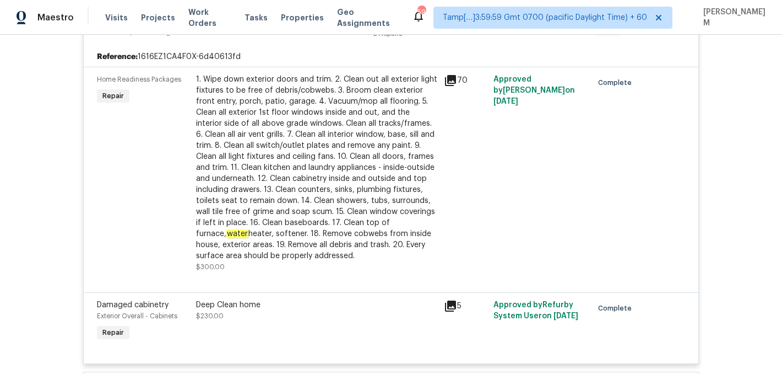
click at [310, 182] on div "1. Wipe down exterior doors and trim. 2. Clean out all exterior light fixtures …" at bounding box center [316, 167] width 241 height 187
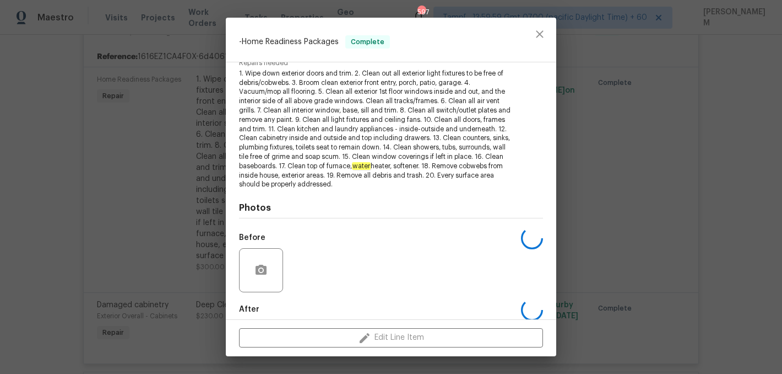
scroll to position [177, 0]
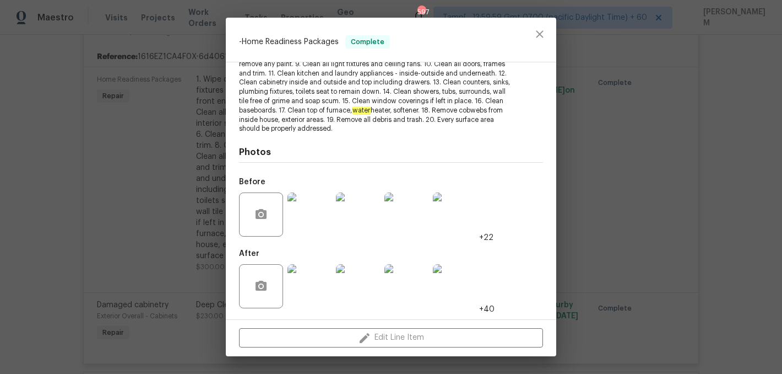
click at [325, 300] on img at bounding box center [310, 286] width 44 height 44
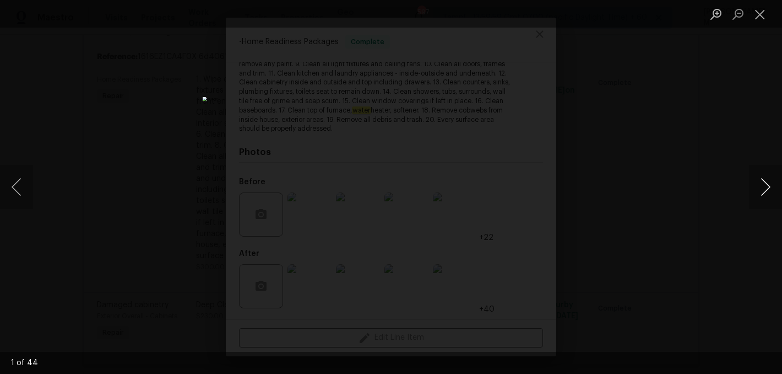
click at [766, 181] on button "Next image" at bounding box center [765, 187] width 33 height 44
click at [748, 190] on div "Lightbox" at bounding box center [391, 187] width 782 height 374
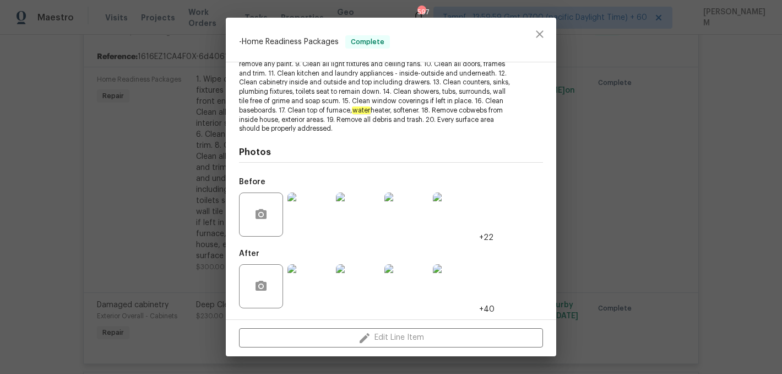
click at [761, 189] on div "- Home Readiness Packages Complete Vendor Quality General Service Account Categ…" at bounding box center [391, 187] width 782 height 374
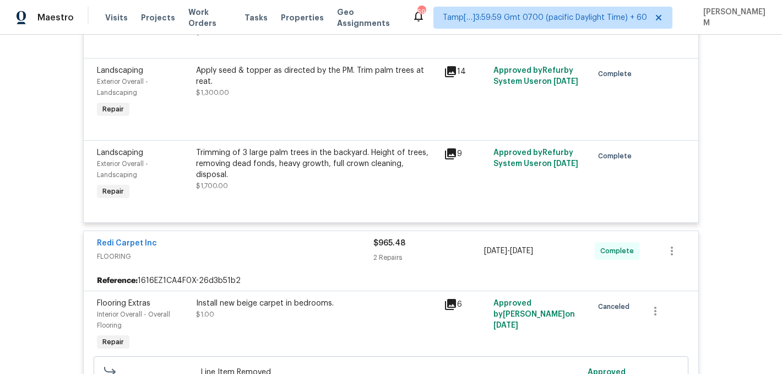
scroll to position [1183, 0]
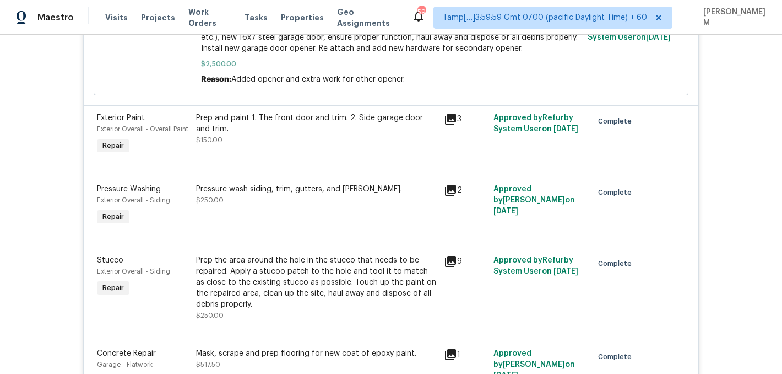
click at [452, 197] on icon at bounding box center [450, 189] width 13 height 13
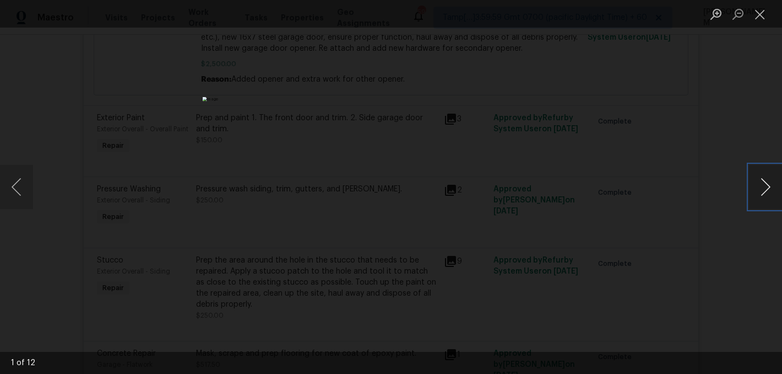
click at [766, 187] on button "Next image" at bounding box center [765, 187] width 33 height 44
click at [192, 204] on div "Lightbox" at bounding box center [391, 187] width 782 height 374
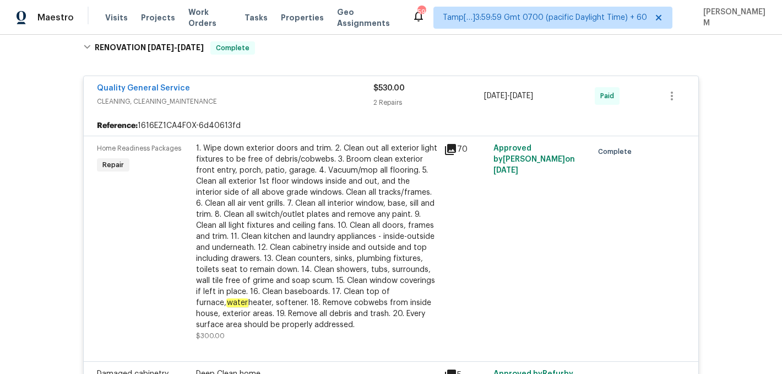
scroll to position [4934, 0]
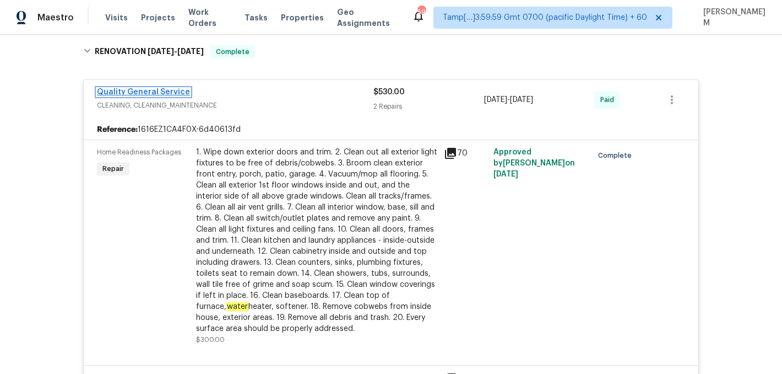
click at [165, 96] on link "Quality General Service" at bounding box center [143, 92] width 93 height 8
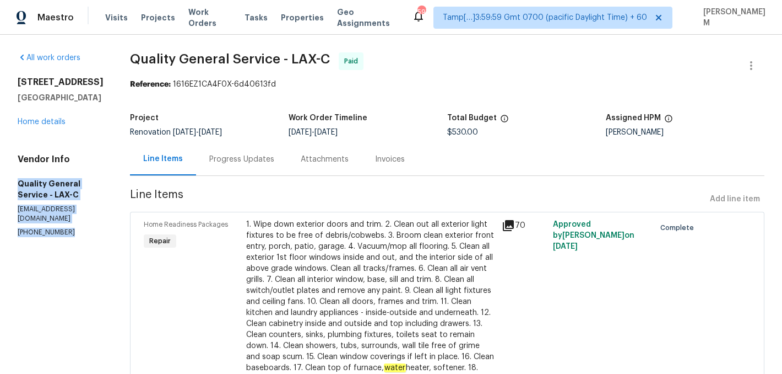
drag, startPoint x: 17, startPoint y: 192, endPoint x: 79, endPoint y: 231, distance: 74.0
click at [79, 231] on div "All work orders 2897 Chuckwagon Rd Palmdale, CA 93550 Home details Vendor Info …" at bounding box center [391, 287] width 782 height 505
copy div "Quality General Service - LAX-C qgeneralservice@gmail.com (818) 826-4228"
click at [37, 126] on link "Home details" at bounding box center [42, 122] width 48 height 8
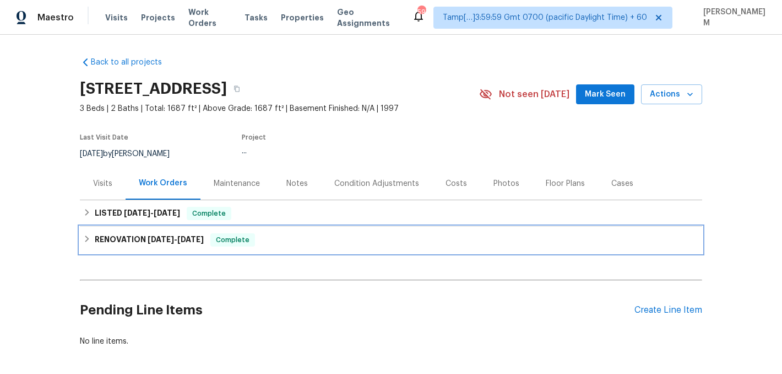
click at [179, 235] on span "7/15/24 - 7/15/24" at bounding box center [176, 239] width 56 height 8
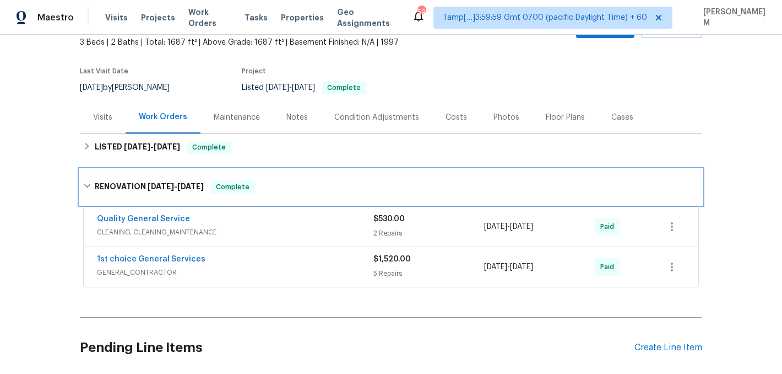
scroll to position [85, 0]
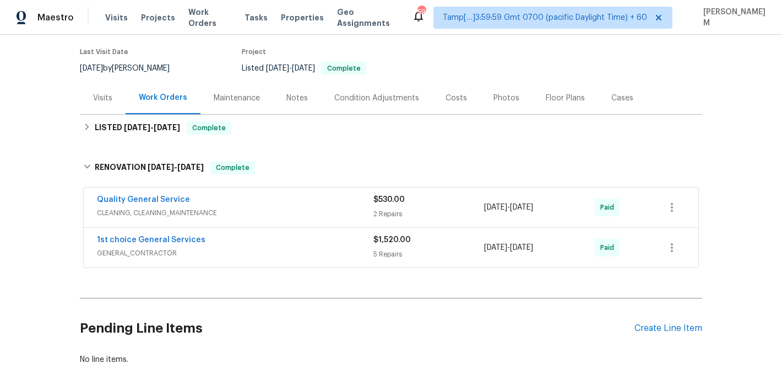
click at [246, 207] on span "CLEANING, CLEANING_MAINTENANCE" at bounding box center [235, 212] width 277 height 11
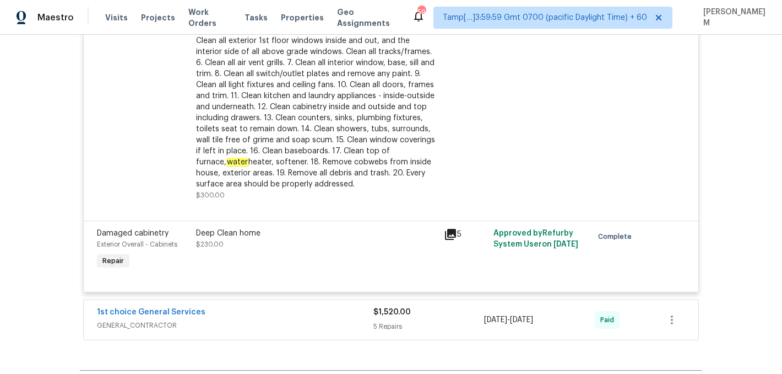
scroll to position [484, 0]
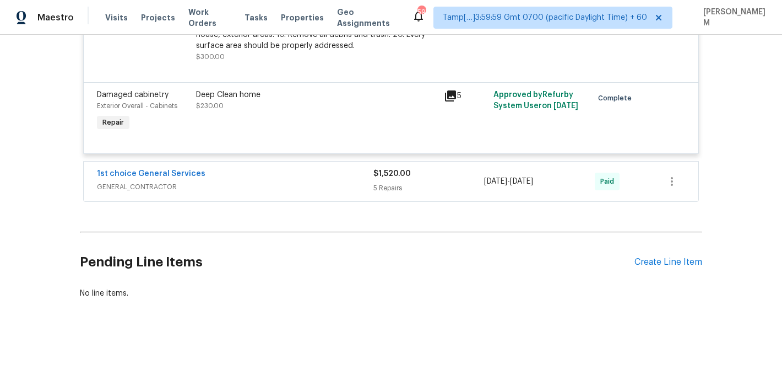
click at [272, 195] on div "1st choice General Services GENERAL_CONTRACTOR $1,520.00 5 Repairs 7/15/2024 - …" at bounding box center [391, 181] width 615 height 40
click at [272, 183] on span "GENERAL_CONTRACTOR" at bounding box center [235, 186] width 277 height 11
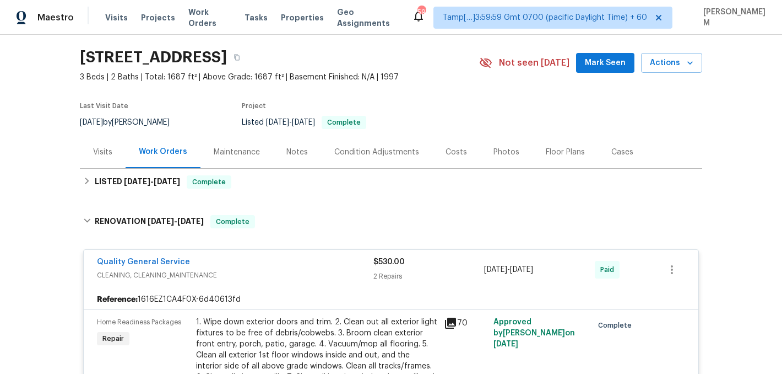
scroll to position [26, 0]
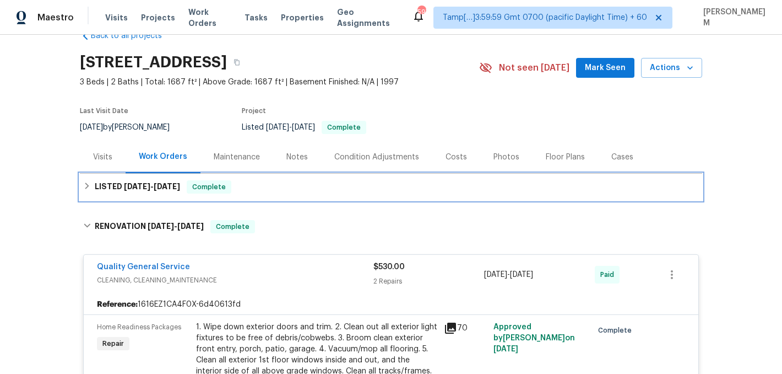
click at [297, 185] on div "LISTED 9/3/25 - 9/15/25 Complete" at bounding box center [391, 186] width 616 height 13
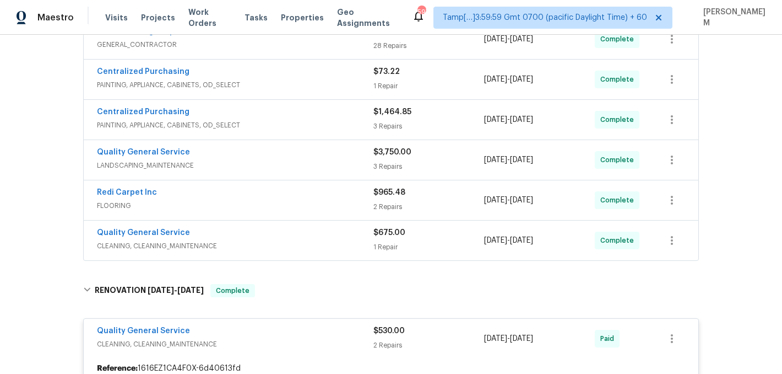
scroll to position [229, 0]
click at [235, 235] on div "Quality General Service" at bounding box center [235, 231] width 277 height 13
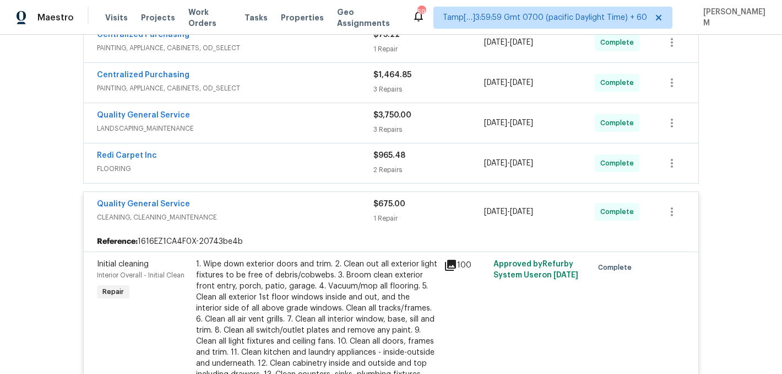
scroll to position [272, 0]
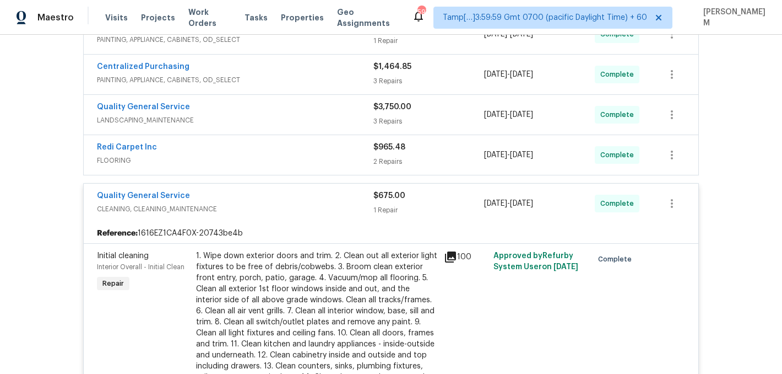
click at [247, 202] on div "Quality General Service" at bounding box center [235, 196] width 277 height 13
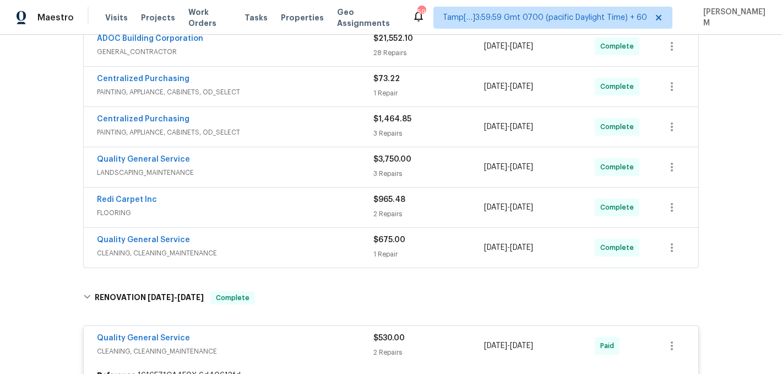
scroll to position [212, 0]
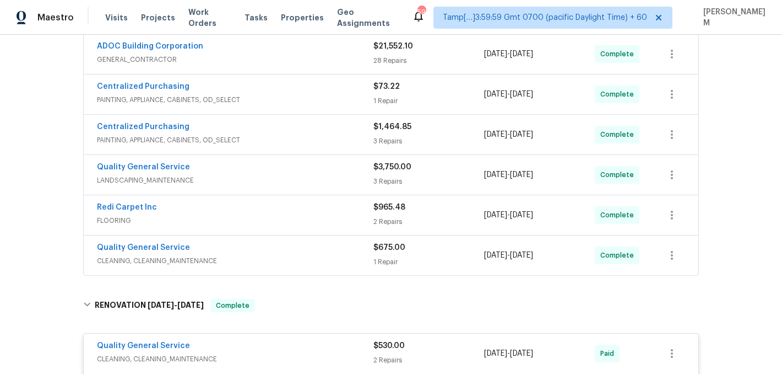
click at [306, 206] on div "Redi Carpet Inc" at bounding box center [235, 208] width 277 height 13
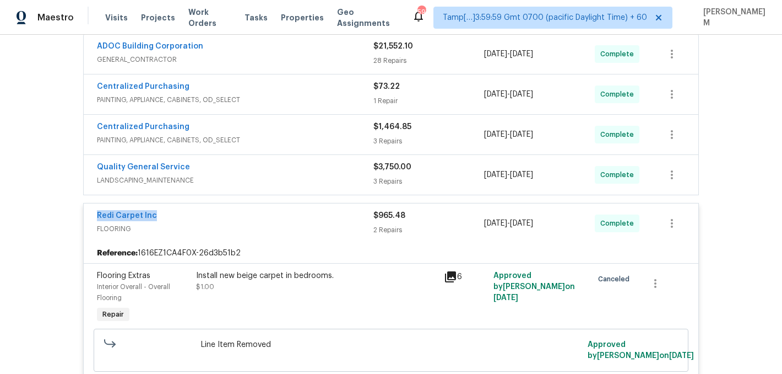
click at [277, 206] on div "Redi Carpet Inc FLOORING $965.48 2 Repairs 9/3/2025 - 9/12/2025 Complete" at bounding box center [391, 223] width 615 height 40
click at [277, 216] on div "Redi Carpet Inc" at bounding box center [235, 216] width 277 height 13
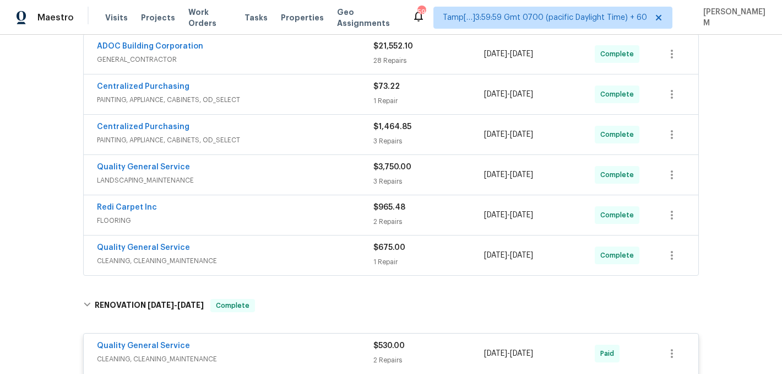
click at [289, 175] on span "LANDSCAPING_MAINTENANCE" at bounding box center [235, 180] width 277 height 11
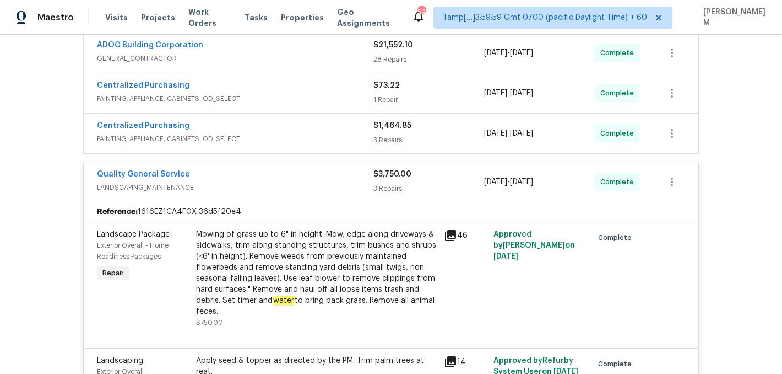
scroll to position [212, 0]
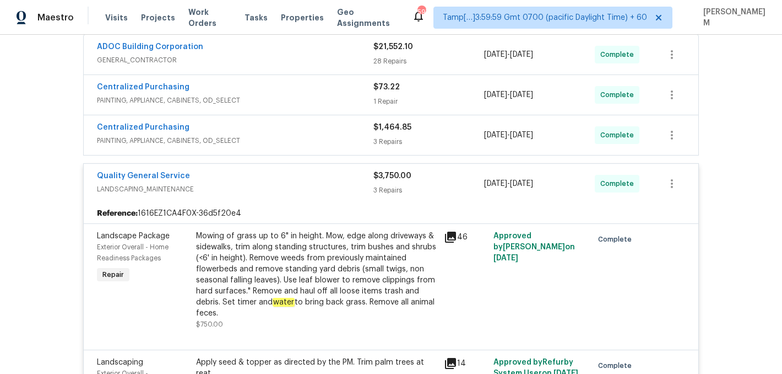
click at [271, 182] on div "Quality General Service" at bounding box center [235, 176] width 277 height 13
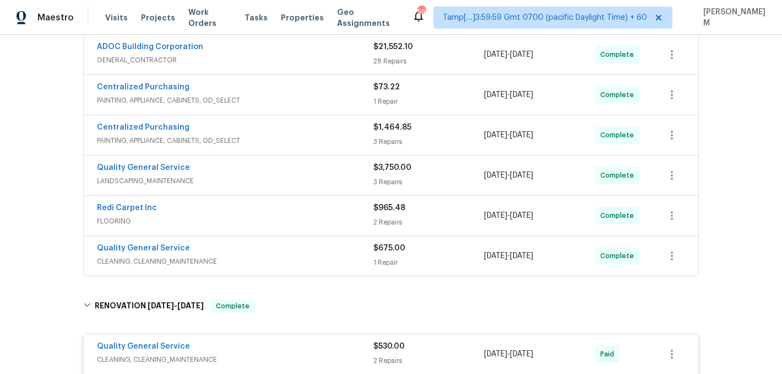
click at [292, 138] on span "PAINTING, APPLIANCE, CABINETS, OD_SELECT" at bounding box center [235, 140] width 277 height 11
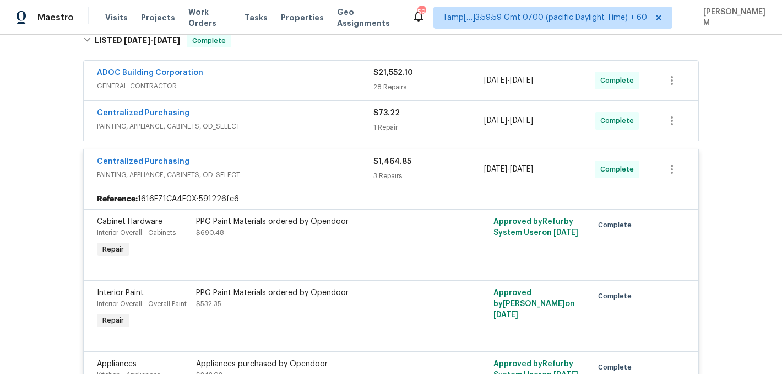
scroll to position [157, 0]
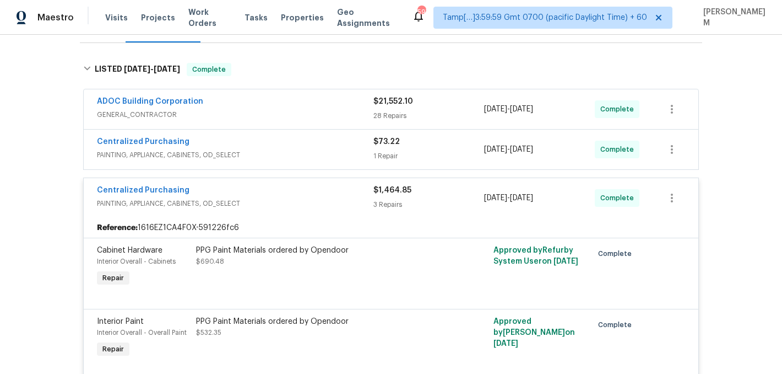
click at [321, 199] on span "PAINTING, APPLIANCE, CABINETS, OD_SELECT" at bounding box center [235, 203] width 277 height 11
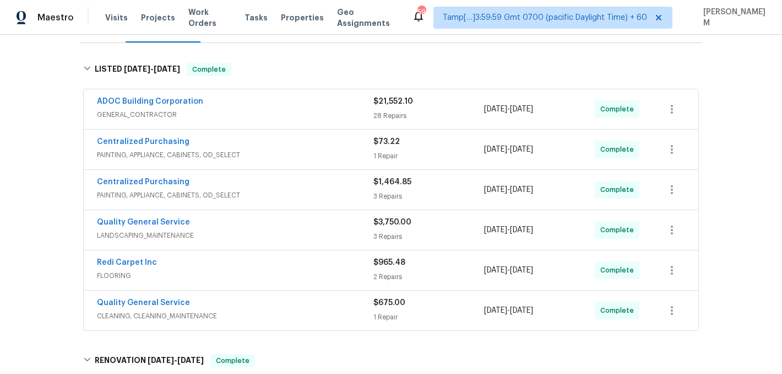
click at [317, 142] on div "Centralized Purchasing" at bounding box center [235, 142] width 277 height 13
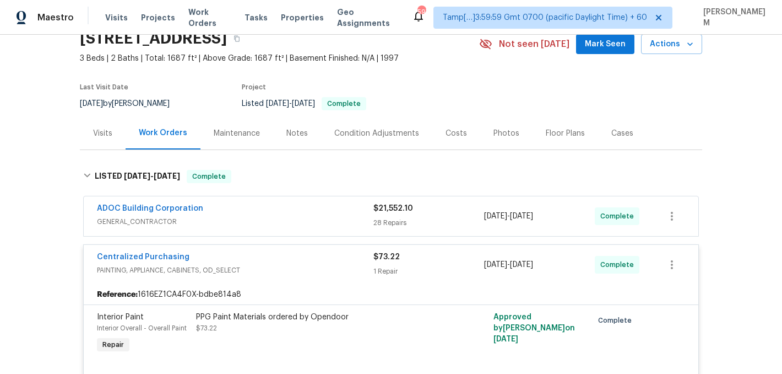
scroll to position [37, 0]
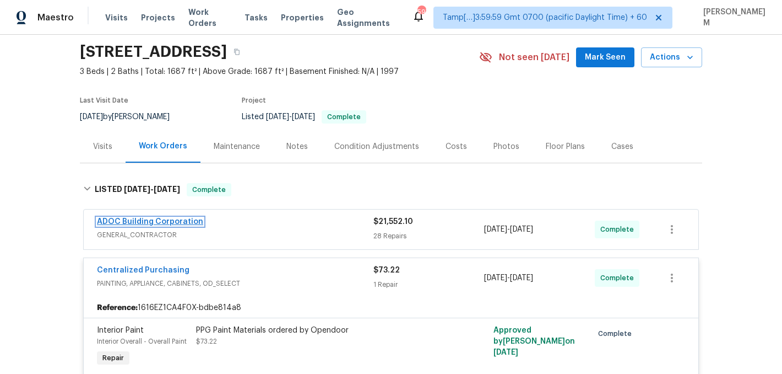
click at [181, 223] on link "ADOC Building Corporation" at bounding box center [150, 222] width 106 height 8
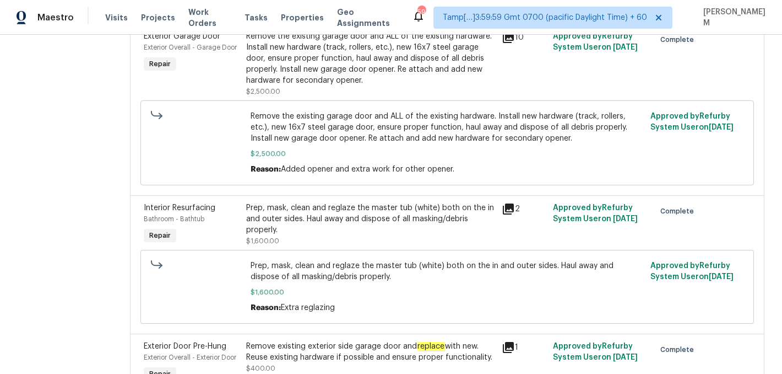
scroll to position [1821, 0]
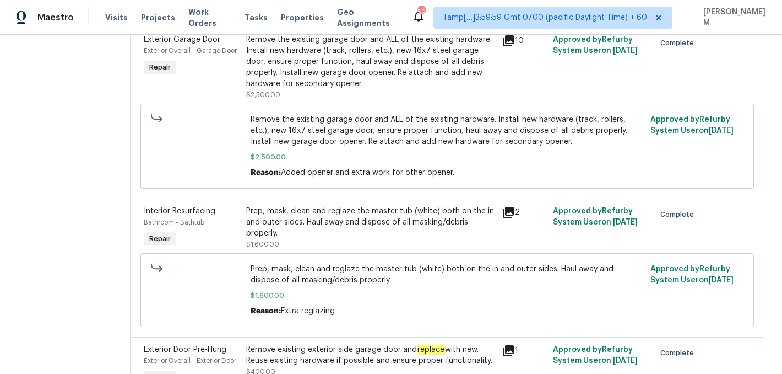
click at [369, 229] on div "Prep, mask, clean and reglaze the master tub (white) both on the in and outer s…" at bounding box center [370, 222] width 249 height 33
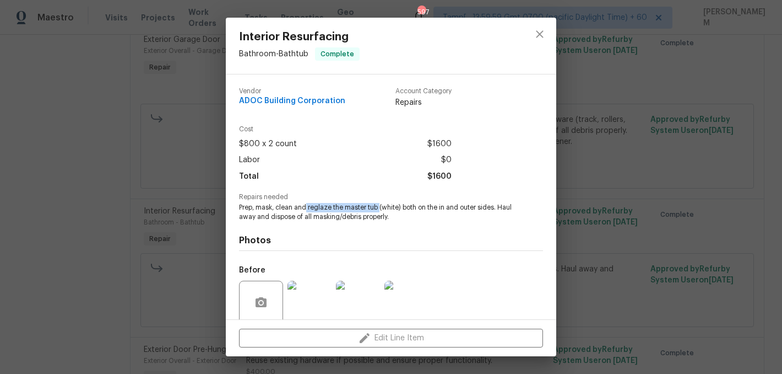
drag, startPoint x: 307, startPoint y: 206, endPoint x: 380, endPoint y: 207, distance: 72.7
click at [380, 207] on span "Prep, mask, clean and reglaze the master tub (white) both on the in and outer s…" at bounding box center [376, 212] width 274 height 19
copy span "reglaze the master tub"
click at [148, 192] on div "Interior Resurfacing Bathroom - Bathtub Complete Vendor ADOC Building Corporati…" at bounding box center [391, 187] width 782 height 374
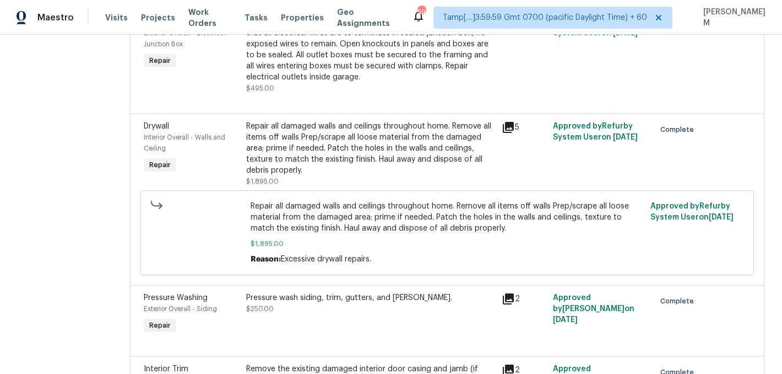
scroll to position [1326, 0]
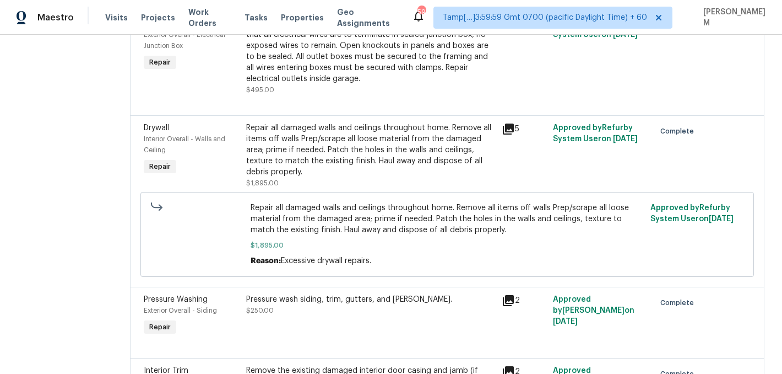
click at [344, 159] on div "Repair all damaged walls and ceilings throughout home. Remove all items off wal…" at bounding box center [370, 149] width 249 height 55
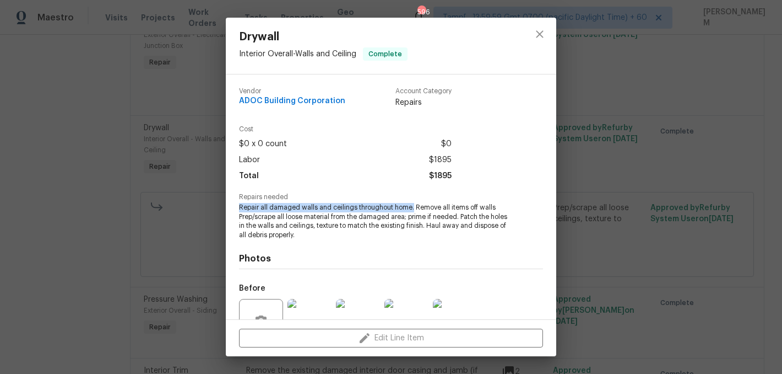
drag, startPoint x: 237, startPoint y: 207, endPoint x: 412, endPoint y: 207, distance: 174.7
click at [412, 207] on div "Vendor ADOC Building Corporation Account Category Repairs Cost $0 x 0 count $0 …" at bounding box center [391, 196] width 331 height 245
copy span "Repair all damaged walls and ceilings throughout home."
click at [180, 179] on div "Drywall Interior Overall - Walls and Ceiling Complete Vendor ADOC Building Corp…" at bounding box center [391, 187] width 782 height 374
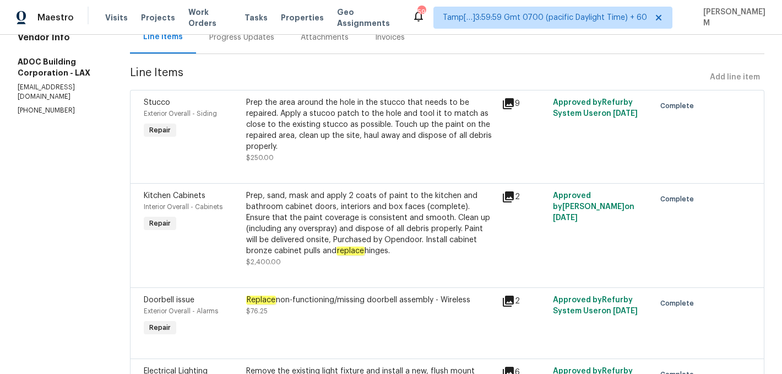
scroll to position [121, 0]
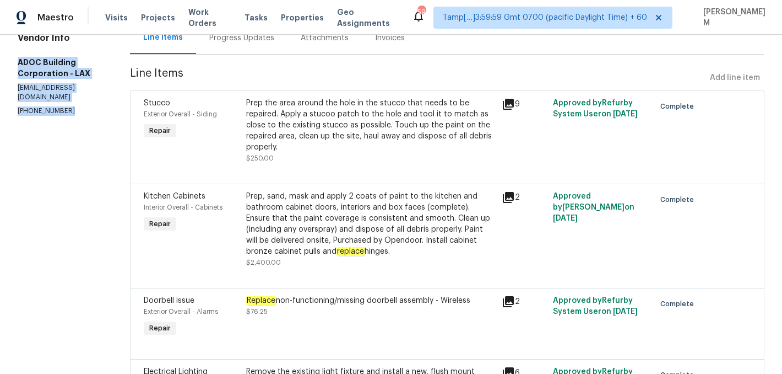
drag, startPoint x: 17, startPoint y: 61, endPoint x: 85, endPoint y: 99, distance: 77.9
copy div "ADOC Building Corporation - LAX adocbuildingcorporation@gmail.com (661) 433-0993"
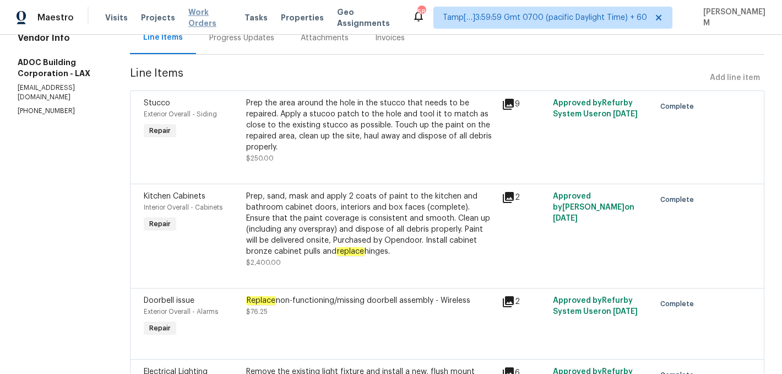
click at [190, 18] on span "Work Orders" at bounding box center [209, 18] width 43 height 22
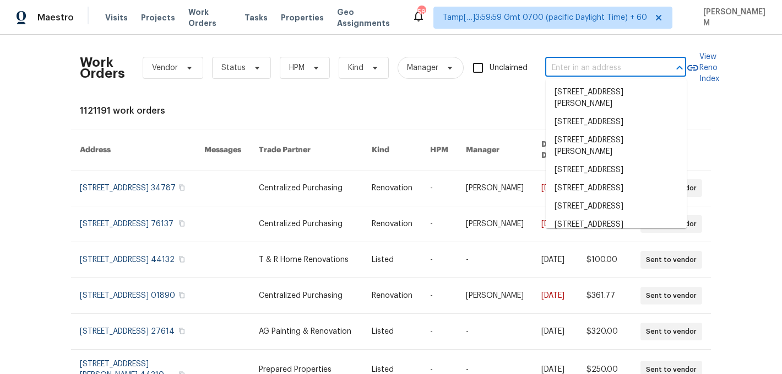
click at [575, 72] on input "text" at bounding box center [600, 68] width 110 height 17
paste input "12164 S 184th Ave Goodyear, AZ 85338"
type input "12164 S 184th Ave Goodyear, AZ 85338"
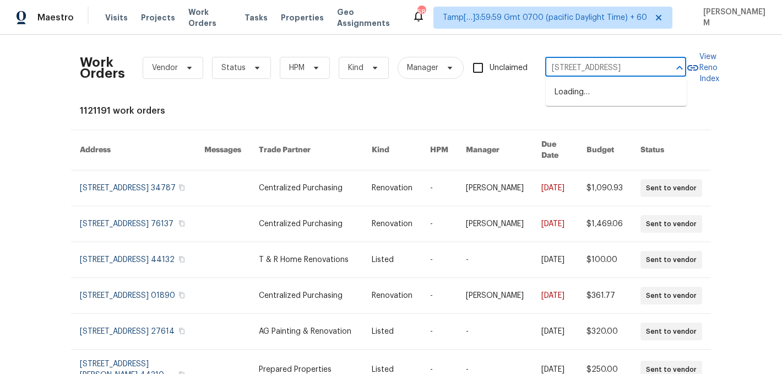
scroll to position [0, 36]
click at [601, 94] on li "12164 S 184th Ave, Goodyear, AZ 85338" at bounding box center [616, 92] width 141 height 18
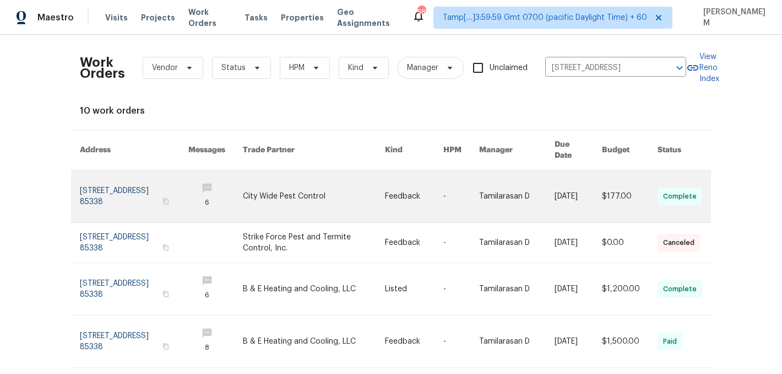
click at [414, 192] on link at bounding box center [414, 196] width 58 height 52
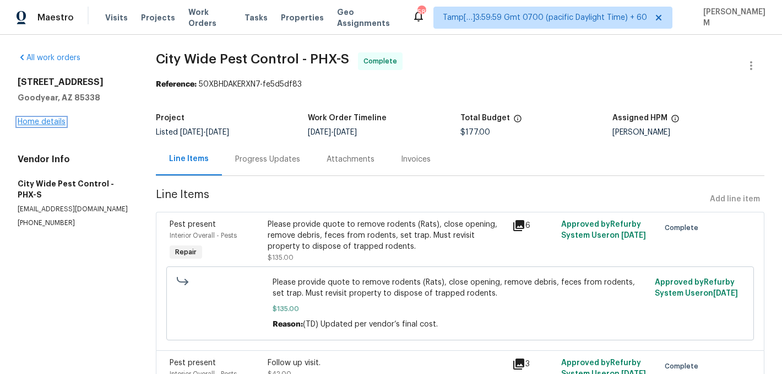
click at [29, 123] on link "Home details" at bounding box center [42, 122] width 48 height 8
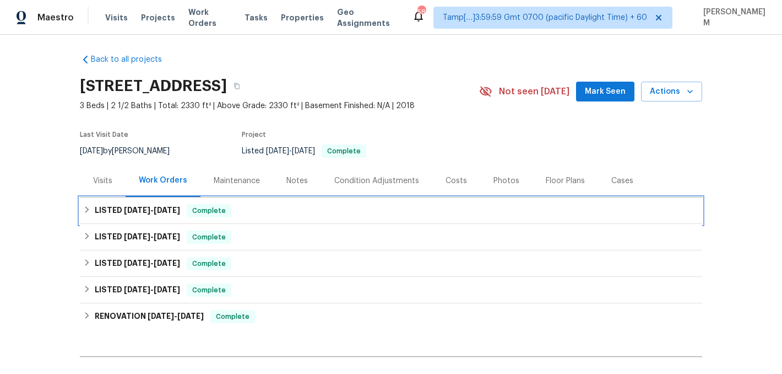
click at [287, 207] on div "LISTED 8/25/25 - 9/18/25 Complete" at bounding box center [391, 210] width 616 height 13
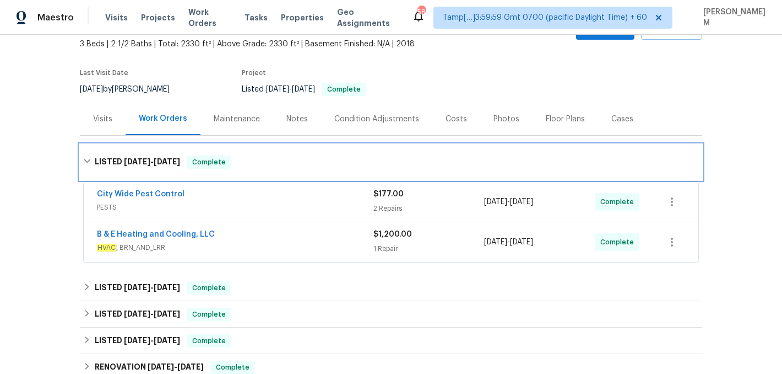
scroll to position [80, 0]
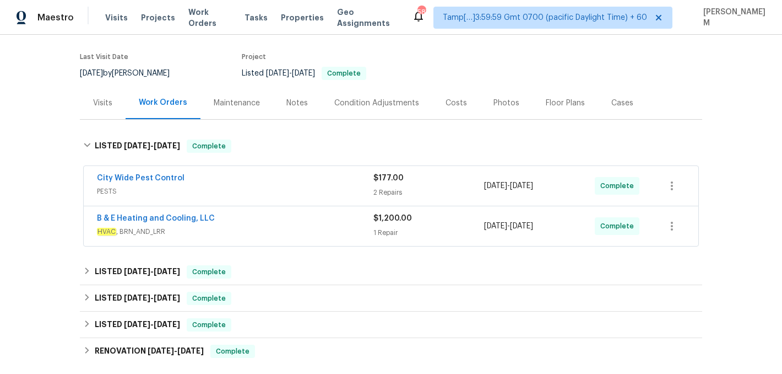
click at [287, 198] on div "City Wide Pest Control PESTS" at bounding box center [235, 185] width 277 height 26
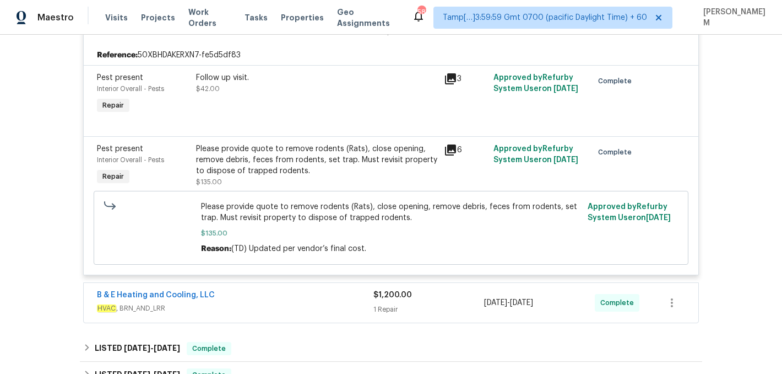
scroll to position [253, 0]
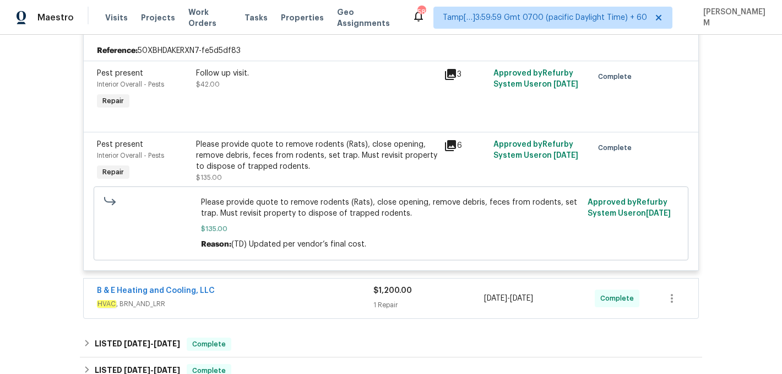
click at [316, 301] on span "HVAC , BRN_AND_LRR" at bounding box center [235, 303] width 277 height 11
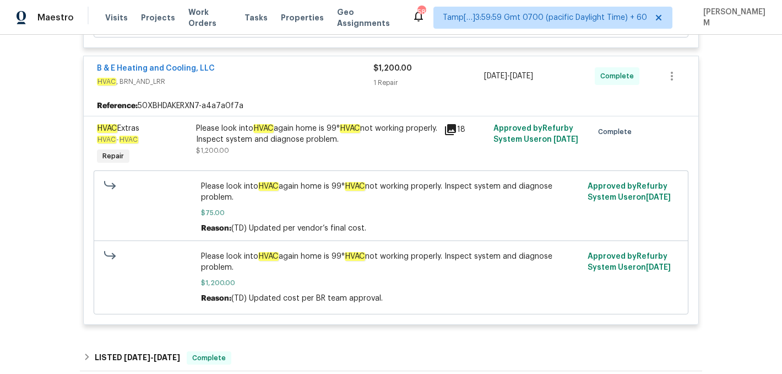
scroll to position [485, 0]
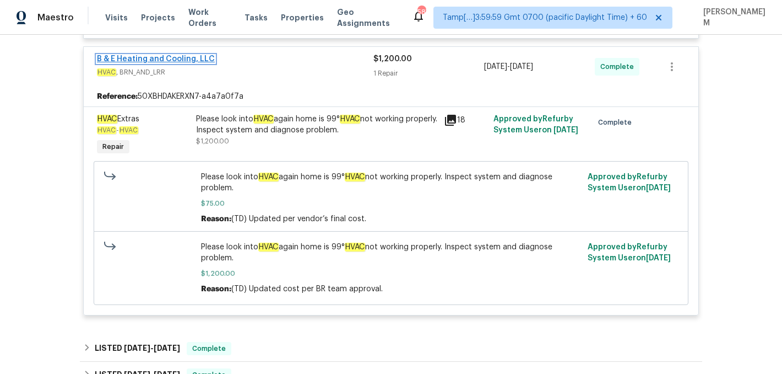
click at [145, 59] on link "B & E Heating and Cooling, LLC" at bounding box center [156, 59] width 118 height 8
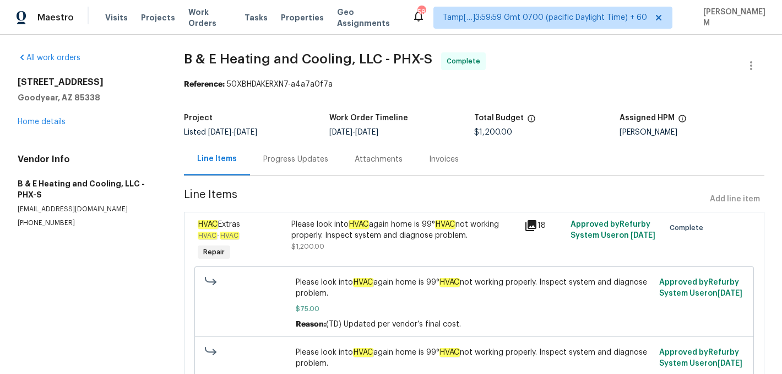
click at [287, 158] on div "Progress Updates" at bounding box center [295, 159] width 65 height 11
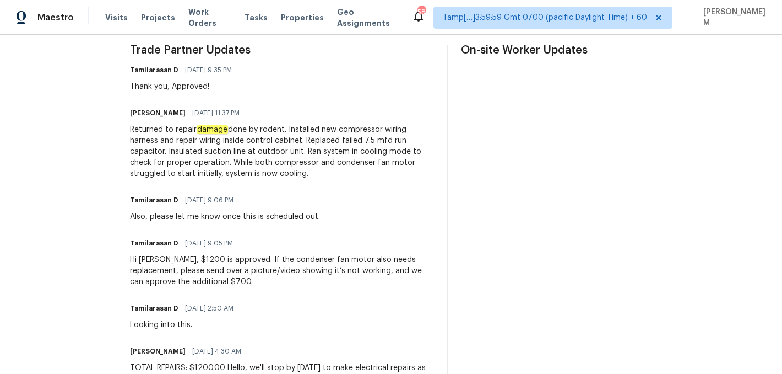
scroll to position [325, 0]
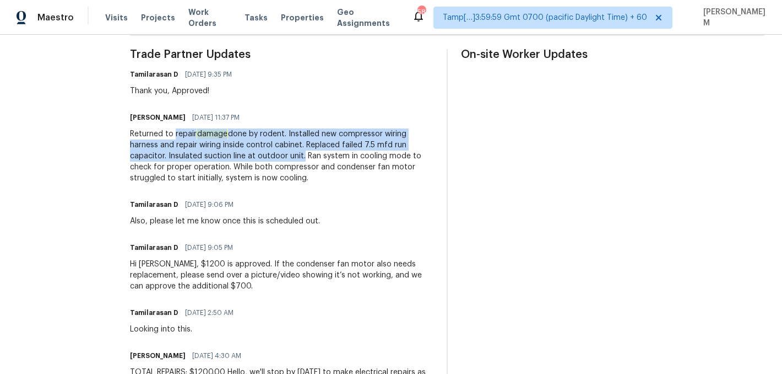
drag, startPoint x: 186, startPoint y: 133, endPoint x: 310, endPoint y: 152, distance: 125.5
click at [310, 152] on div "Returned to repair damage done by rodent. Installed new compressor wiring harne…" at bounding box center [282, 155] width 304 height 55
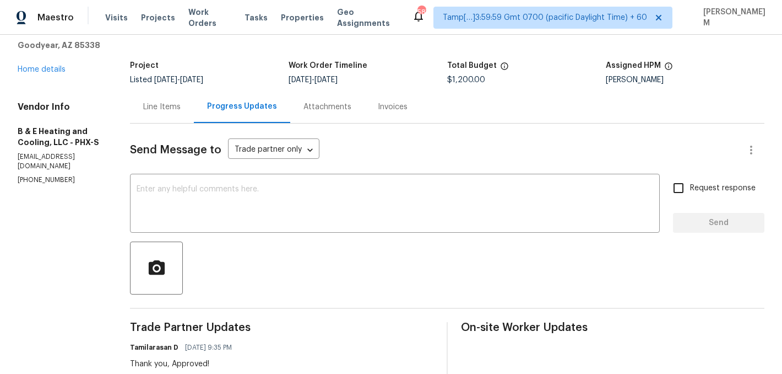
scroll to position [0, 0]
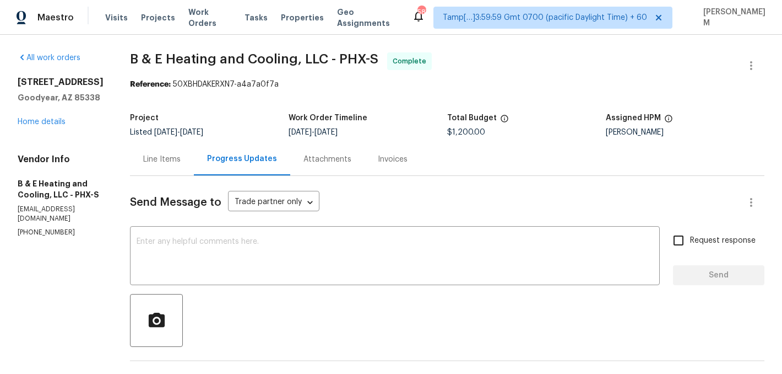
click at [385, 161] on div "Invoices" at bounding box center [393, 159] width 30 height 11
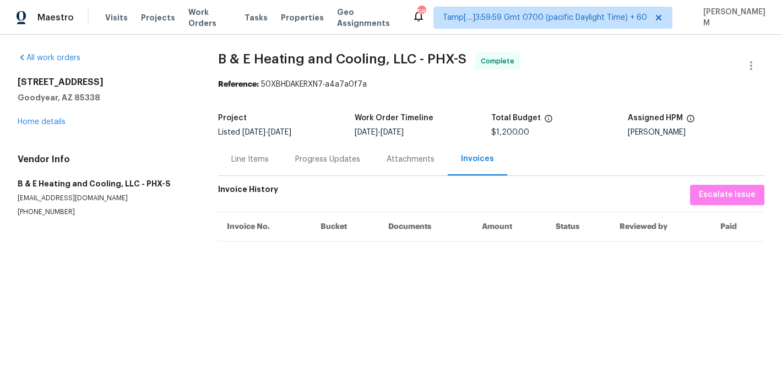
click at [306, 164] on div "Progress Updates" at bounding box center [327, 159] width 65 height 11
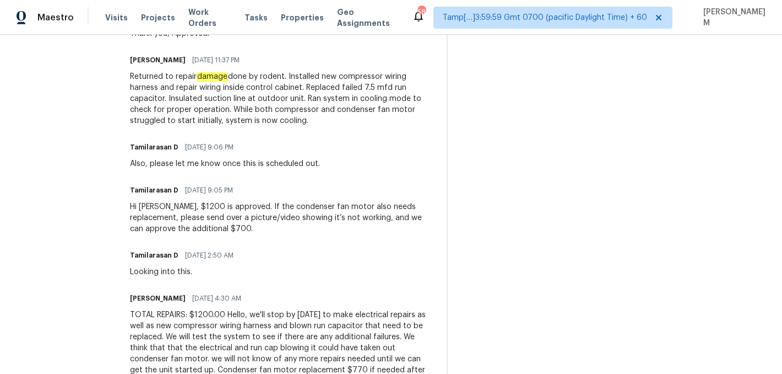
scroll to position [359, 0]
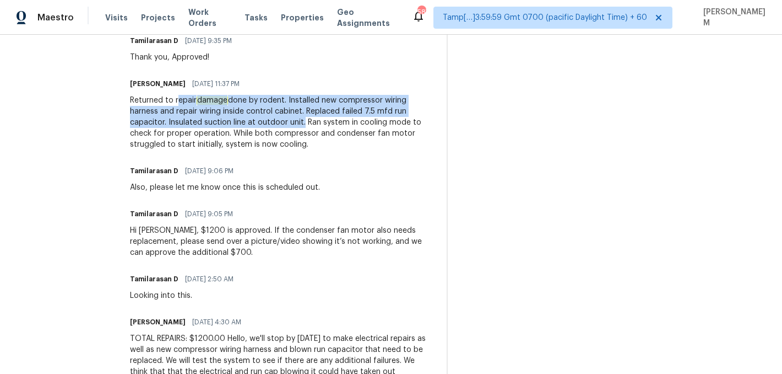
drag, startPoint x: 186, startPoint y: 99, endPoint x: 311, endPoint y: 123, distance: 126.8
click at [311, 123] on div "Returned to repair damage done by rodent. Installed new compressor wiring harne…" at bounding box center [282, 122] width 304 height 55
copy div "epair damage done by rodent. Installed new compressor wiring harness and repair…"
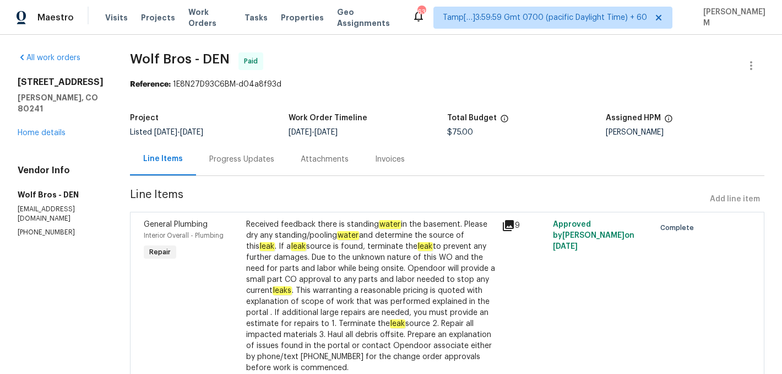
click at [236, 161] on div "Progress Updates" at bounding box center [241, 159] width 65 height 11
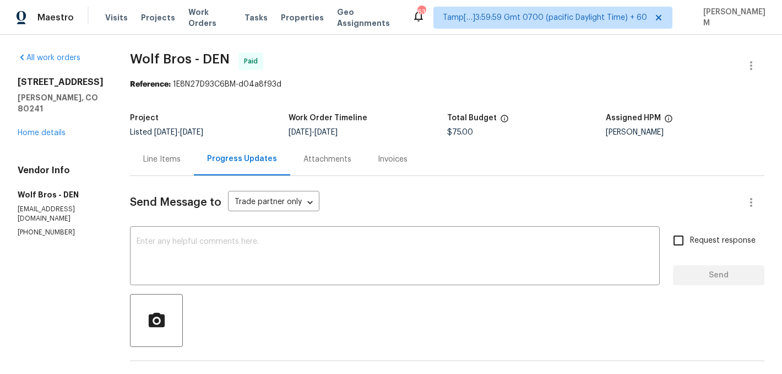
scroll to position [156, 0]
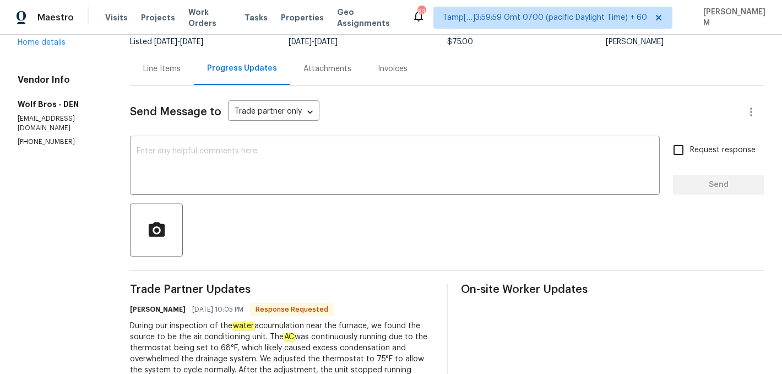
click at [146, 74] on div "Line Items" at bounding box center [162, 68] width 64 height 33
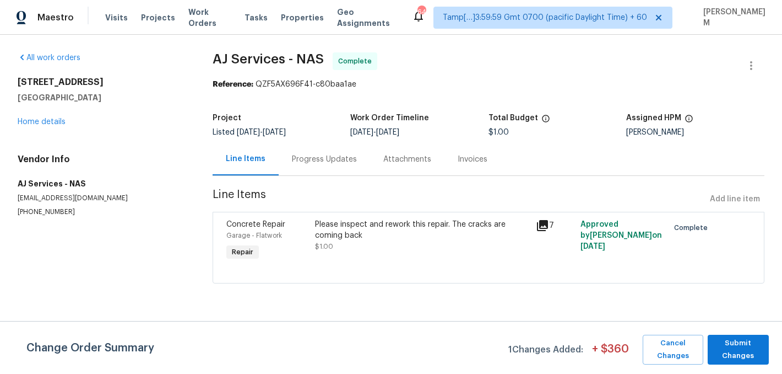
click at [300, 160] on div "Progress Updates" at bounding box center [324, 159] width 65 height 11
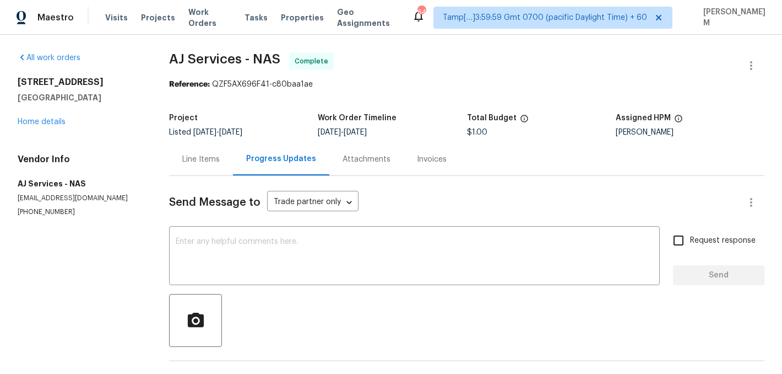
click at [417, 154] on div "Invoices" at bounding box center [432, 159] width 30 height 11
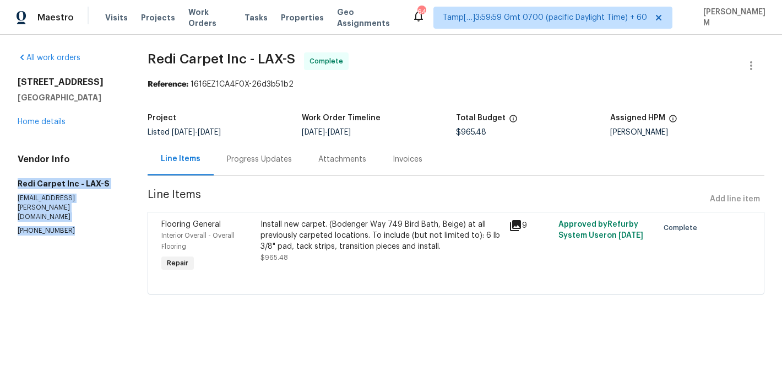
drag, startPoint x: 15, startPoint y: 183, endPoint x: 72, endPoint y: 208, distance: 61.7
click at [72, 208] on div "All work orders [STREET_ADDRESS] Home details Vendor Info Redi Carpet Inc - LAX…" at bounding box center [391, 180] width 782 height 290
copy div "Redi Carpet Inc - LAX-S don.roberts@redicarpet.com (858) 571-3600"
